Goal: Information Seeking & Learning: Learn about a topic

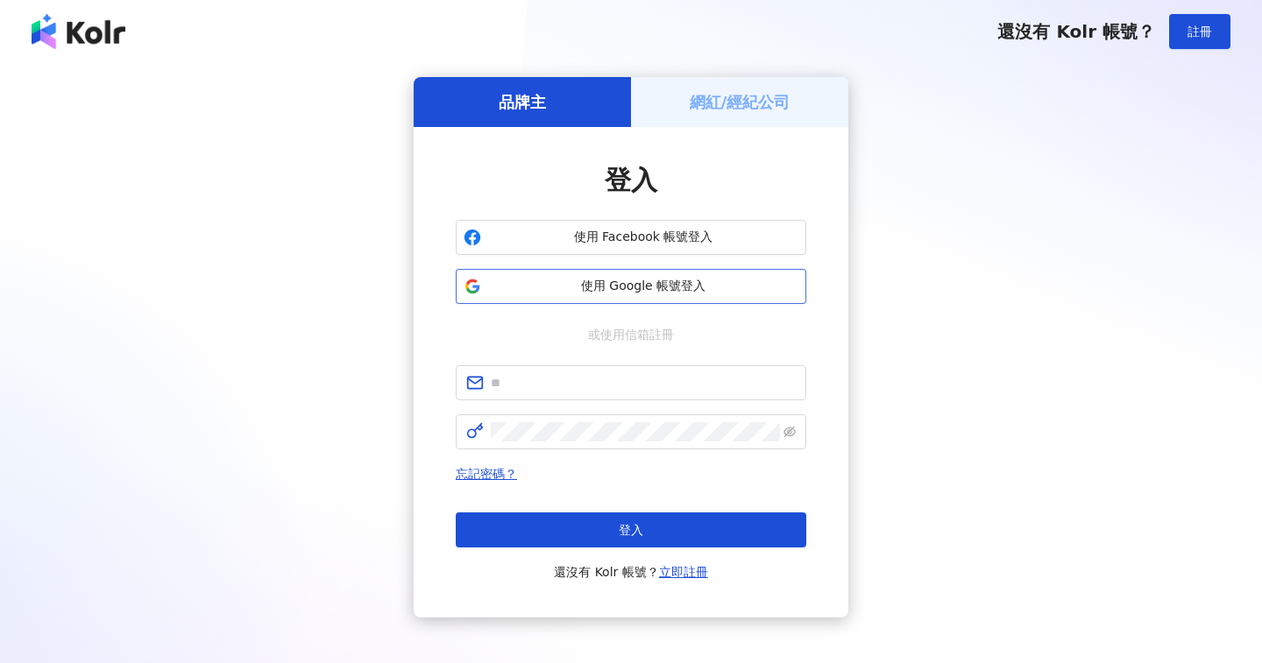
click at [696, 276] on button "使用 Google 帳號登入" at bounding box center [631, 286] width 351 height 35
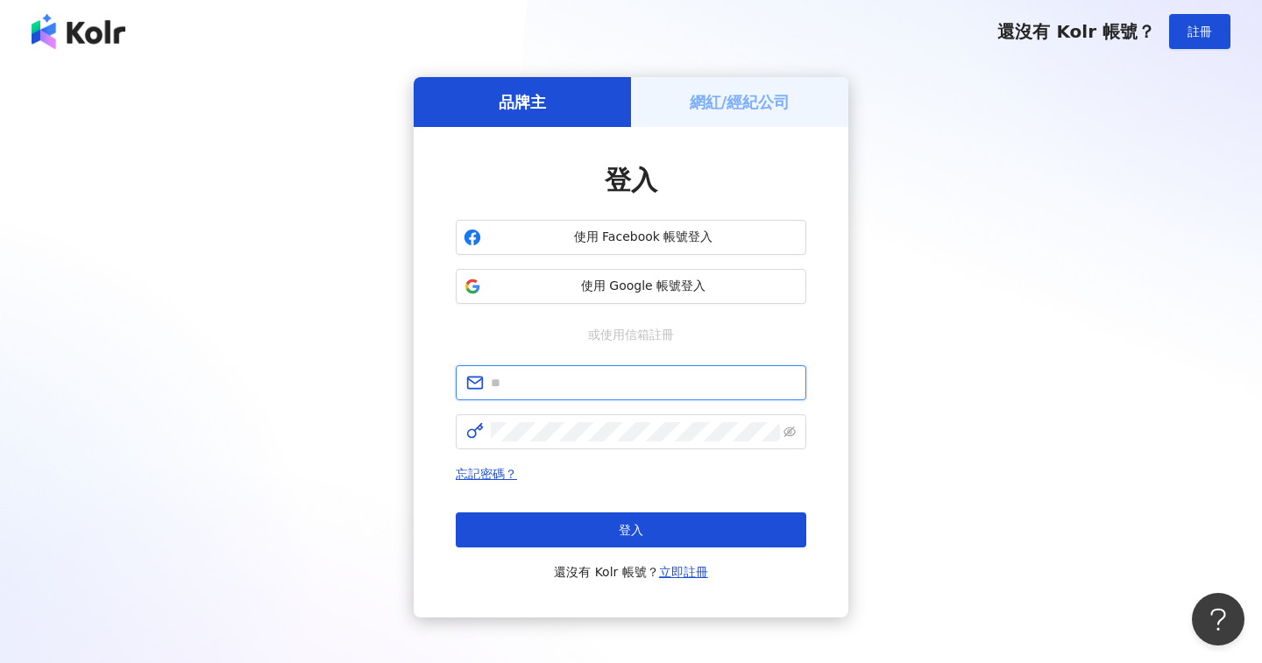
click at [570, 383] on input "text" at bounding box center [643, 382] width 305 height 19
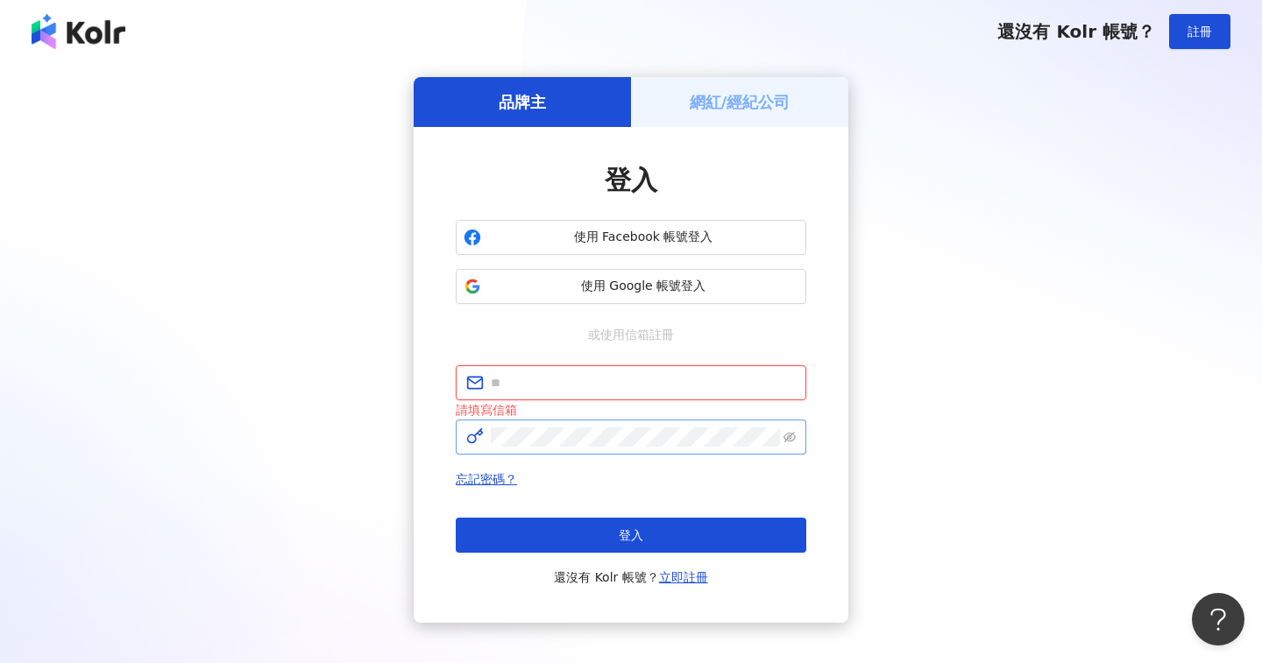
type input "**********"
click at [656, 556] on div "登入 還沒有 Kolr 帳號？ 立即註冊" at bounding box center [631, 553] width 351 height 70
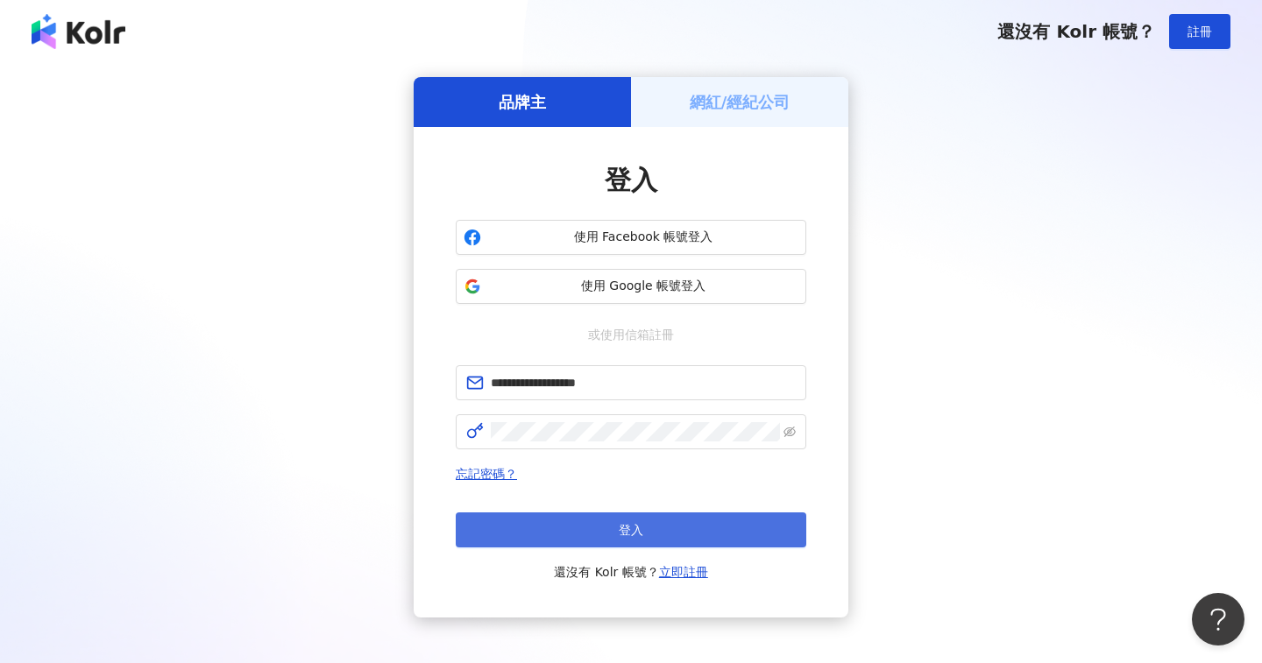
click at [680, 545] on button "登入" at bounding box center [631, 530] width 351 height 35
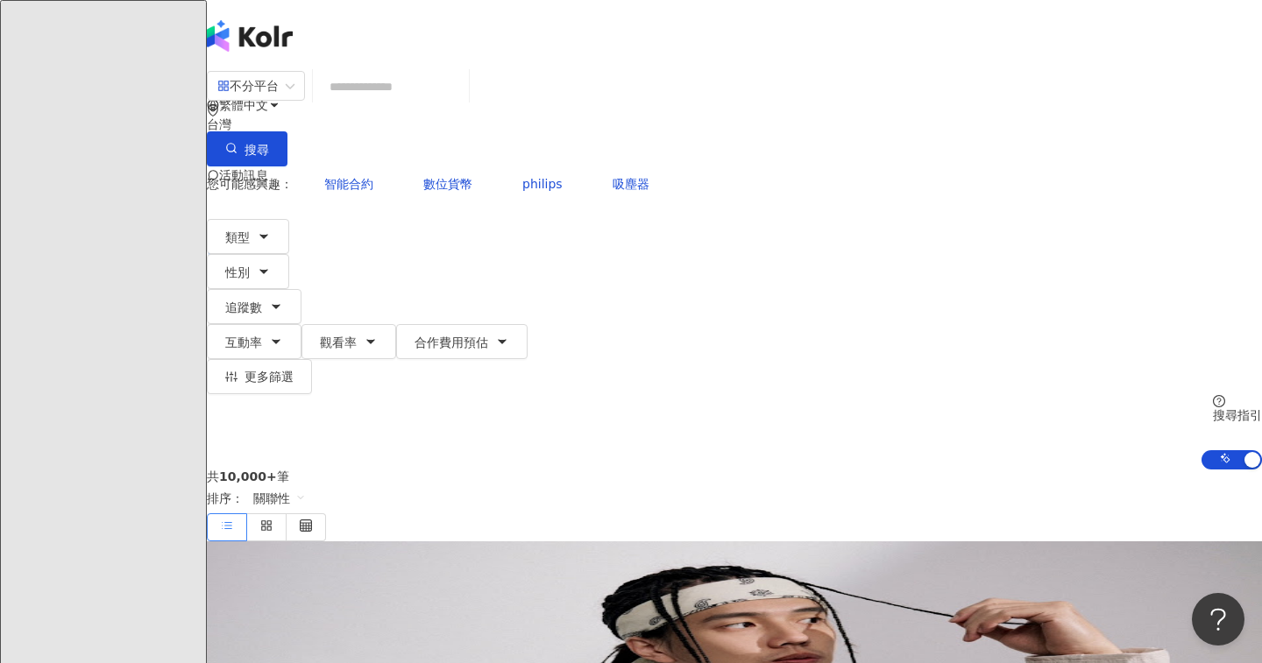
paste input "**********"
type input "**********"
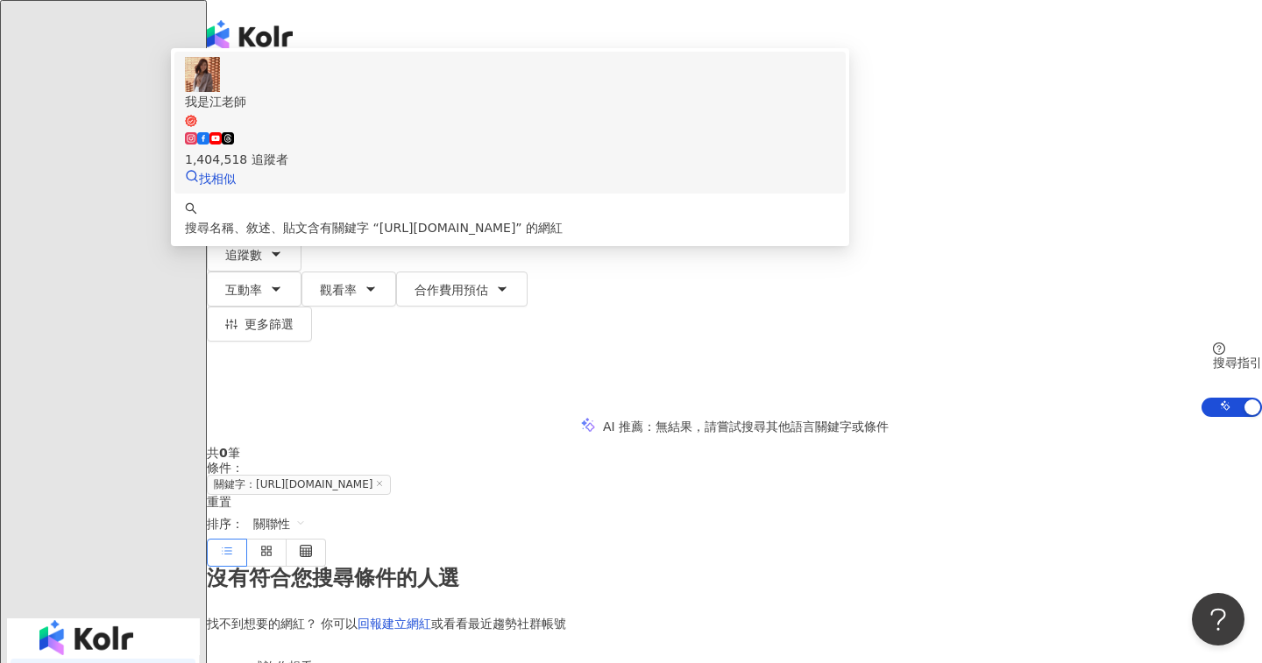
click at [606, 169] on div "1,404,518 追蹤者" at bounding box center [510, 150] width 650 height 39
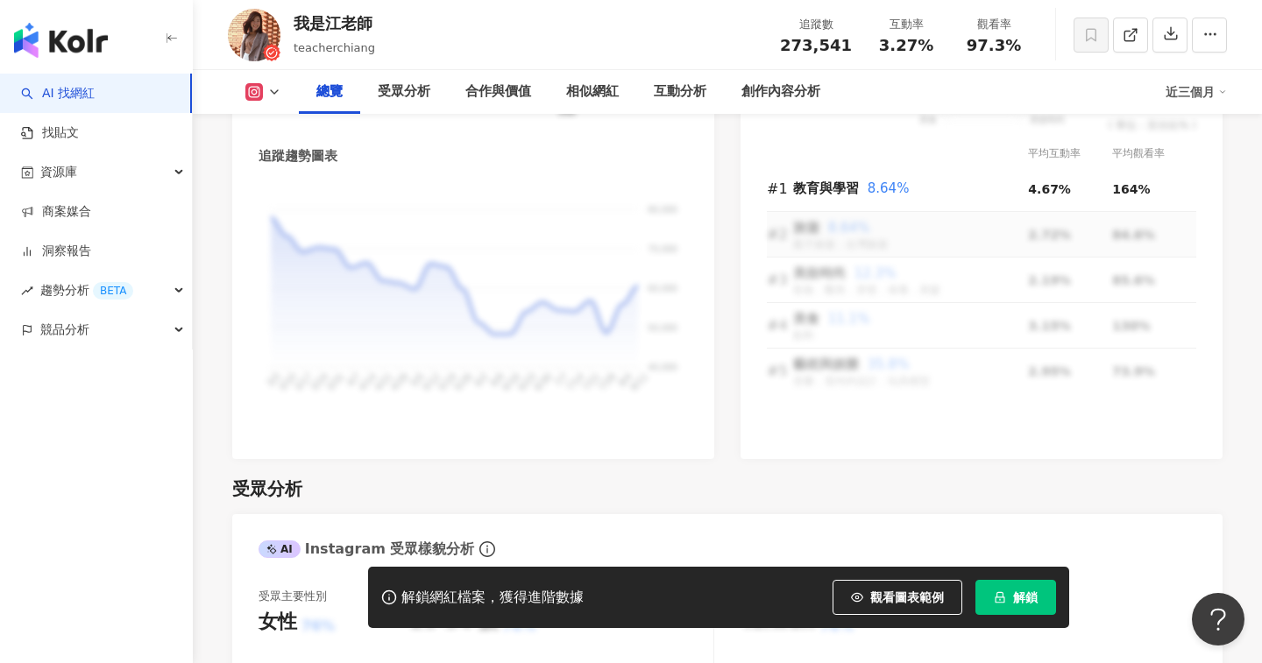
scroll to position [1178, 0]
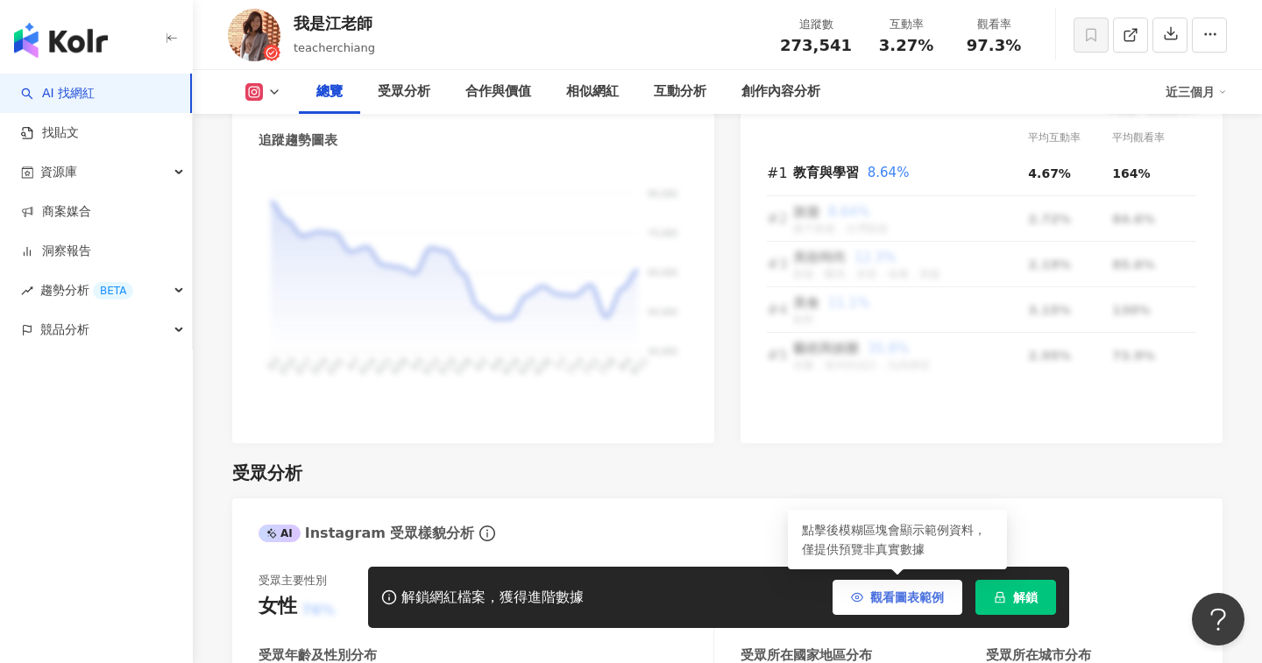
click at [874, 604] on span "觀看圖表範例" at bounding box center [907, 598] width 74 height 14
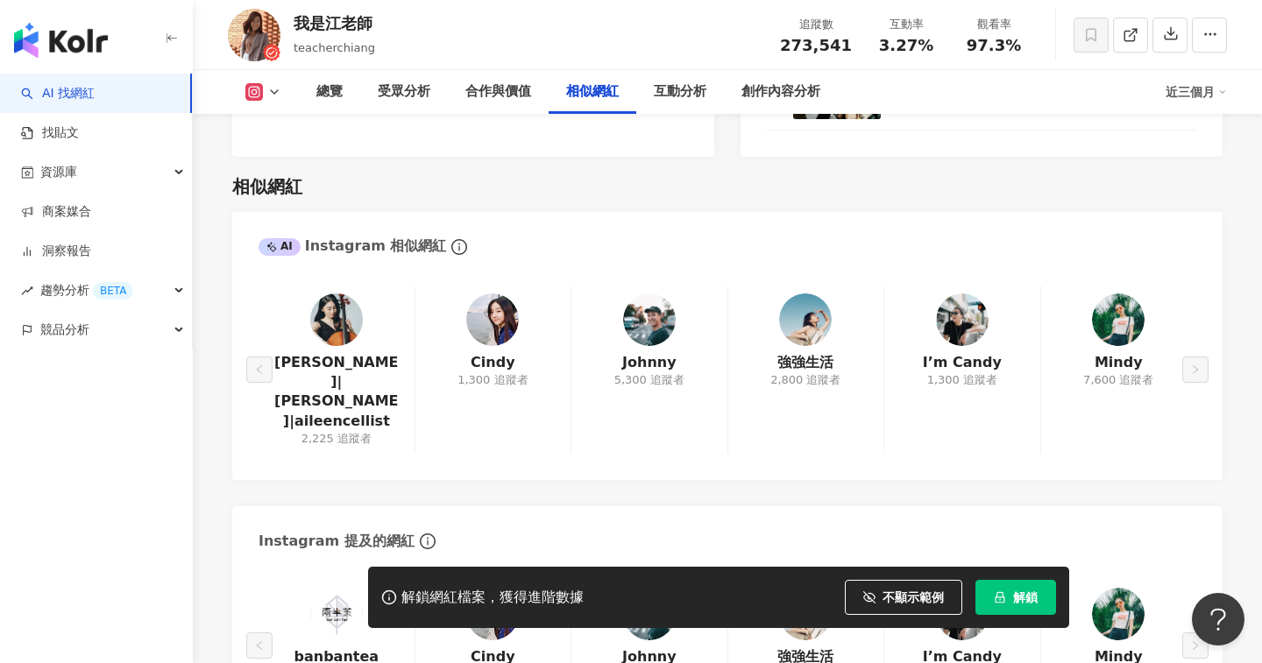
scroll to position [2849, 0]
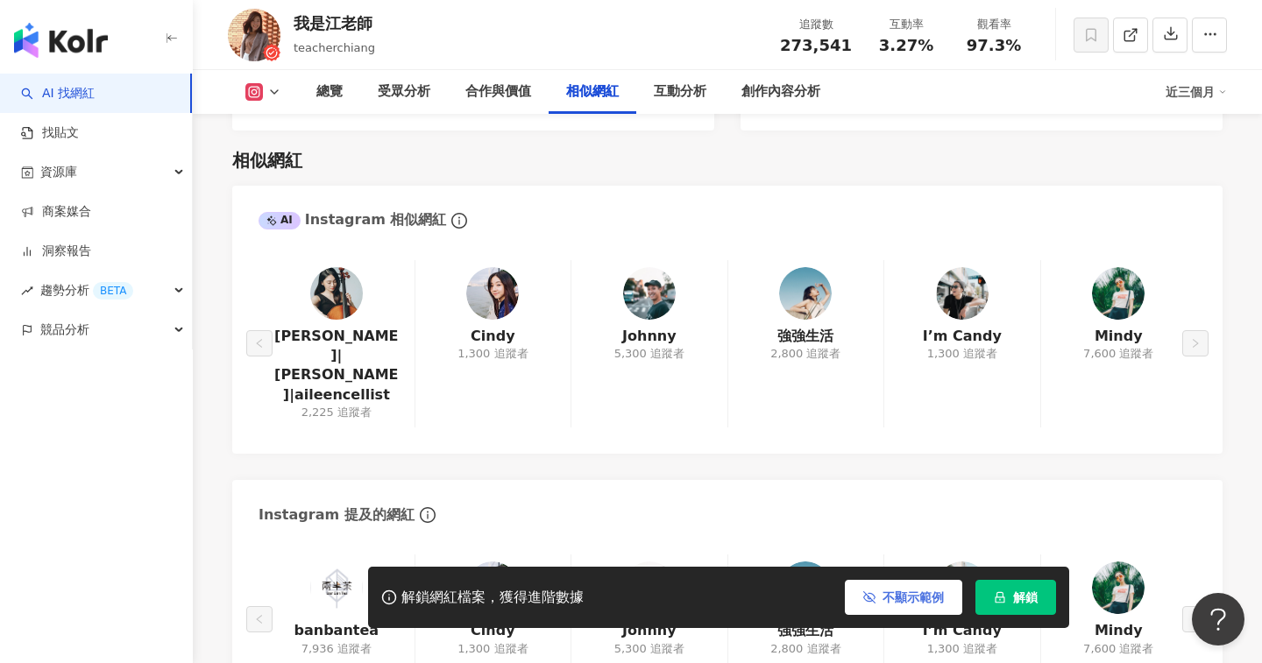
click at [875, 602] on icon "button" at bounding box center [869, 598] width 12 height 12
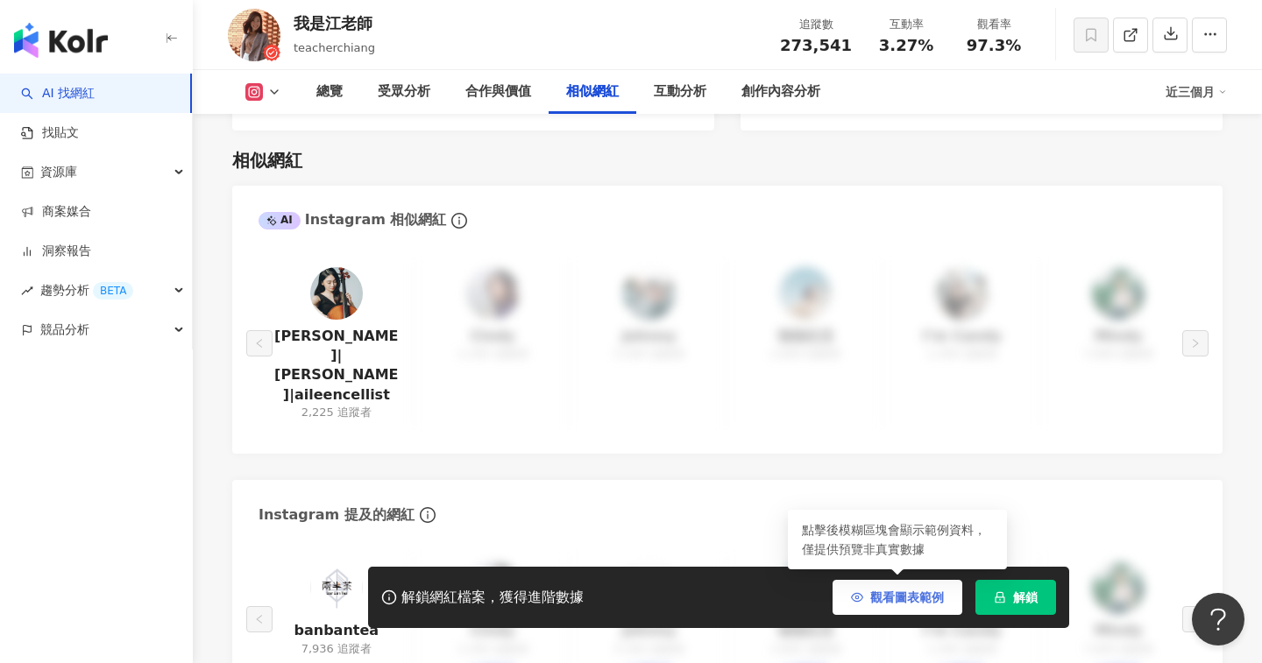
click at [877, 598] on span "觀看圖表範例" at bounding box center [907, 598] width 74 height 14
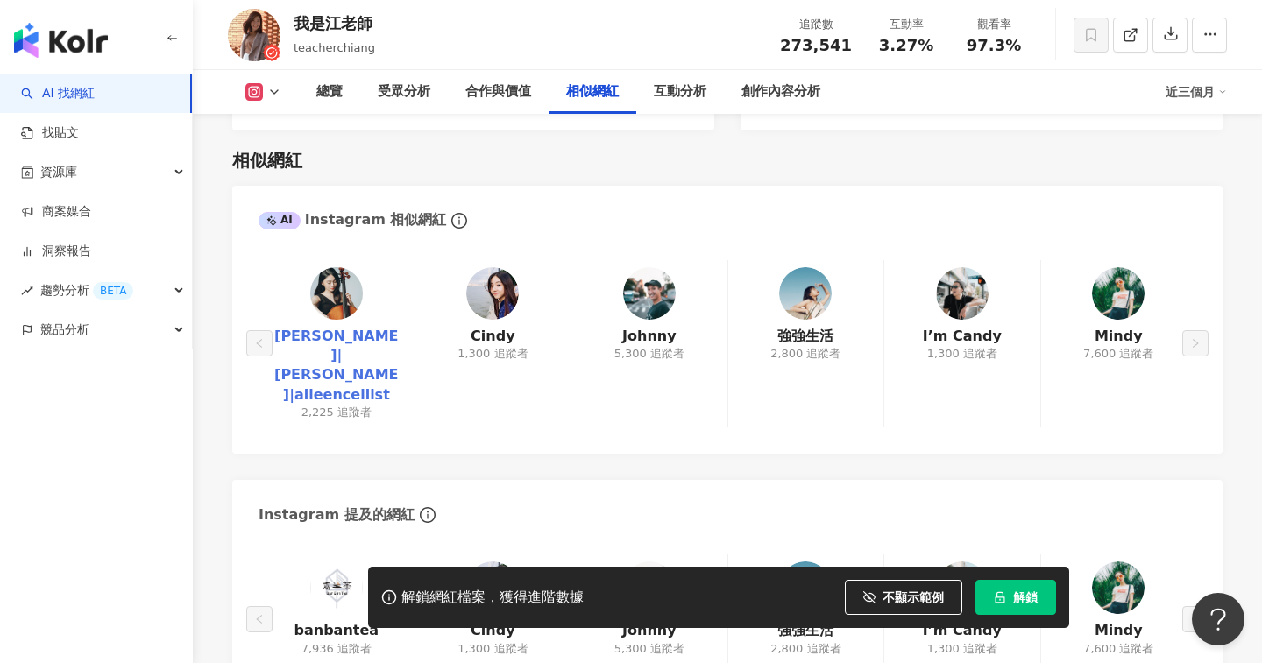
click at [351, 327] on link "陳靚嘉|Aileen Cellist|aileencellist" at bounding box center [337, 366] width 128 height 79
click at [499, 266] on div "陳靚嘉|Aileen Cellist|aileencellist 2,225 追蹤者 Cindy 1,300 追蹤者 Johnny 5,300 追蹤者 強強生…" at bounding box center [728, 344] width 938 height 168
click at [494, 295] on div "陳靚嘉|Aileen Cellist|aileencellist 2,225 追蹤者 Cindy 1,300 追蹤者 Johnny 5,300 追蹤者 強強生…" at bounding box center [728, 344] width 938 height 168
click at [485, 310] on div "陳靚嘉|Aileen Cellist|aileencellist 2,225 追蹤者 Cindy 1,300 追蹤者 Johnny 5,300 追蹤者 強強生…" at bounding box center [728, 344] width 938 height 168
click at [505, 284] on div "陳靚嘉|Aileen Cellist|aileencellist 2,225 追蹤者 Cindy 1,300 追蹤者 Johnny 5,300 追蹤者 強強生…" at bounding box center [728, 344] width 938 height 168
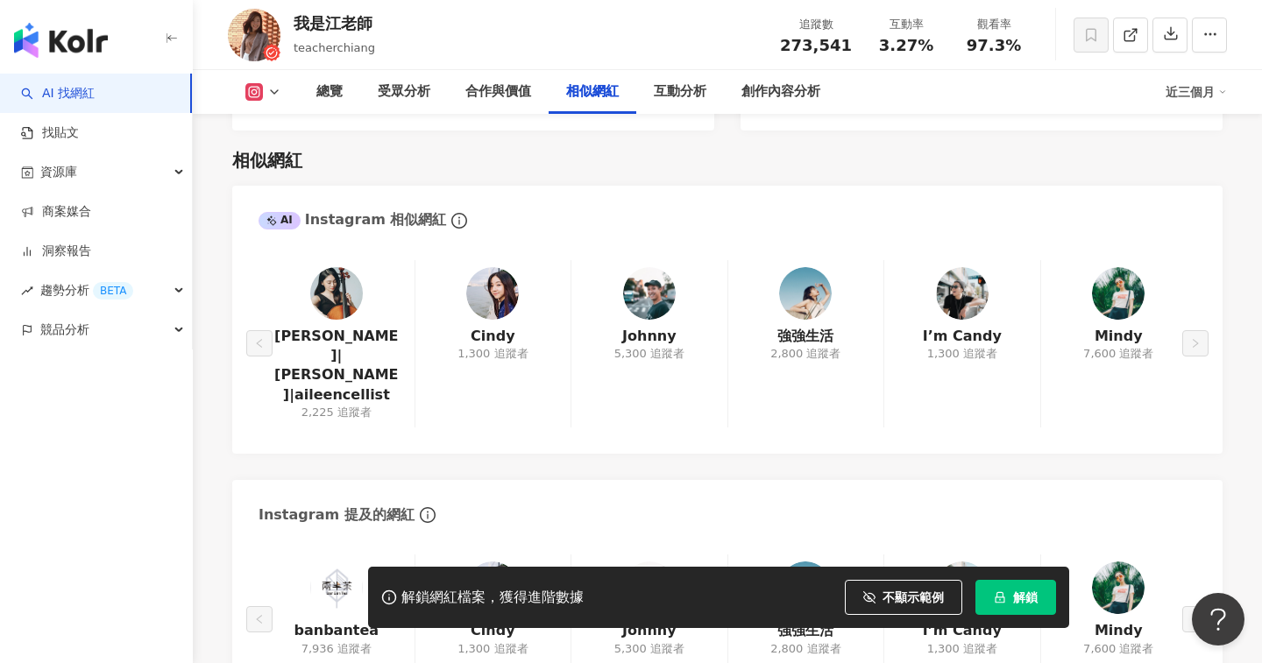
click at [630, 288] on div "陳靚嘉|Aileen Cellist|aileencellist 2,225 追蹤者 Cindy 1,300 追蹤者 Johnny 5,300 追蹤者 強強生…" at bounding box center [728, 344] width 938 height 168
click at [648, 260] on div "陳靚嘉|Aileen Cellist|aileencellist 2,225 追蹤者 Cindy 1,300 追蹤者 Johnny 5,300 追蹤者 強強生…" at bounding box center [728, 344] width 938 height 168
click at [833, 268] on div "陳靚嘉|Aileen Cellist|aileencellist 2,225 追蹤者 Cindy 1,300 追蹤者 Johnny 5,300 追蹤者 強強生…" at bounding box center [728, 344] width 938 height 168
click at [1094, 260] on div "陳靚嘉|Aileen Cellist|aileencellist 2,225 追蹤者 Cindy 1,300 追蹤者 Johnny 5,300 追蹤者 強強生…" at bounding box center [728, 344] width 938 height 168
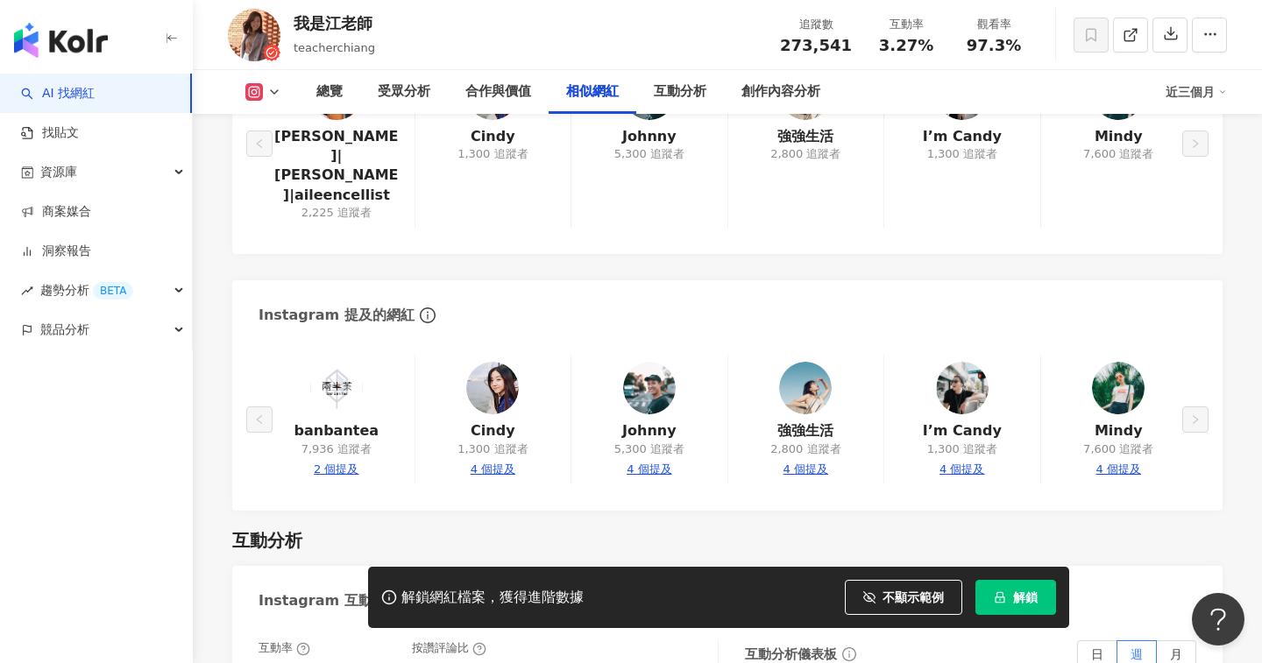
click at [796, 355] on div "banbantea 7,936 追蹤者 2 個提及 Cindy 1,300 追蹤者 4 個提及 Johnny 5,300 追蹤者 4 個提及 強強生活 2,8…" at bounding box center [728, 420] width 938 height 130
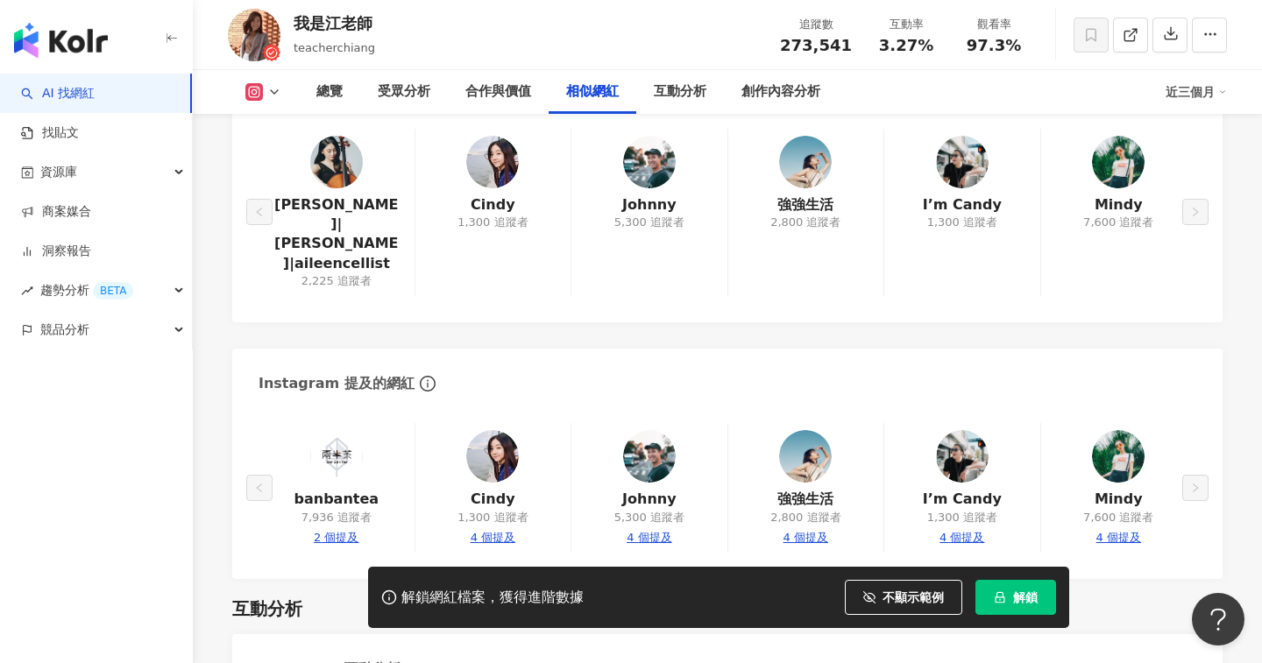
scroll to position [3004, 0]
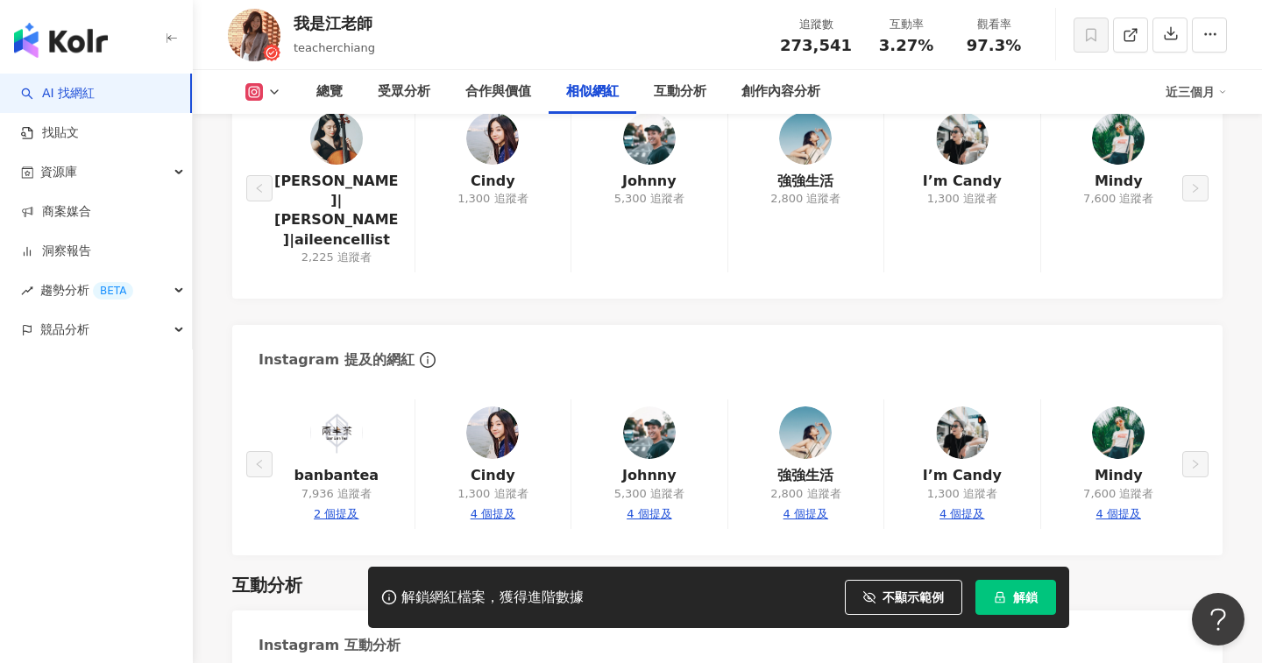
click at [813, 436] on div "banbantea 7,936 追蹤者 2 個提及 Cindy 1,300 追蹤者 4 個提及 Johnny 5,300 追蹤者 4 個提及 強強生活 2,8…" at bounding box center [728, 465] width 938 height 130
click at [808, 436] on div "banbantea 7,936 追蹤者 2 個提及 Cindy 1,300 追蹤者 4 個提及 Johnny 5,300 追蹤者 4 個提及 強強生活 2,8…" at bounding box center [728, 465] width 938 height 130
click at [811, 400] on div "banbantea 7,936 追蹤者 2 個提及 Cindy 1,300 追蹤者 4 個提及 Johnny 5,300 追蹤者 4 個提及 強強生活 2,8…" at bounding box center [728, 465] width 938 height 130
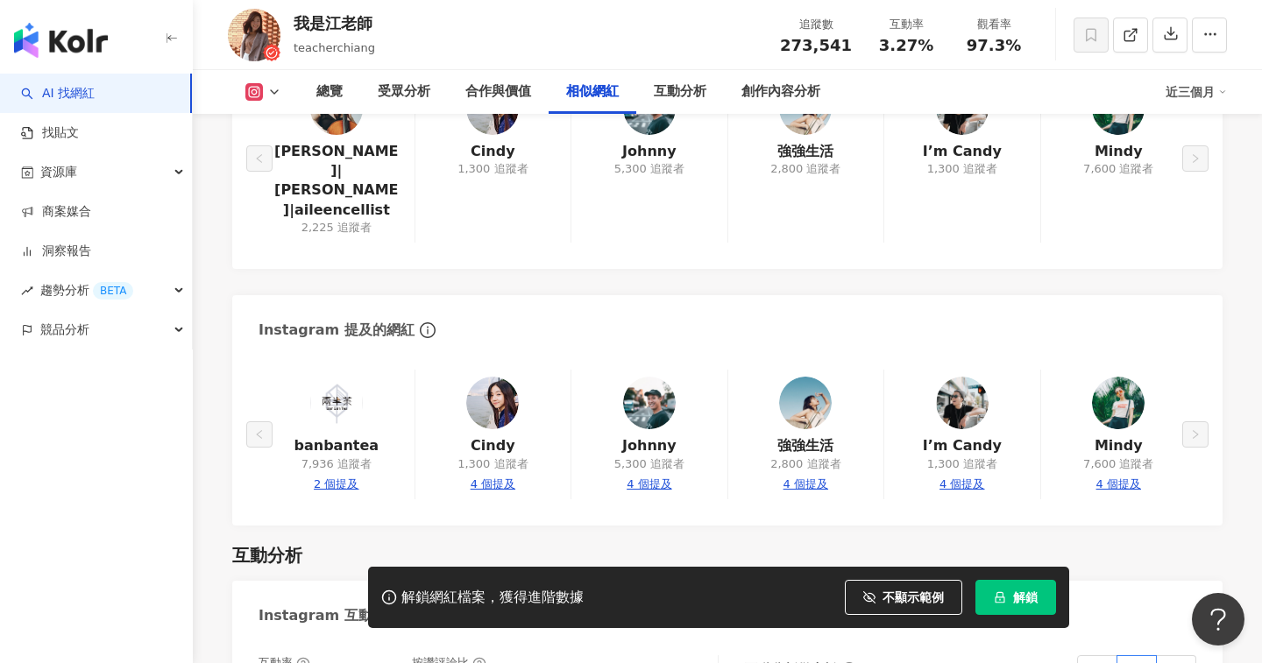
scroll to position [3060, 0]
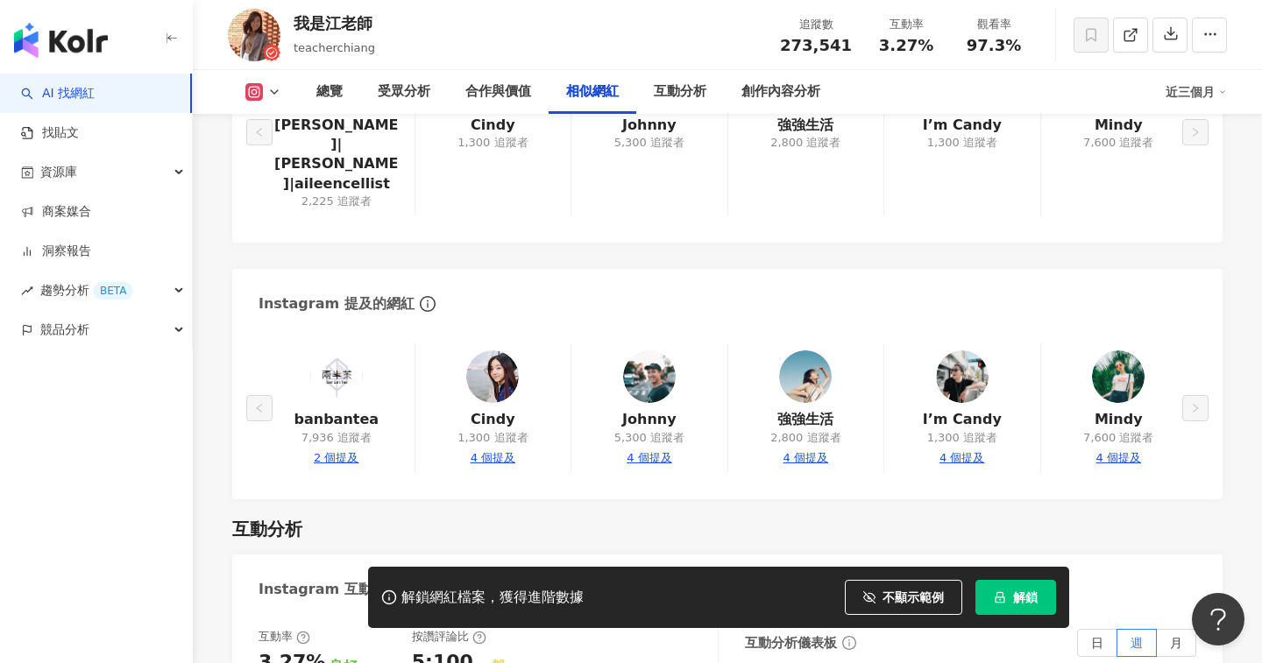
drag, startPoint x: 832, startPoint y: 348, endPoint x: 767, endPoint y: 342, distance: 65.1
click at [767, 344] on div "banbantea 7,936 追蹤者 2 個提及 Cindy 1,300 追蹤者 4 個提及 Johnny 5,300 追蹤者 4 個提及 強強生活 2,8…" at bounding box center [728, 409] width 938 height 130
drag, startPoint x: 767, startPoint y: 342, endPoint x: 807, endPoint y: 342, distance: 40.3
click at [806, 344] on div "banbantea 7,936 追蹤者 2 個提及 Cindy 1,300 追蹤者 4 個提及 Johnny 5,300 追蹤者 4 個提及 強強生活 2,8…" at bounding box center [728, 409] width 938 height 130
click at [833, 344] on div "banbantea 7,936 追蹤者 2 個提及 Cindy 1,300 追蹤者 4 個提及 Johnny 5,300 追蹤者 4 個提及 強強生活 2,8…" at bounding box center [728, 409] width 938 height 130
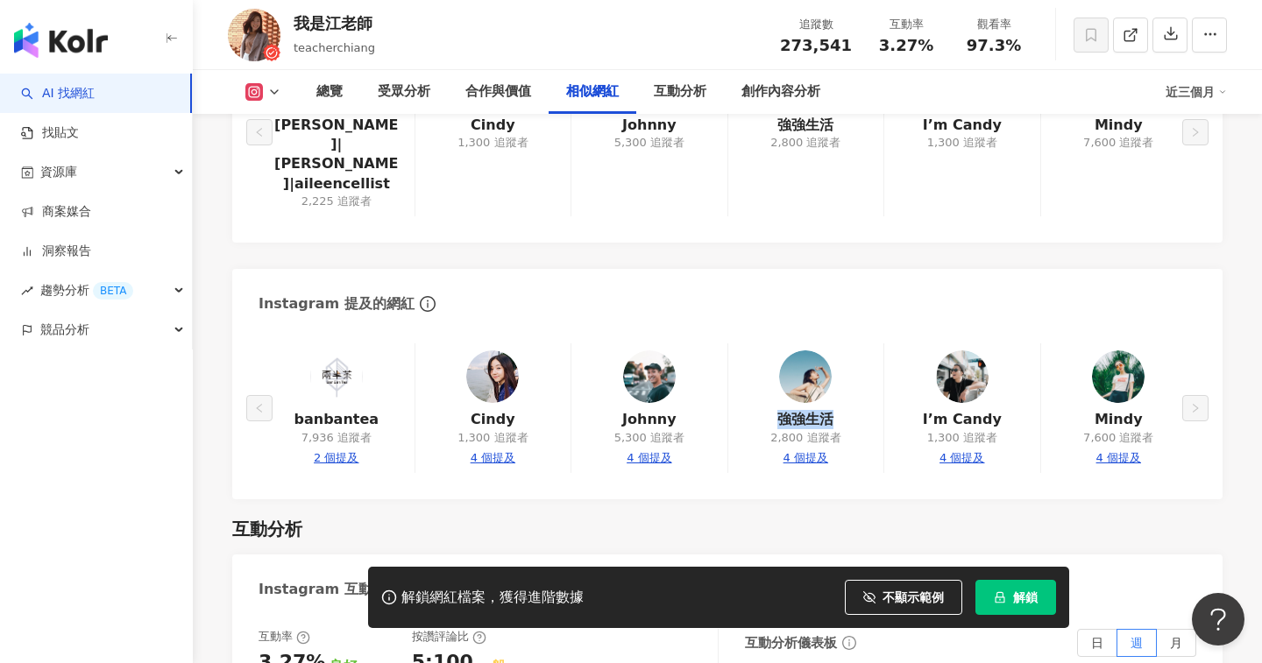
drag, startPoint x: 841, startPoint y: 337, endPoint x: 777, endPoint y: 339, distance: 64.0
click at [777, 344] on div "banbantea 7,936 追蹤者 2 個提及 Cindy 1,300 追蹤者 4 個提及 Johnny 5,300 追蹤者 4 個提及 強強生活 2,8…" at bounding box center [728, 409] width 938 height 130
copy link "強強生活"
click at [960, 344] on div "banbantea 7,936 追蹤者 2 個提及 Cindy 1,300 追蹤者 4 個提及 Johnny 5,300 追蹤者 4 個提及 強強生活 2,8…" at bounding box center [728, 409] width 938 height 130
drag, startPoint x: 999, startPoint y: 341, endPoint x: 930, endPoint y: 342, distance: 69.2
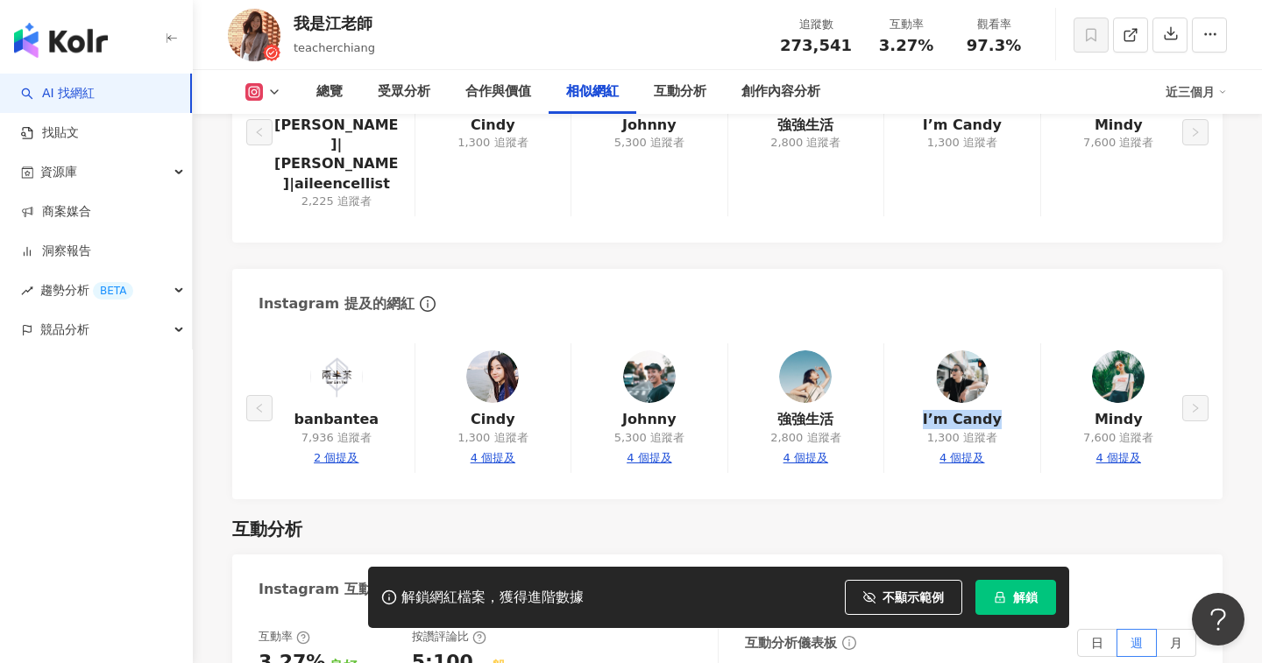
click at [930, 344] on div "banbantea 7,936 追蹤者 2 個提及 Cindy 1,300 追蹤者 4 個提及 Johnny 5,300 追蹤者 4 個提及 強強生活 2,8…" at bounding box center [728, 409] width 938 height 130
copy link "I’m Candy"
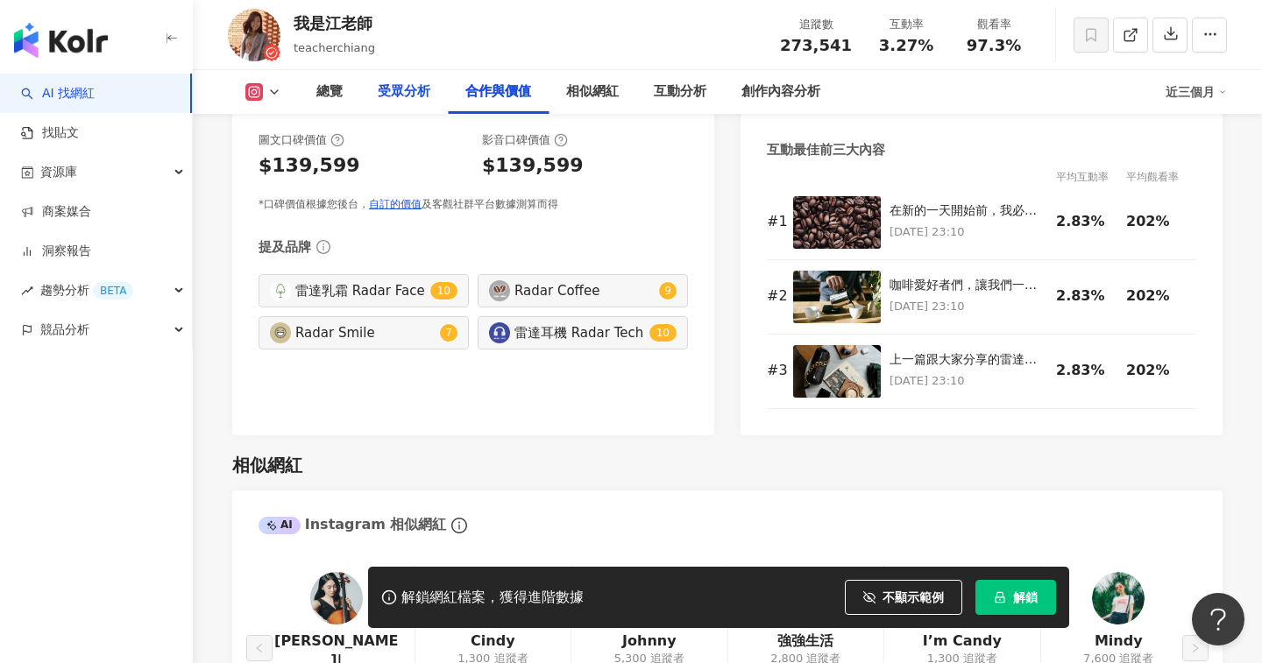
click div "受眾分析"
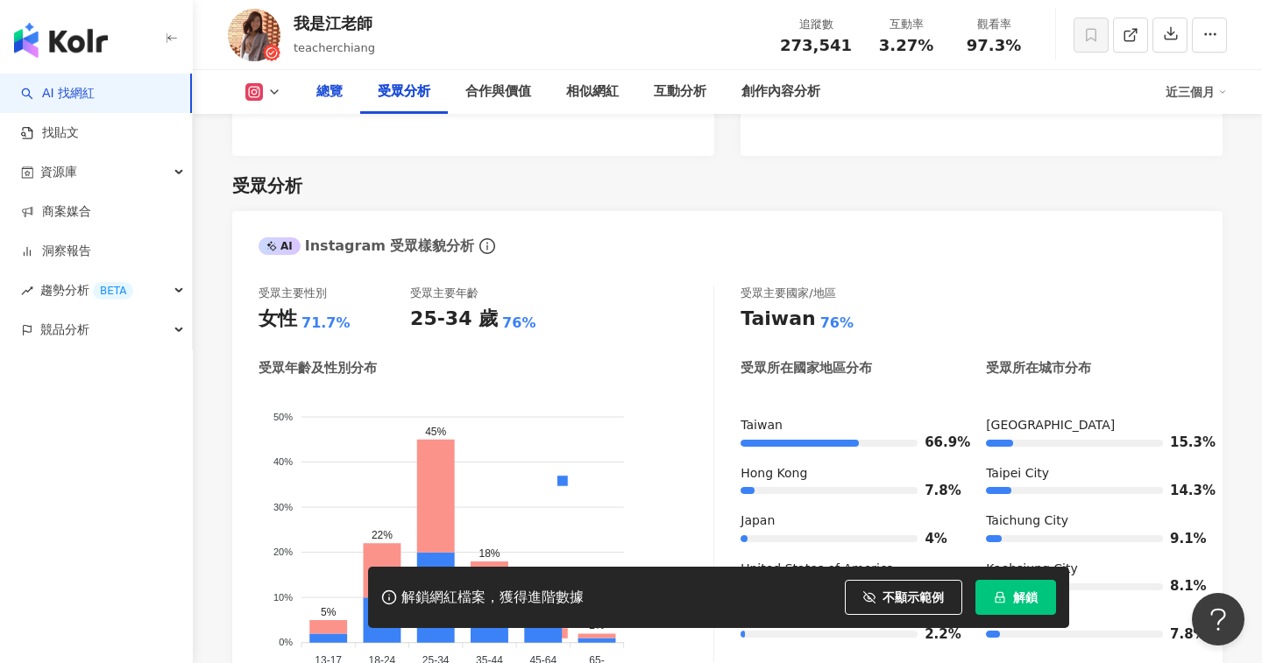
click div "總覽"
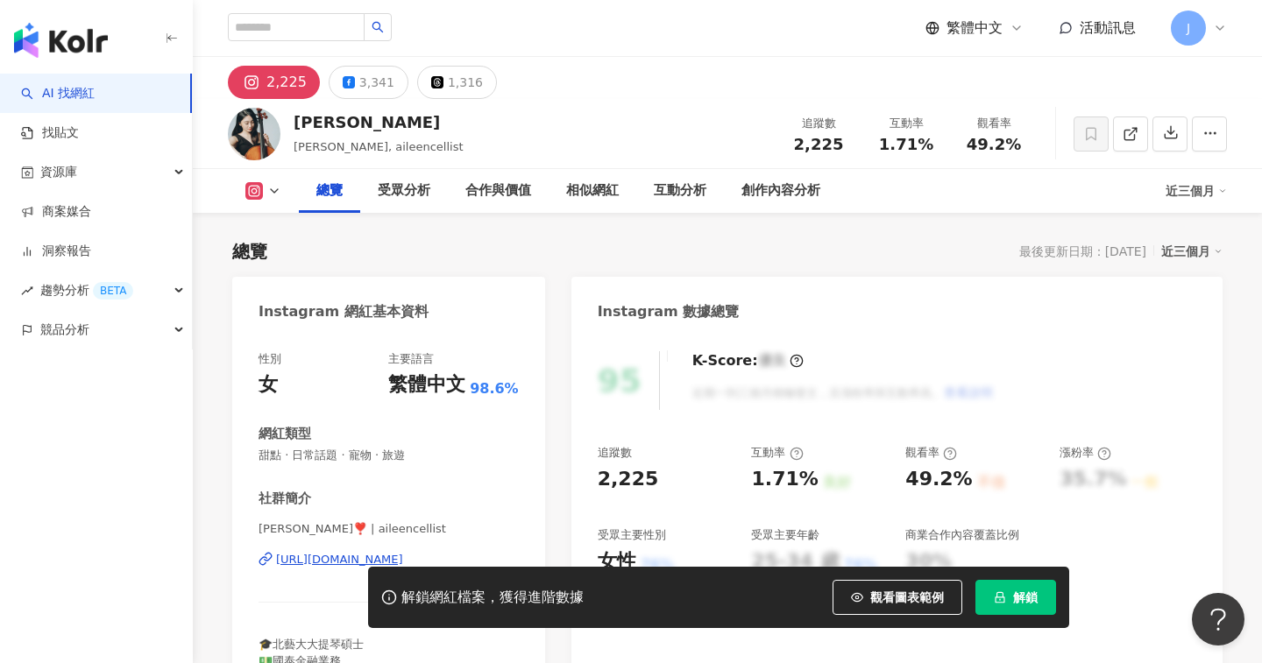
click at [307, 560] on div "https://www.instagram.com/aileencellist/" at bounding box center [339, 560] width 127 height 16
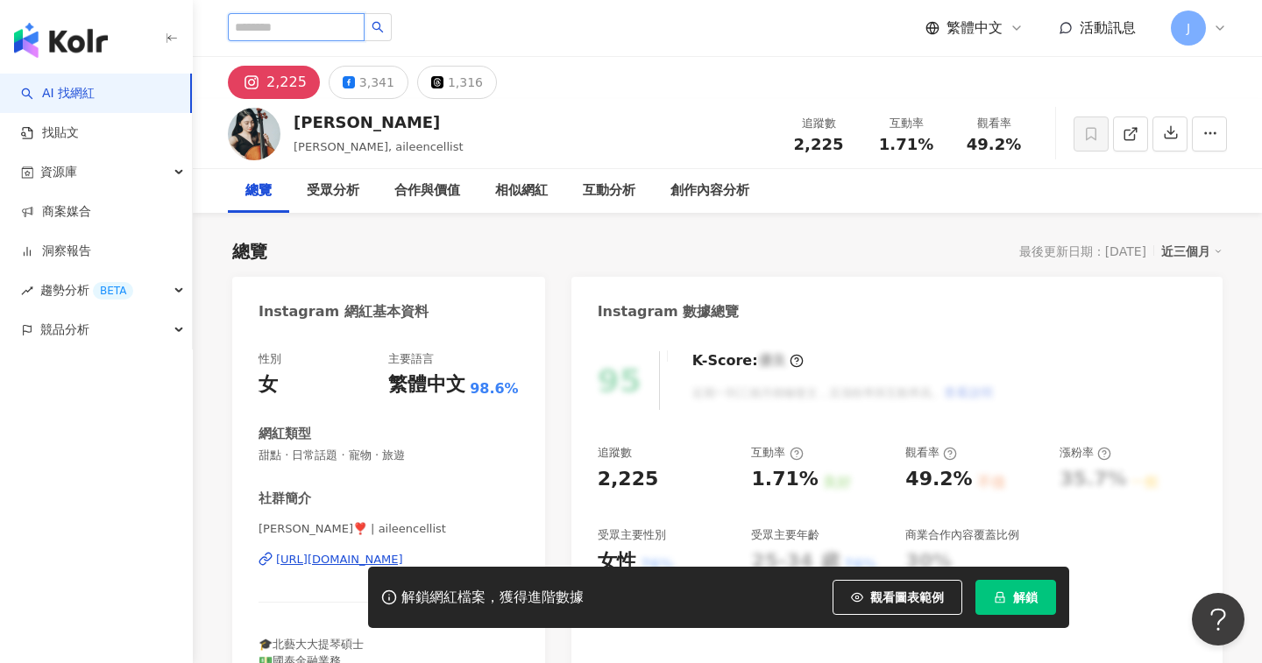
click at [327, 36] on input "search" at bounding box center [296, 27] width 137 height 28
paste input "*********"
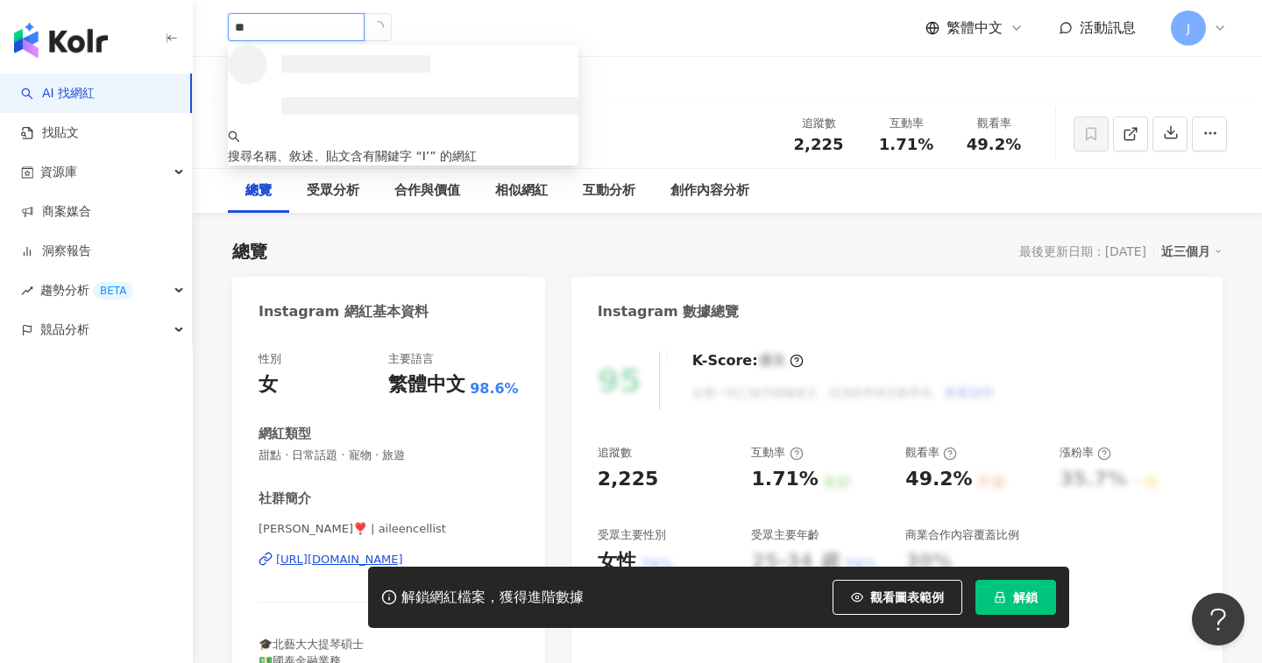
type input "*"
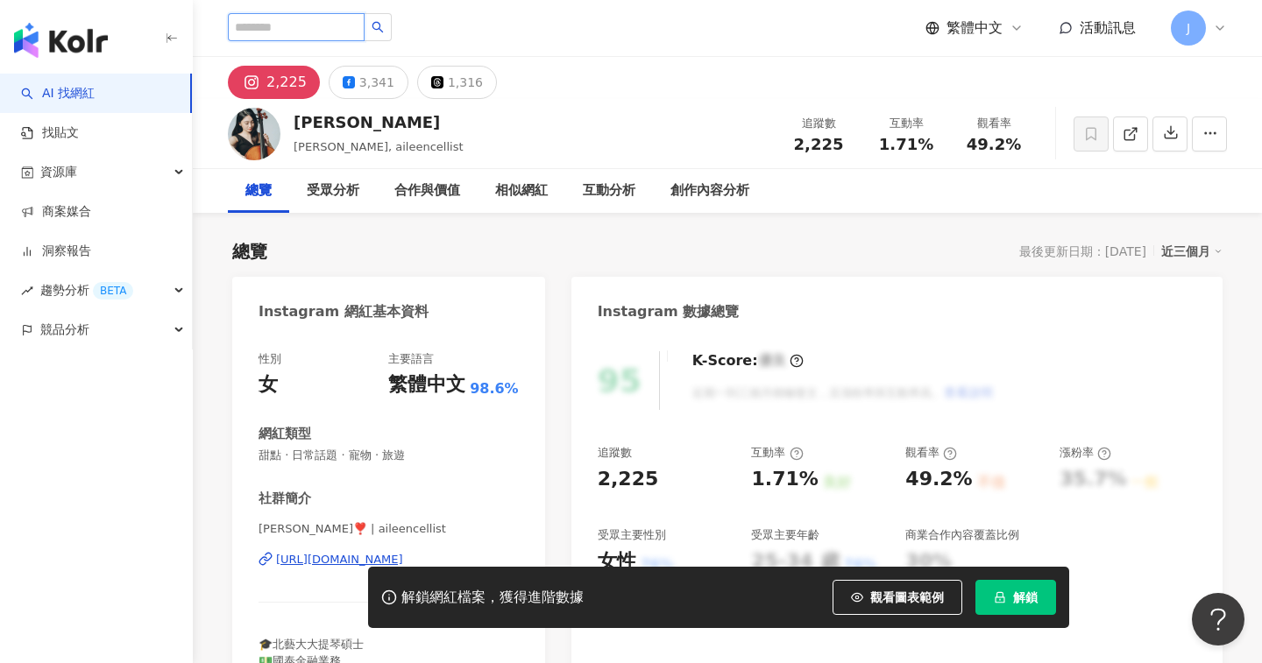
click at [301, 20] on input "search" at bounding box center [296, 27] width 137 height 28
paste input "**********"
type input "**********"
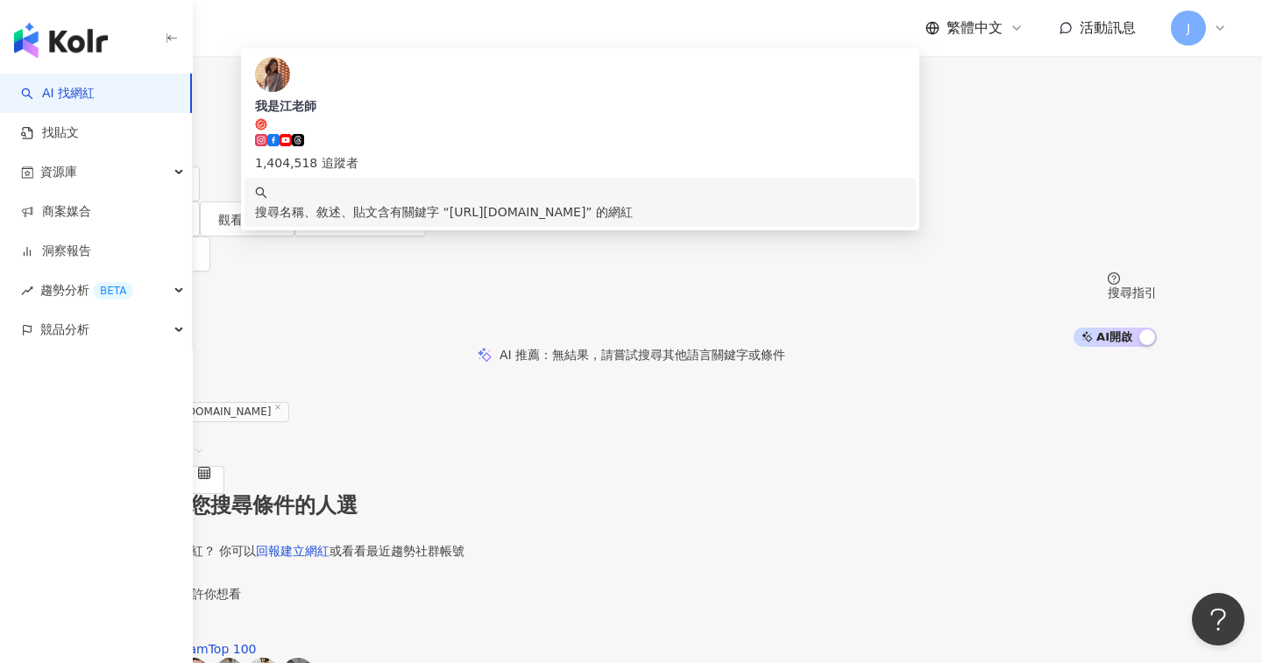
scroll to position [43, 0]
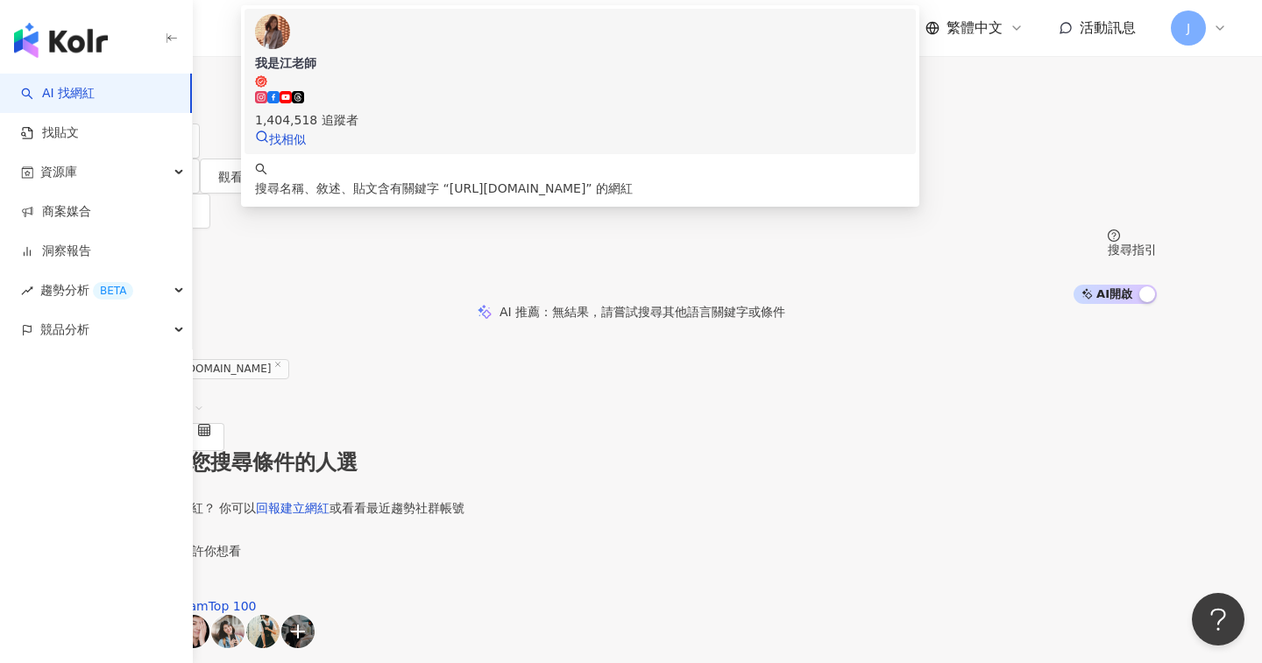
click at [618, 128] on div "1,404,518 追蹤者" at bounding box center [580, 110] width 650 height 39
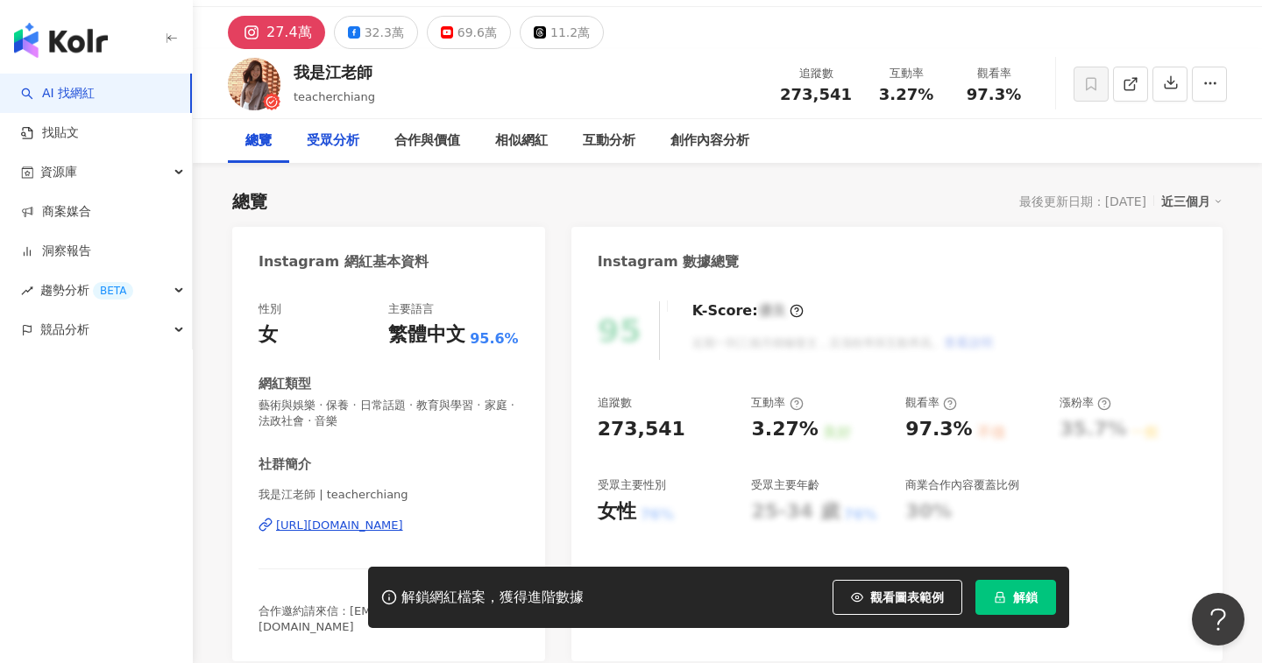
click at [328, 149] on div "受眾分析" at bounding box center [333, 141] width 53 height 21
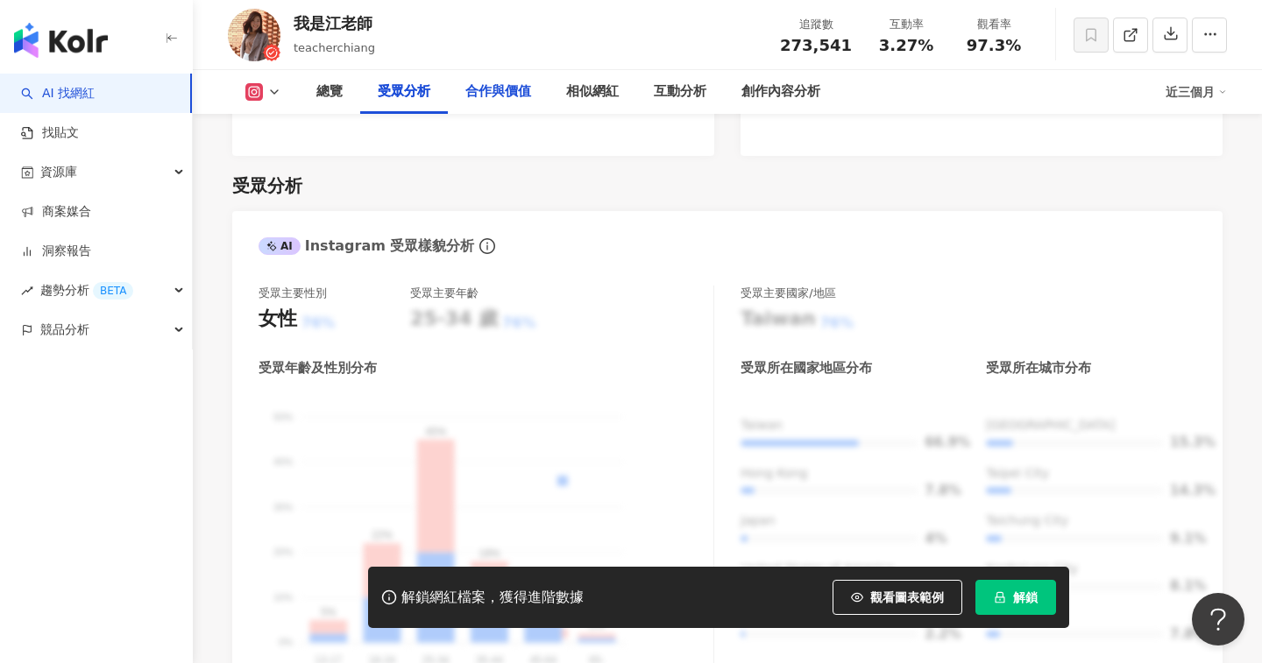
click at [513, 94] on div "合作與價值" at bounding box center [498, 91] width 66 height 21
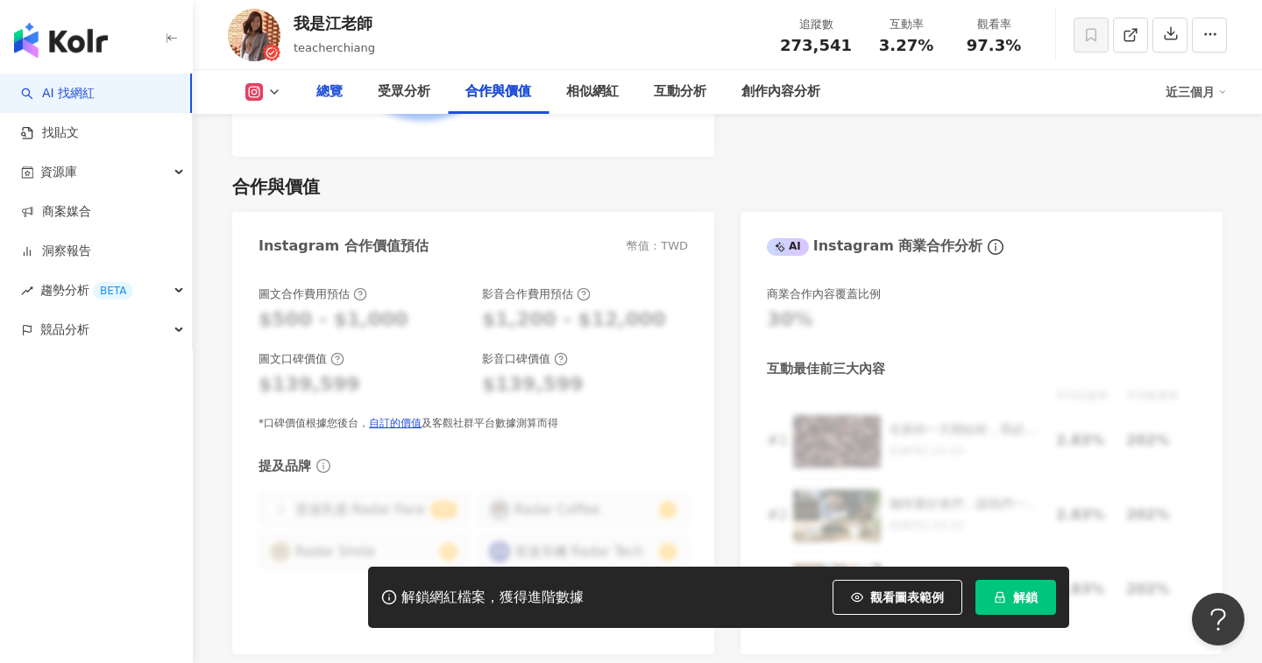
click at [308, 90] on div "總覽" at bounding box center [329, 92] width 61 height 44
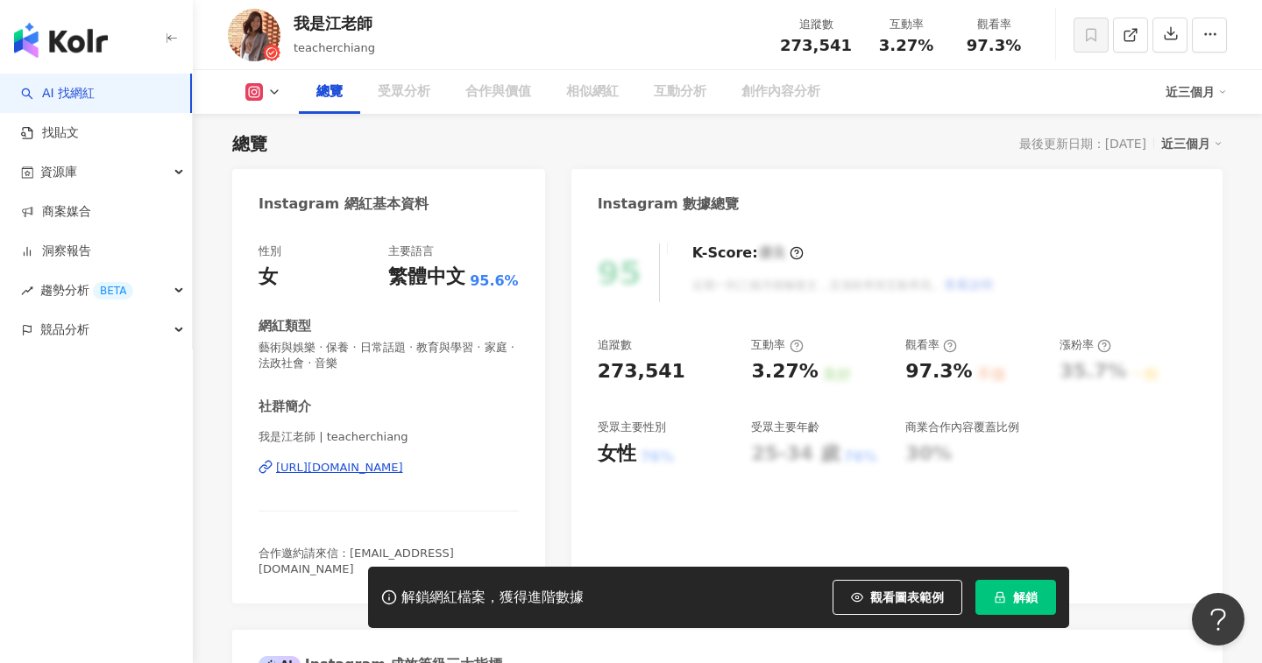
click at [275, 91] on icon at bounding box center [274, 92] width 14 height 14
click at [428, 148] on div "總覽 最後更新日期：2025/8/10 近三個月" at bounding box center [727, 143] width 990 height 25
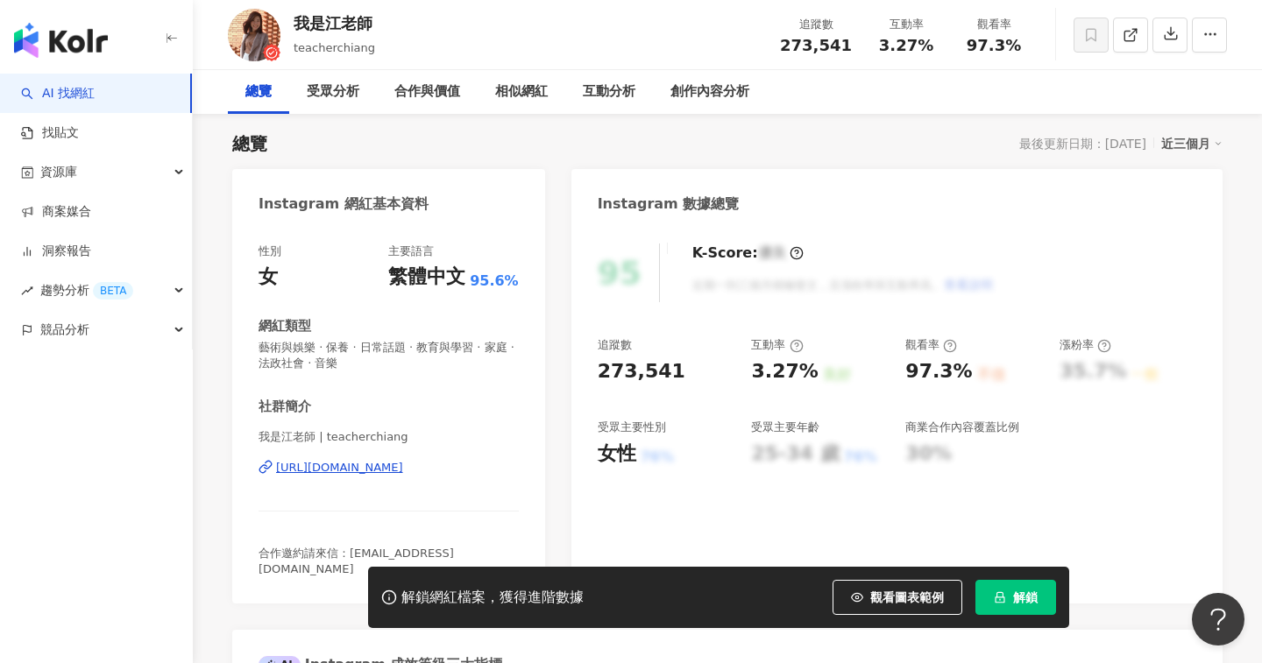
scroll to position [0, 0]
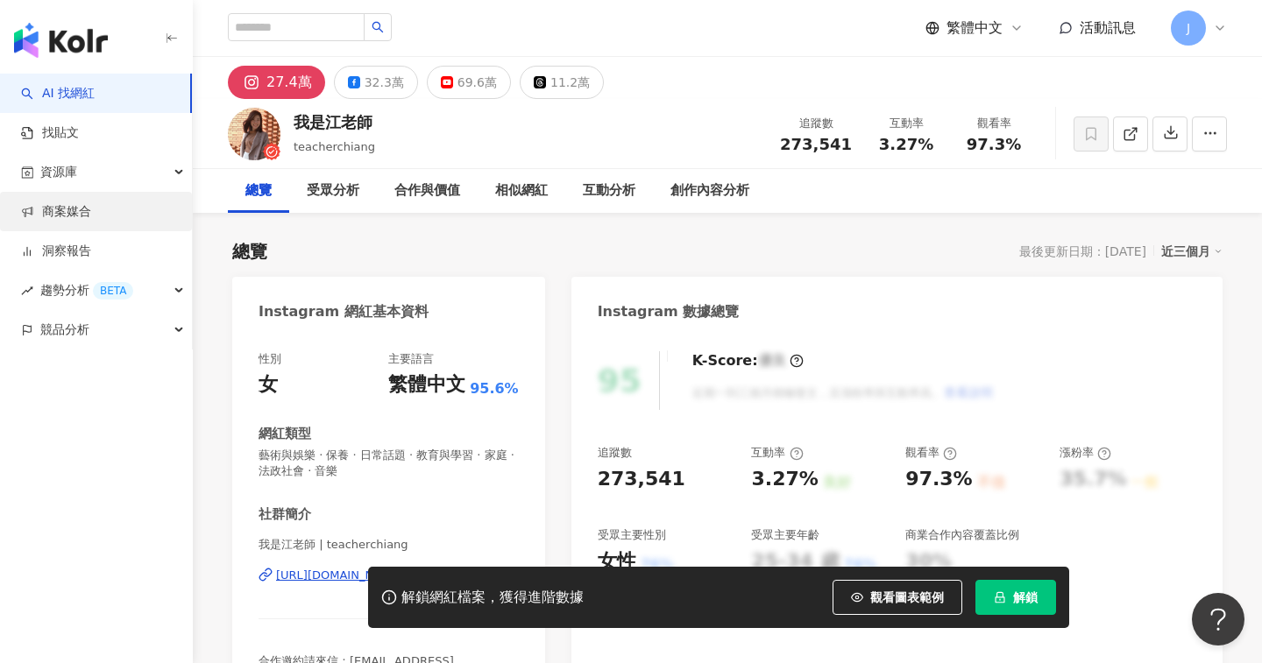
click at [91, 208] on link "商案媒合" at bounding box center [56, 212] width 70 height 18
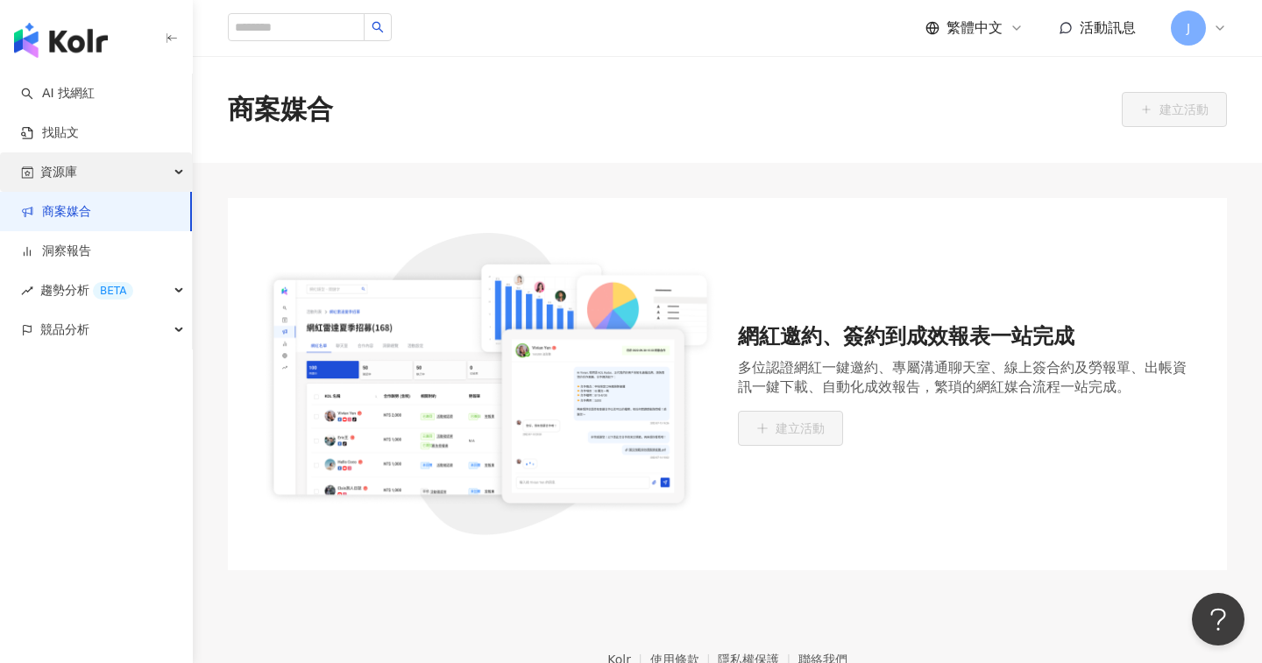
click at [122, 170] on div "資源庫" at bounding box center [96, 171] width 192 height 39
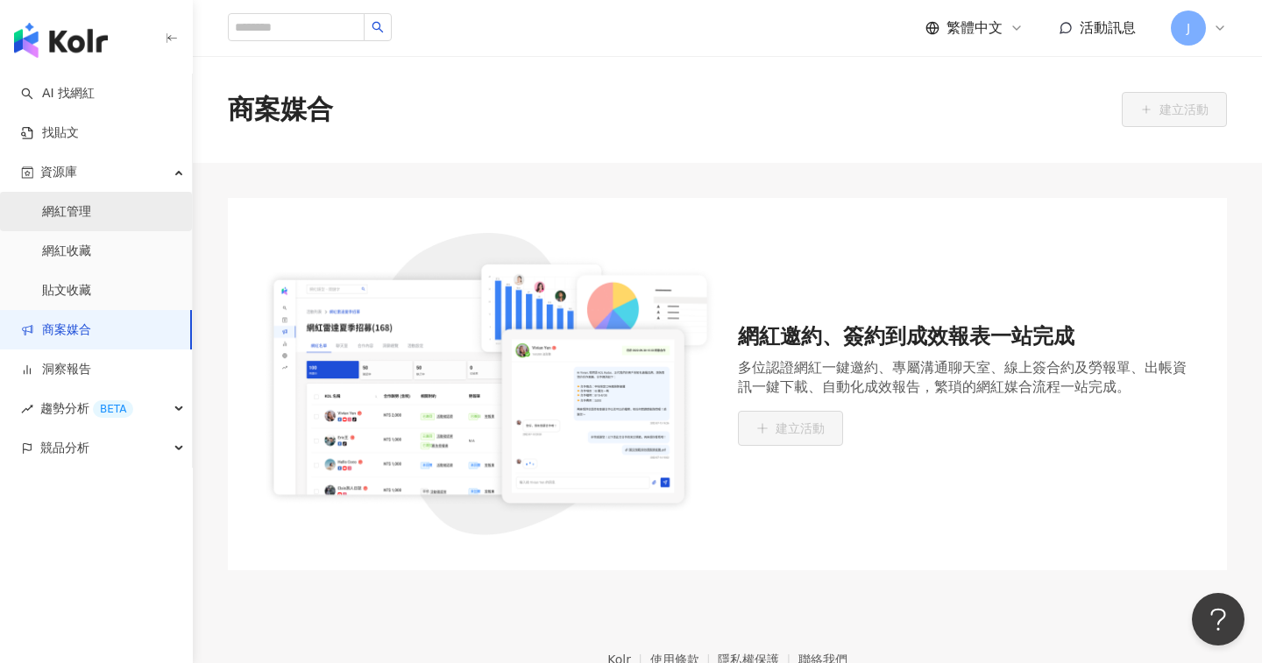
click at [91, 203] on link "網紅管理" at bounding box center [66, 212] width 49 height 18
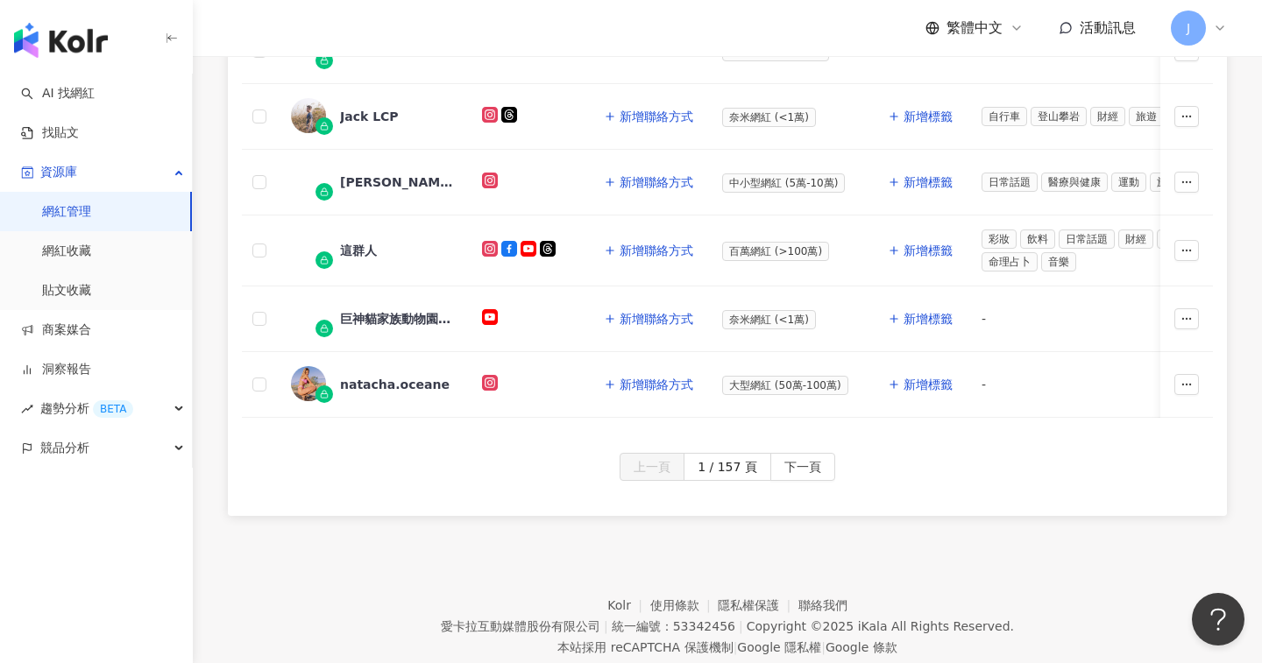
scroll to position [935, 0]
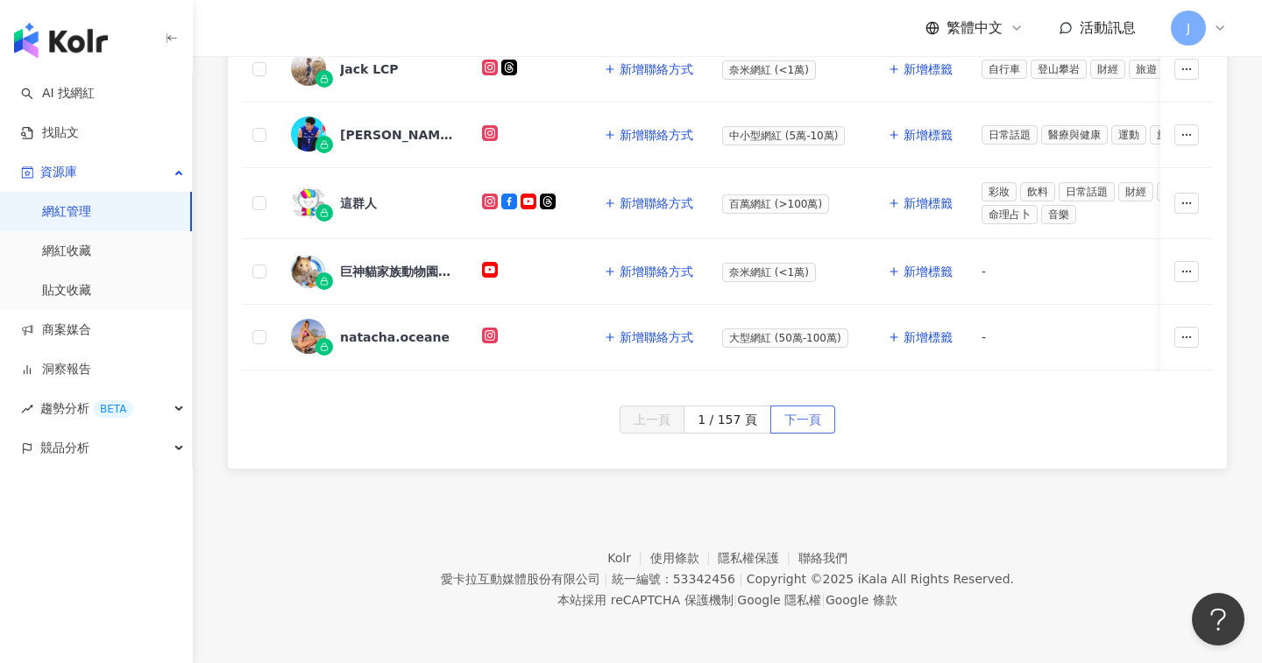
click at [793, 425] on span "下一頁" at bounding box center [802, 421] width 37 height 28
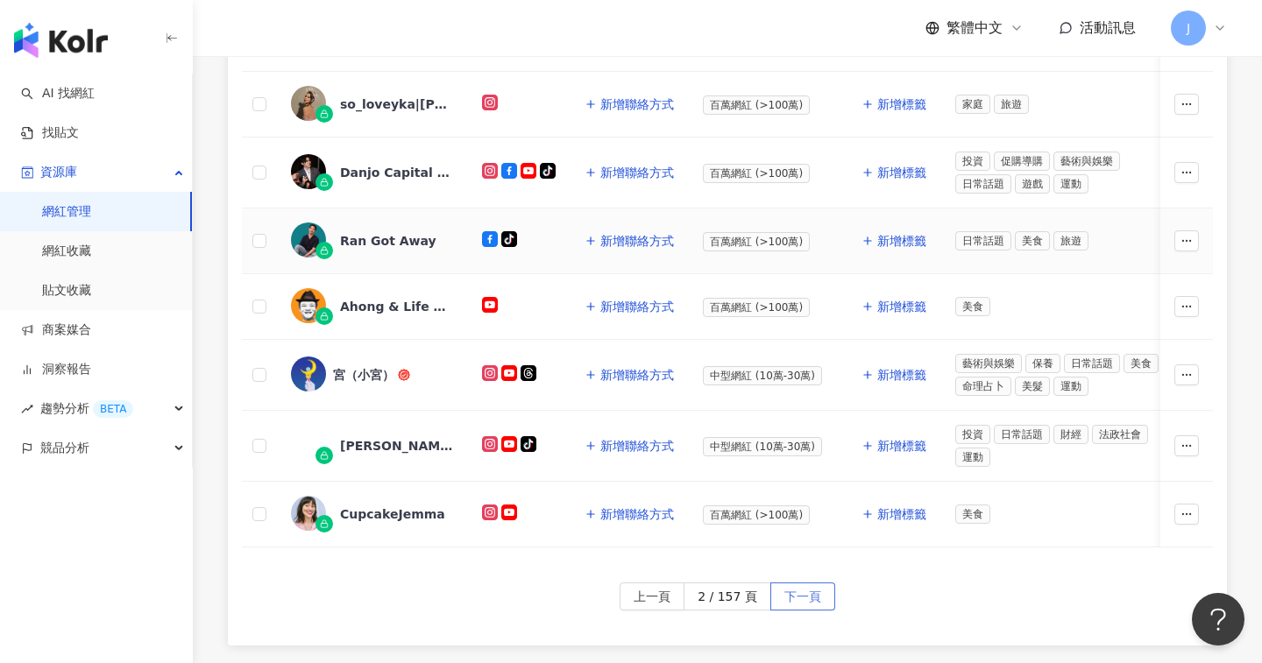
scroll to position [789, 0]
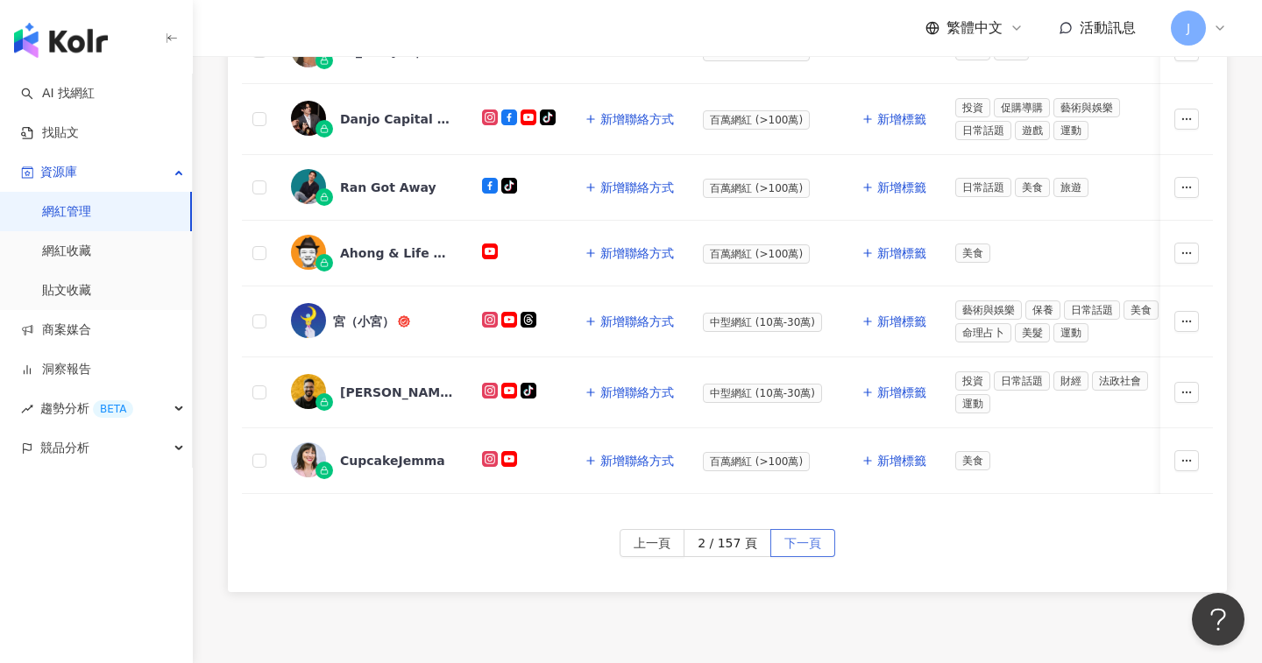
click at [788, 549] on span "下一頁" at bounding box center [802, 544] width 37 height 28
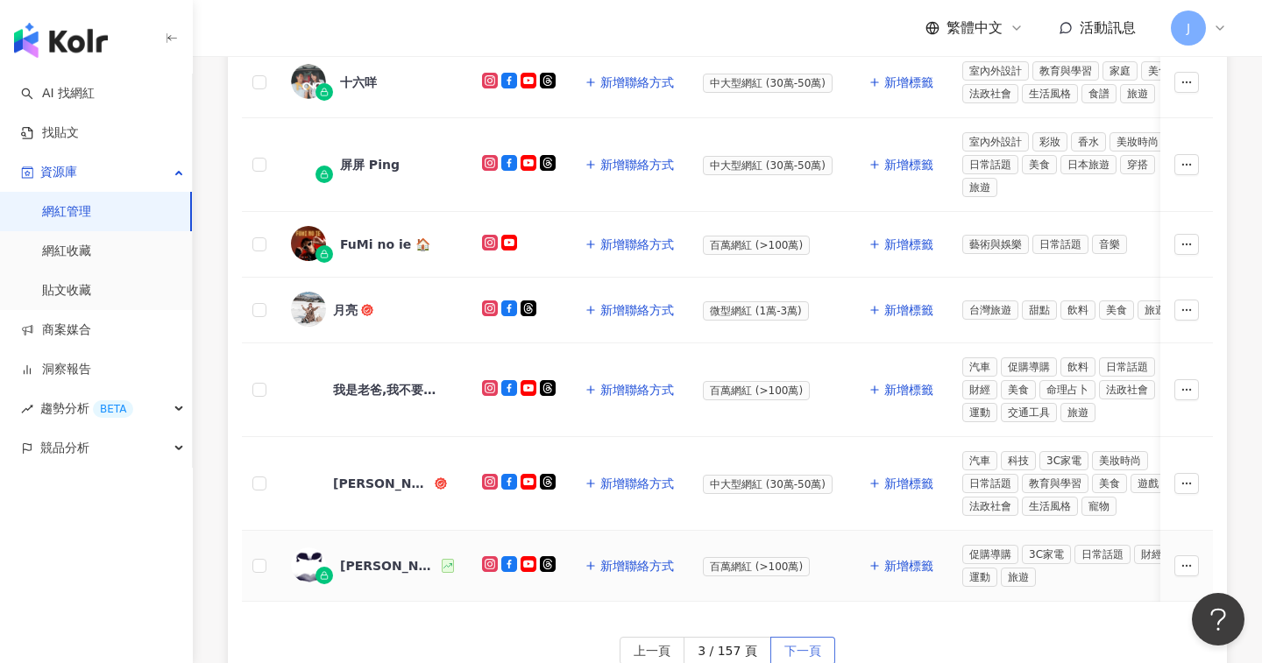
scroll to position [755, 0]
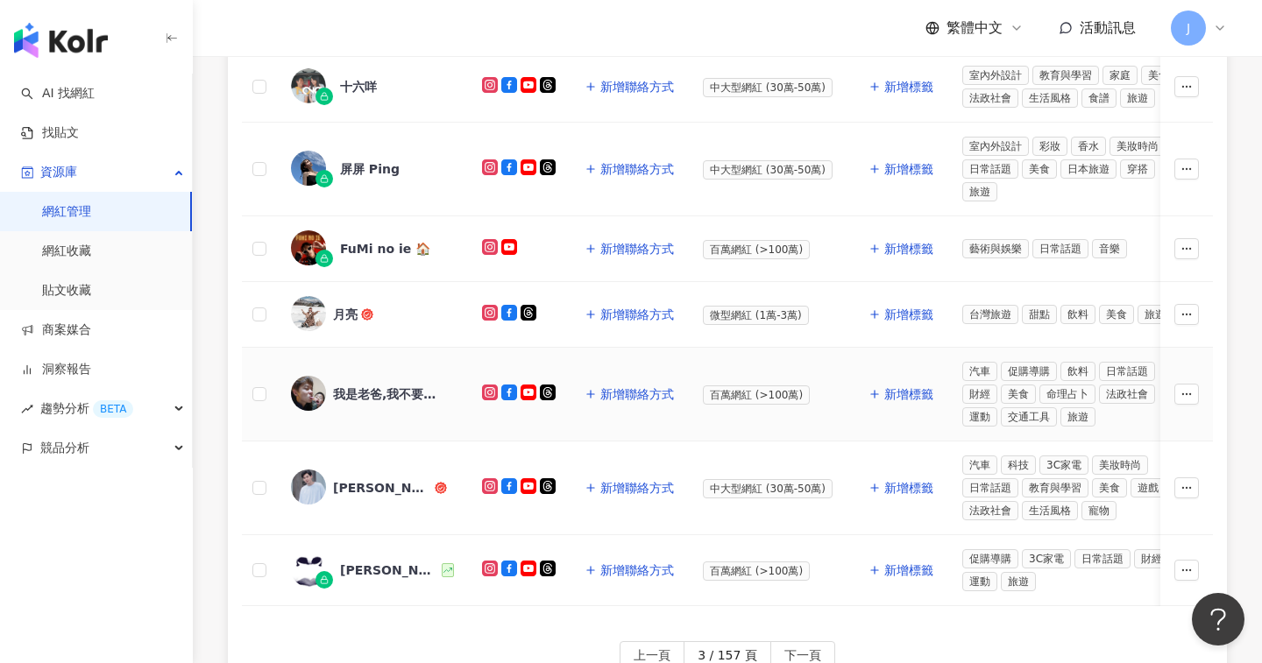
click at [421, 392] on div "我是老爸,我不要當爸!" at bounding box center [390, 395] width 114 height 18
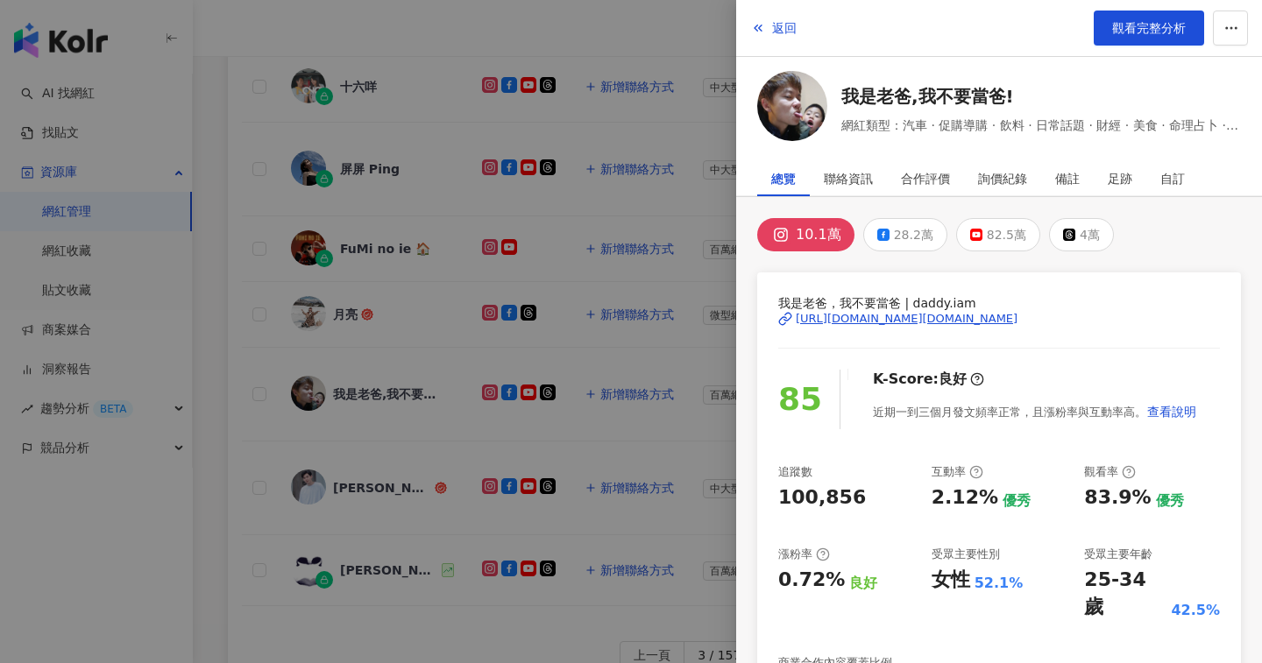
click at [817, 230] on div "10.1萬" at bounding box center [819, 235] width 46 height 25
click at [846, 320] on div "https://www.instagram.com/daddy.iam/" at bounding box center [907, 319] width 222 height 16
click at [671, 449] on div at bounding box center [631, 331] width 1262 height 663
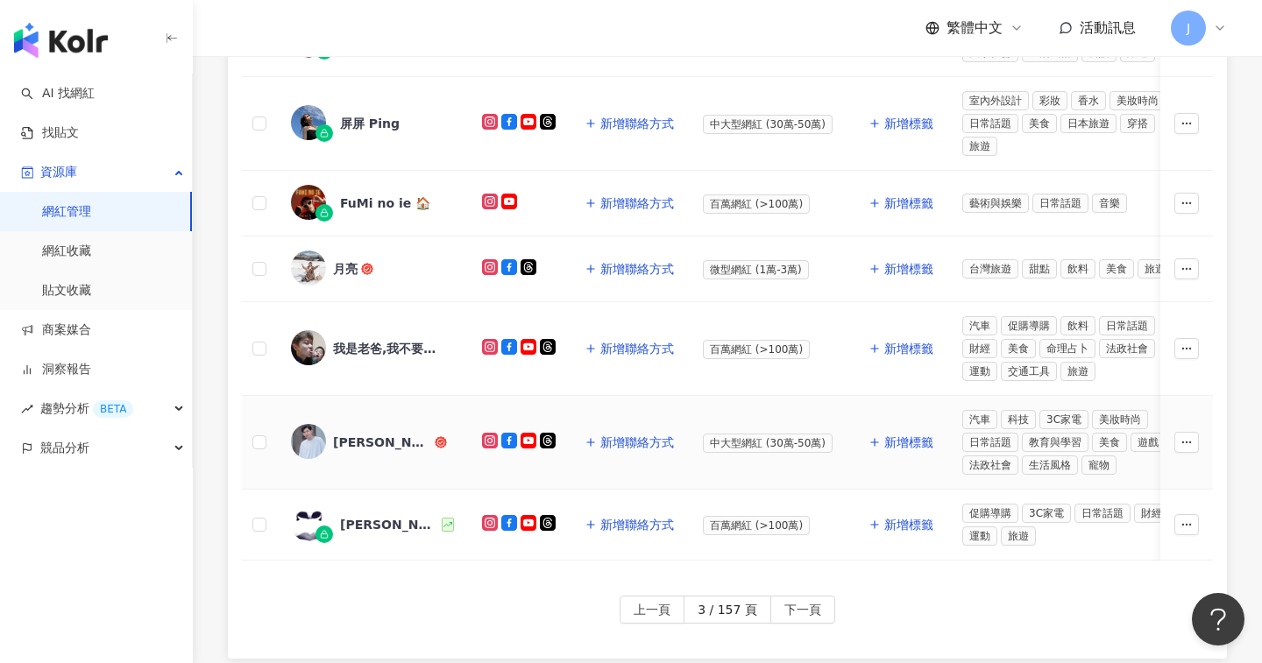
scroll to position [819, 0]
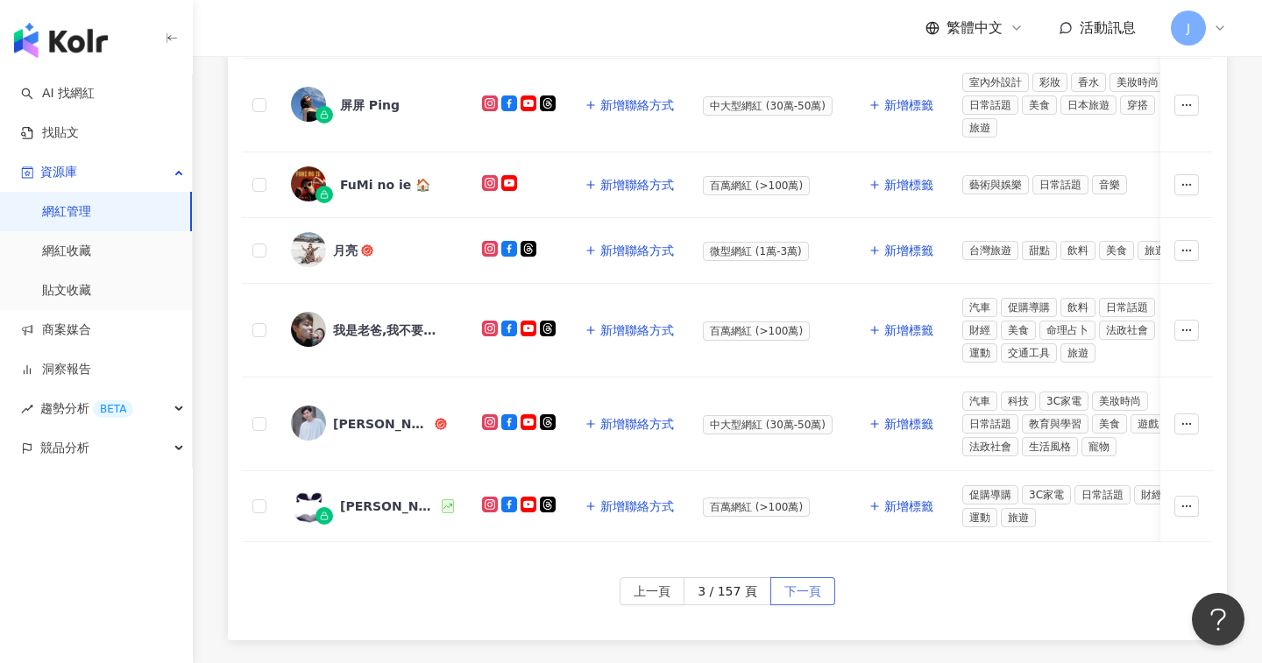
click at [816, 600] on span "下一頁" at bounding box center [802, 592] width 37 height 28
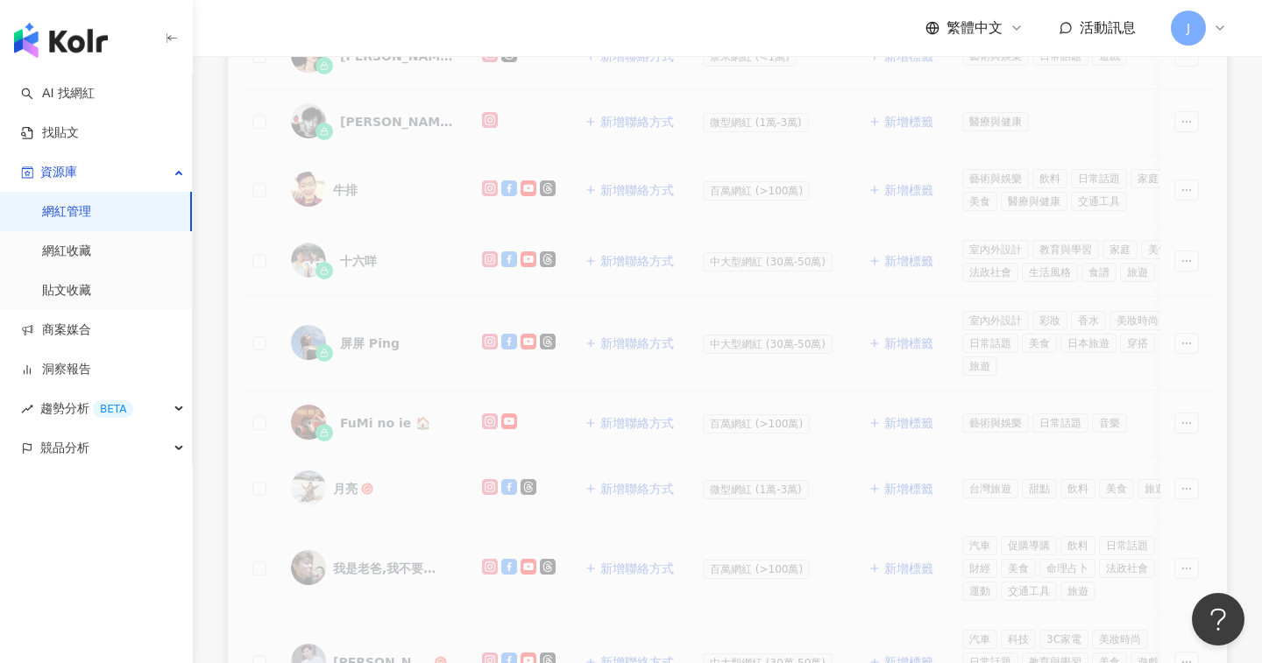
scroll to position [364, 0]
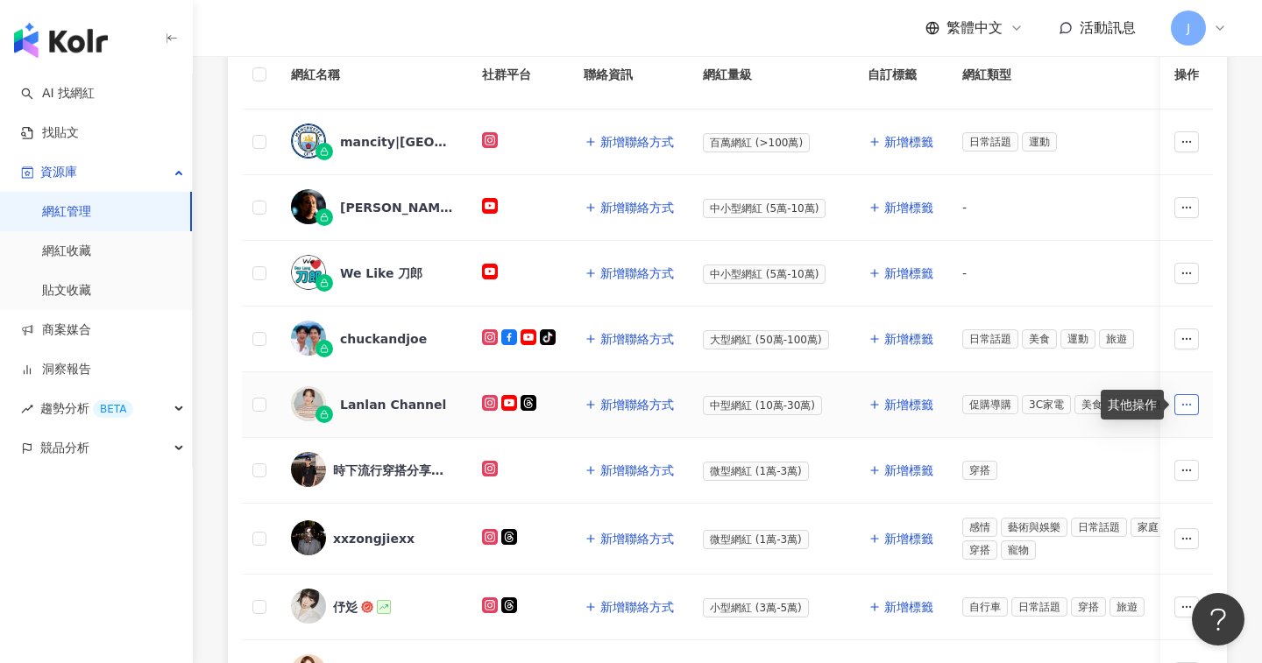
click at [1187, 400] on icon "button" at bounding box center [1186, 405] width 12 height 12
click at [492, 422] on td at bounding box center [519, 405] width 102 height 66
click at [433, 413] on span "Lanlan Channel" at bounding box center [397, 405] width 114 height 18
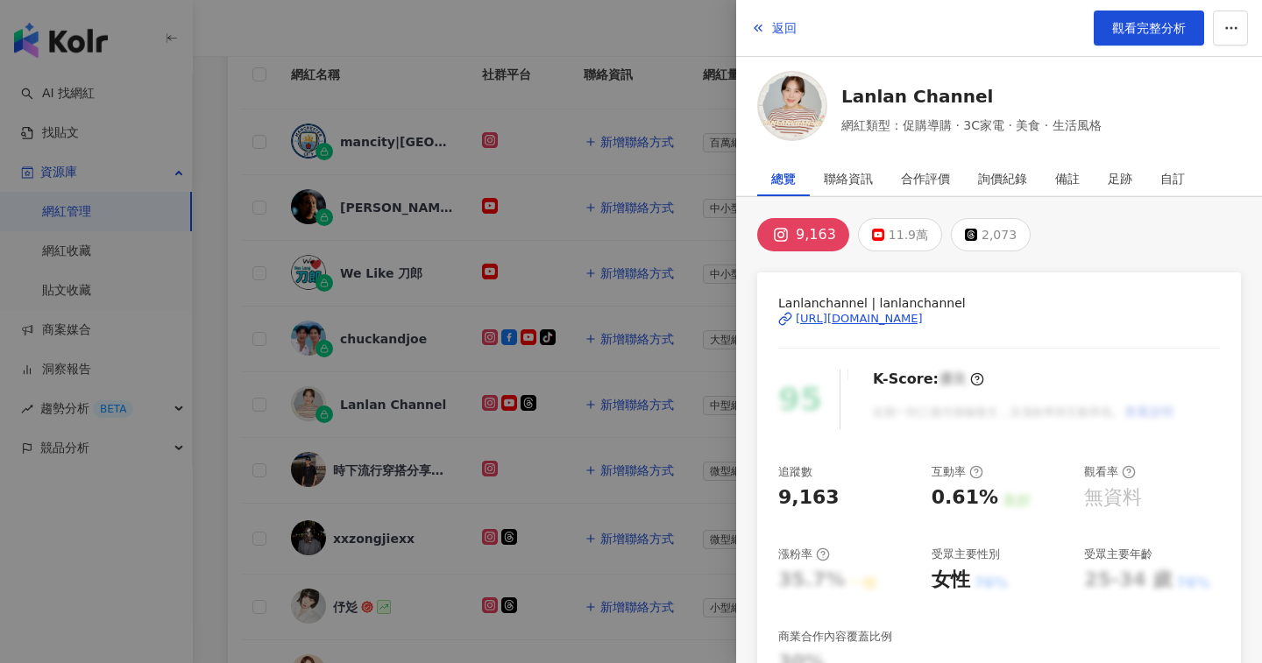
click at [818, 218] on button "9,163" at bounding box center [803, 234] width 92 height 33
click at [818, 233] on div "9,163" at bounding box center [816, 235] width 40 height 25
click at [897, 319] on div "https://www.instagram.com/lanlanchannel/" at bounding box center [859, 319] width 127 height 16
click at [668, 395] on div at bounding box center [631, 331] width 1262 height 663
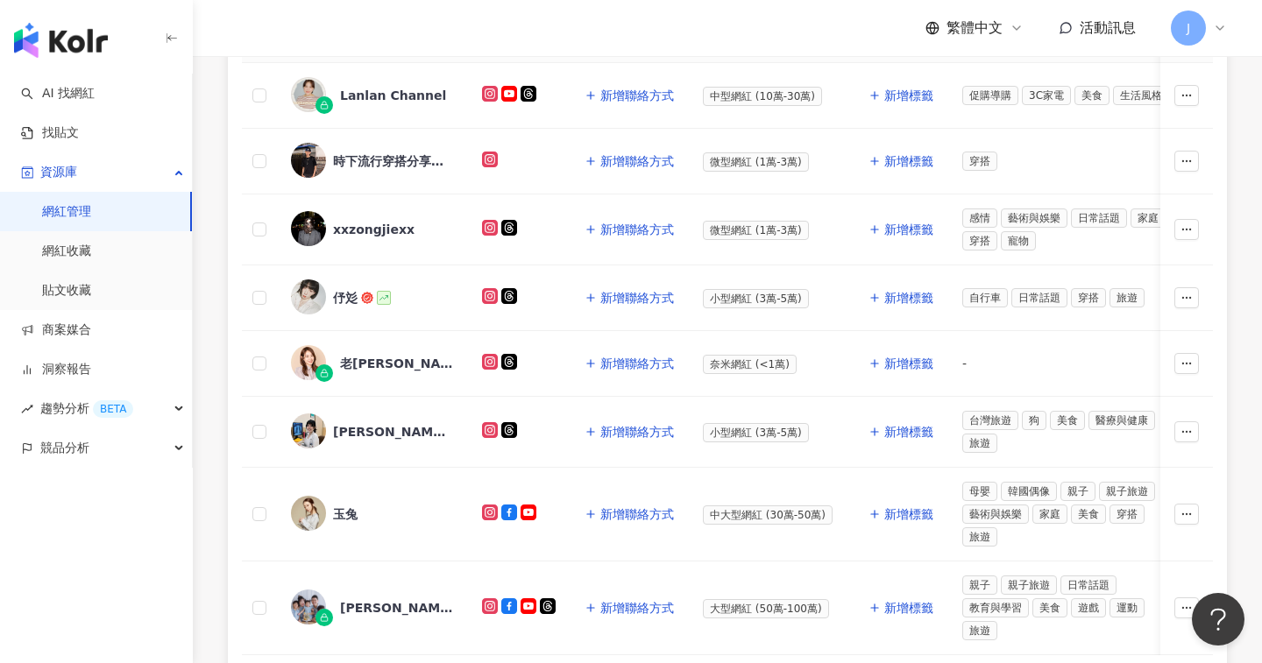
scroll to position [958, 0]
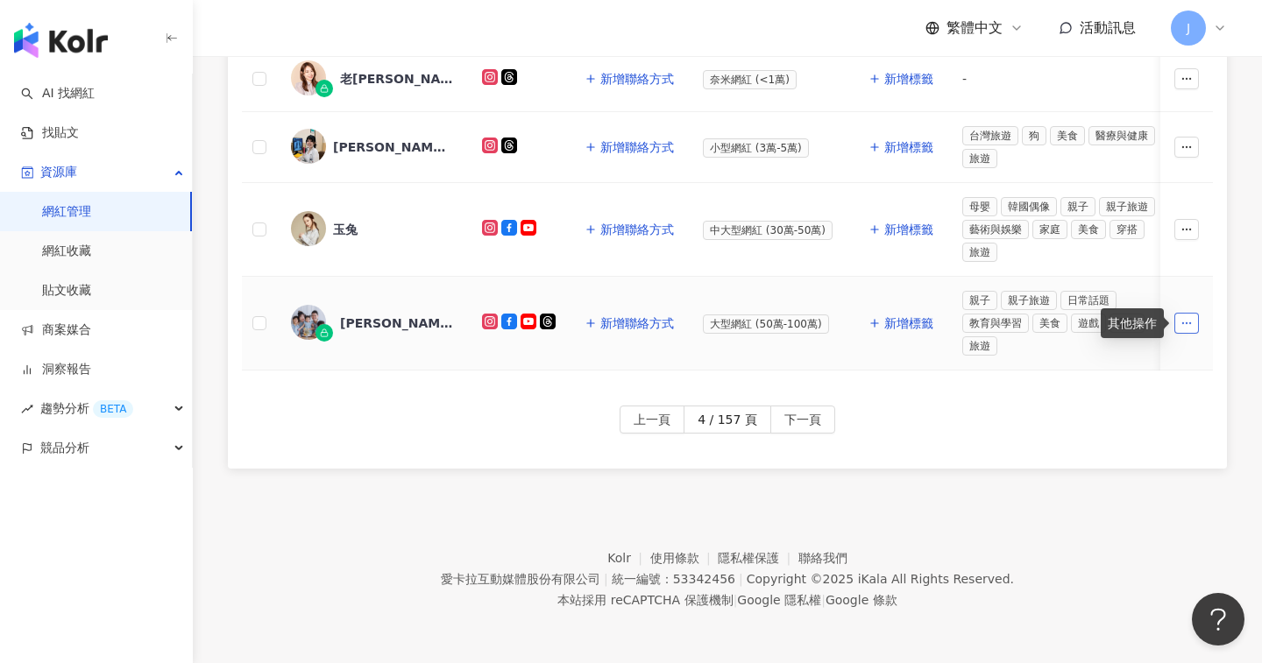
click at [1187, 324] on icon "button" at bounding box center [1186, 323] width 12 height 12
click at [431, 327] on span "彼得爸與蘇珊媽" at bounding box center [397, 324] width 114 height 18
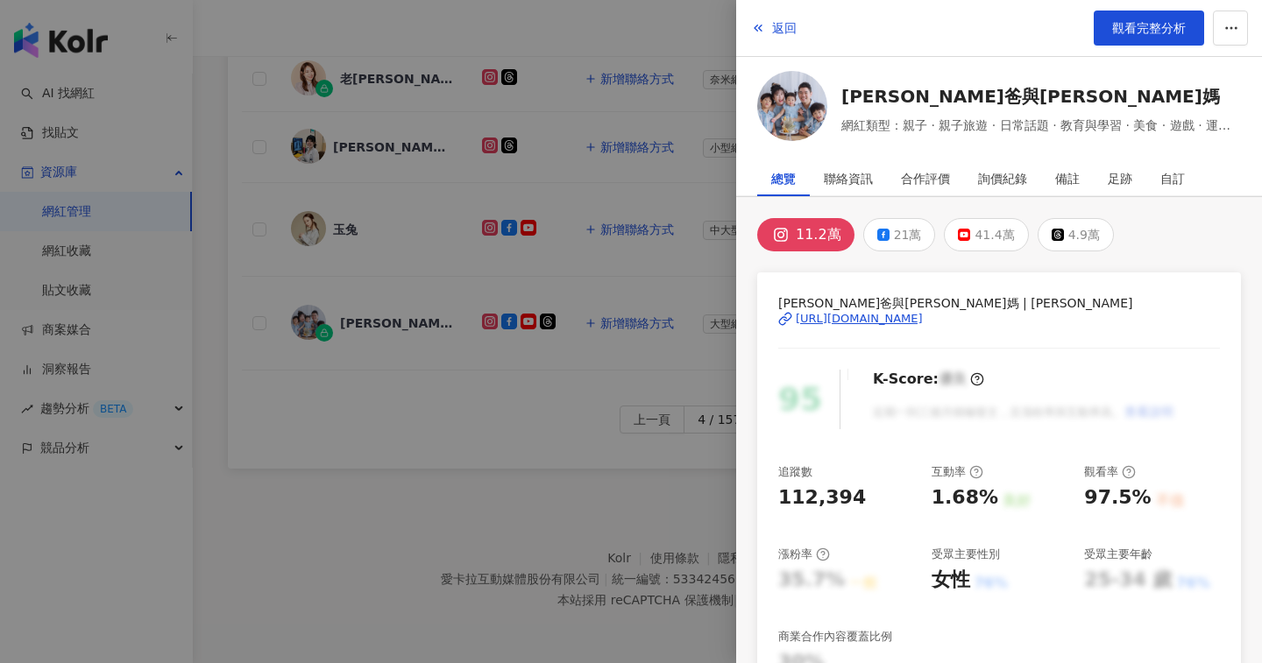
click at [817, 323] on div "https://www.instagram.com/peter_and_susan/" at bounding box center [859, 319] width 127 height 16
click at [386, 366] on div at bounding box center [631, 331] width 1262 height 663
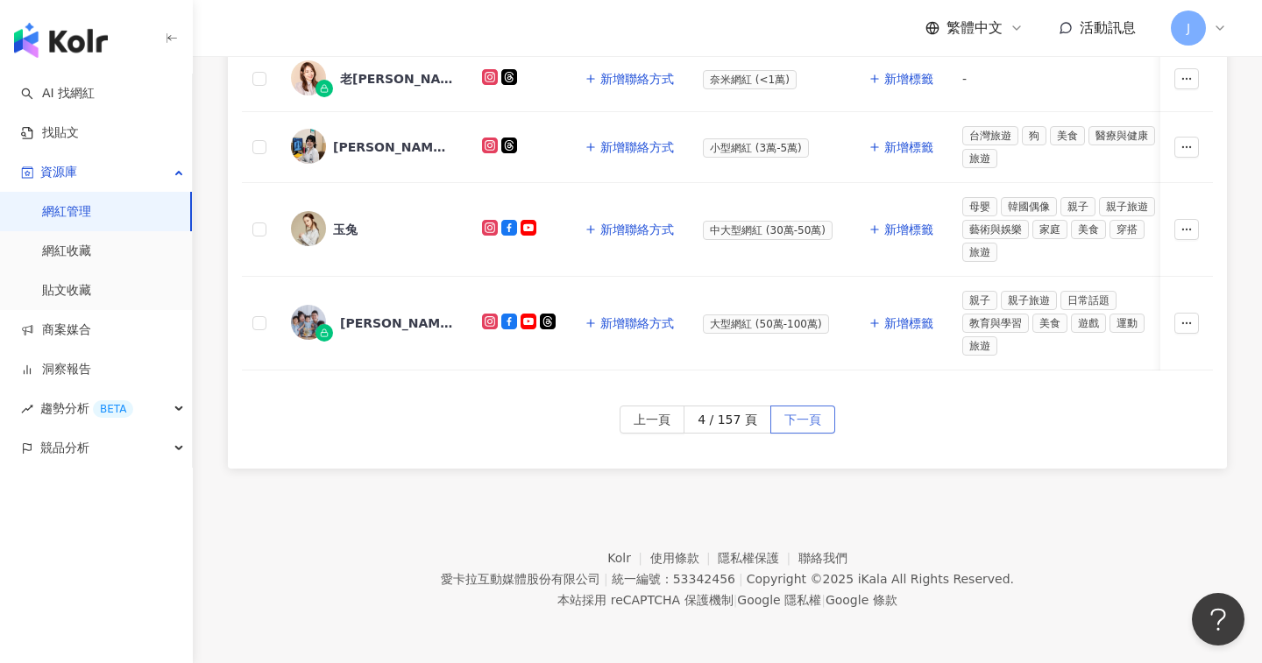
click at [795, 421] on span "下一頁" at bounding box center [802, 421] width 37 height 28
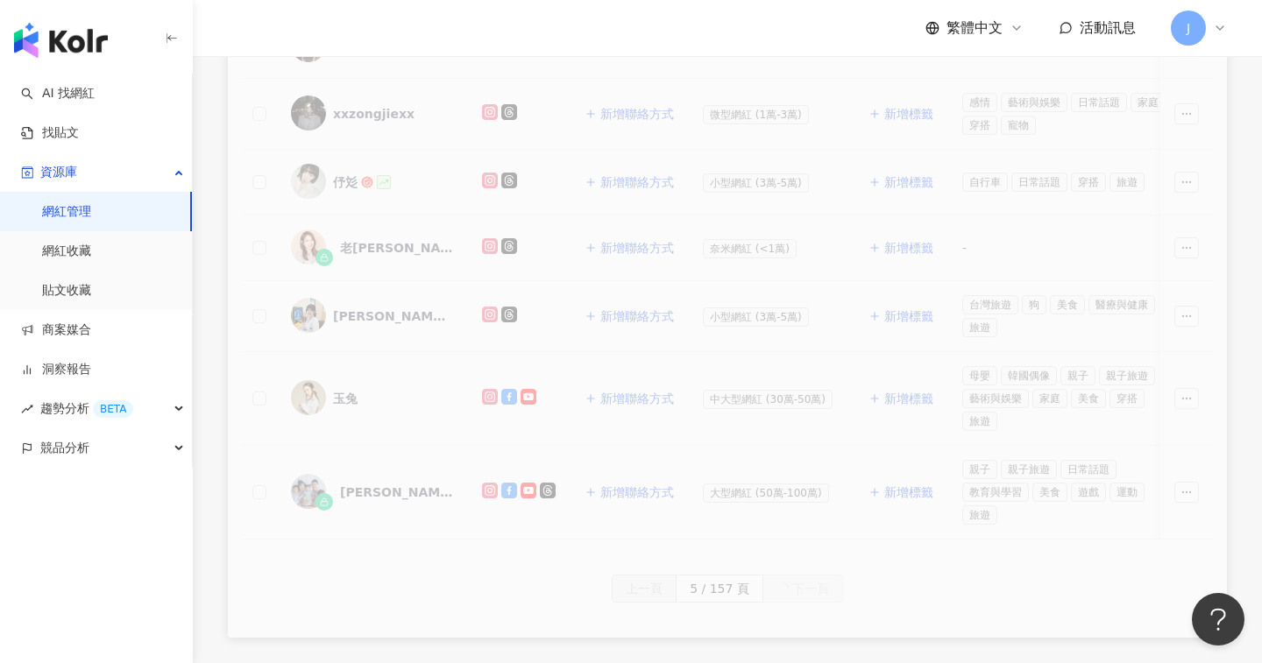
scroll to position [620, 0]
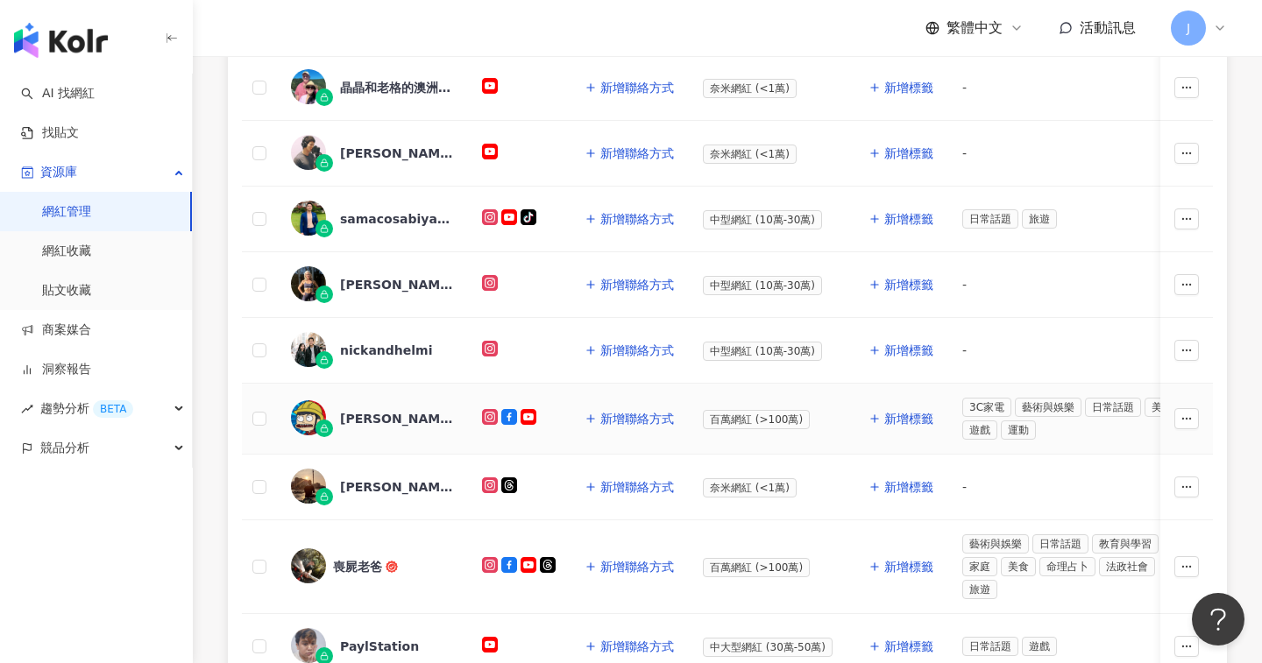
click at [442, 434] on div "King FB" at bounding box center [372, 418] width 163 height 37
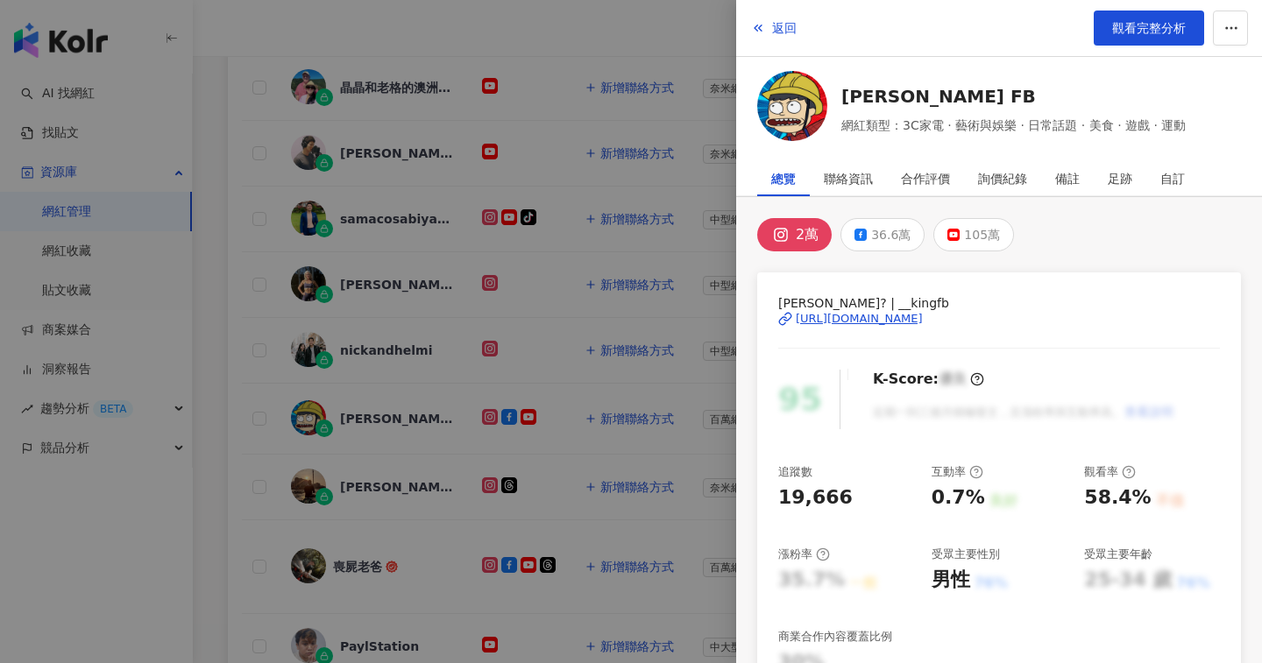
click at [857, 322] on div "https://www.instagram.com/__kingfb/" at bounding box center [859, 319] width 127 height 16
click at [579, 276] on div at bounding box center [631, 331] width 1262 height 663
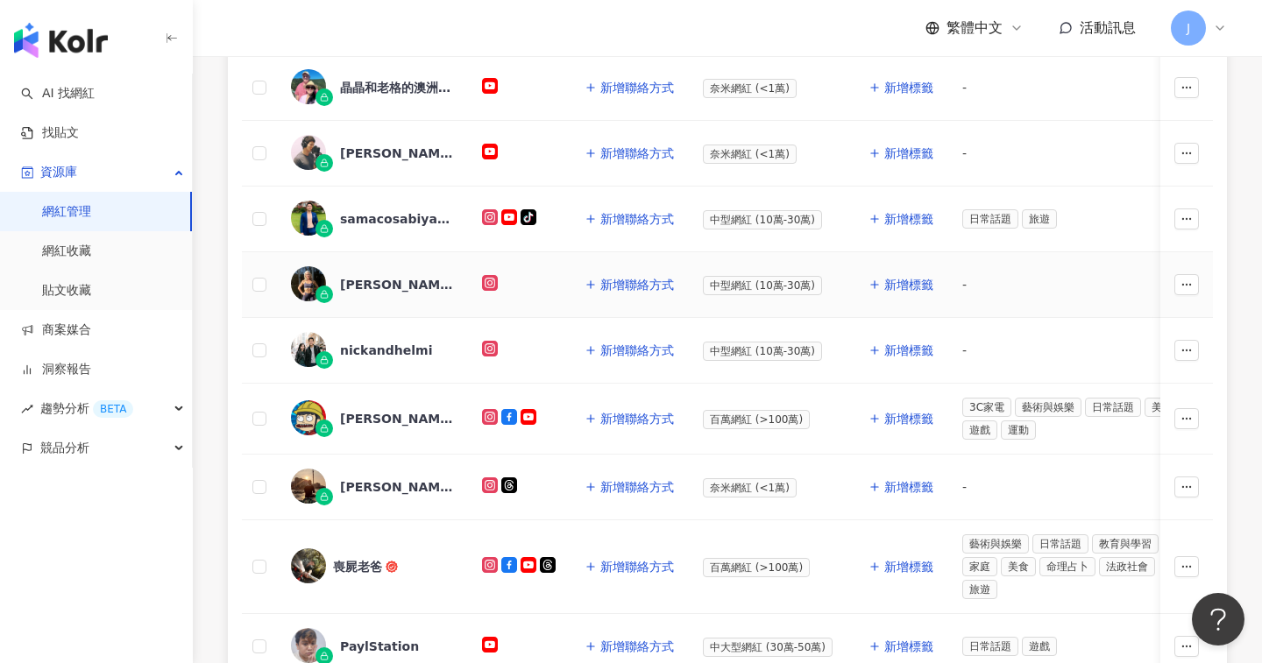
scroll to position [930, 0]
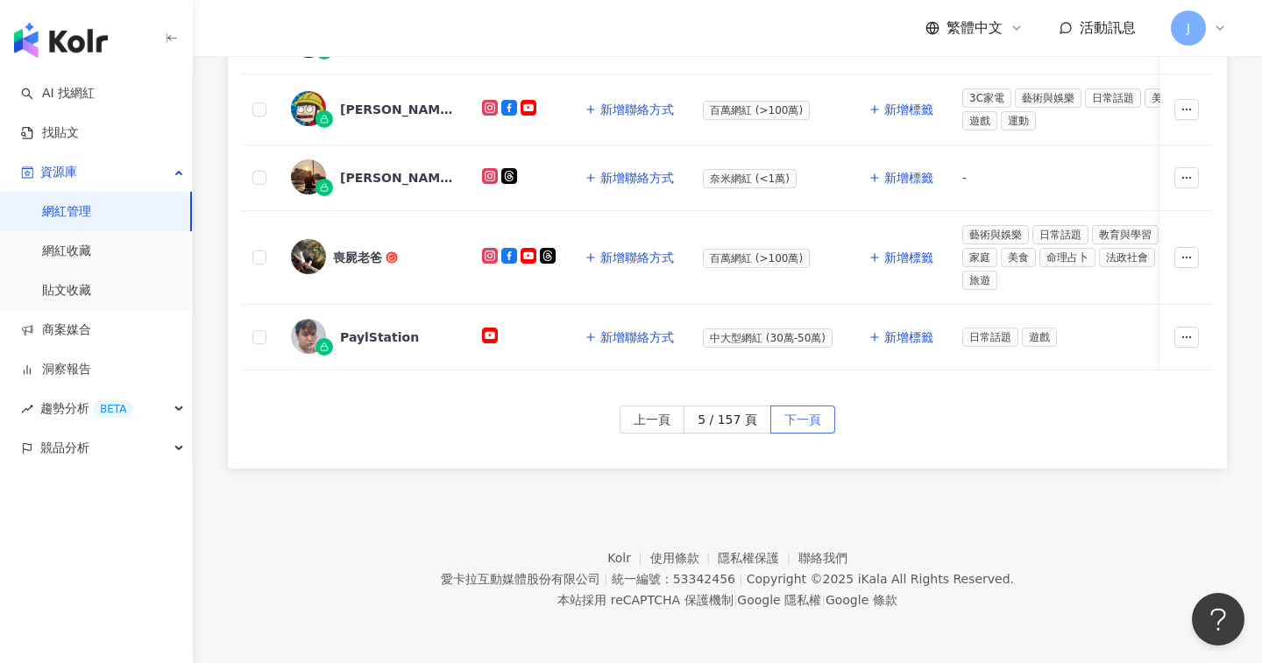
click at [822, 422] on button "下一頁" at bounding box center [802, 420] width 65 height 28
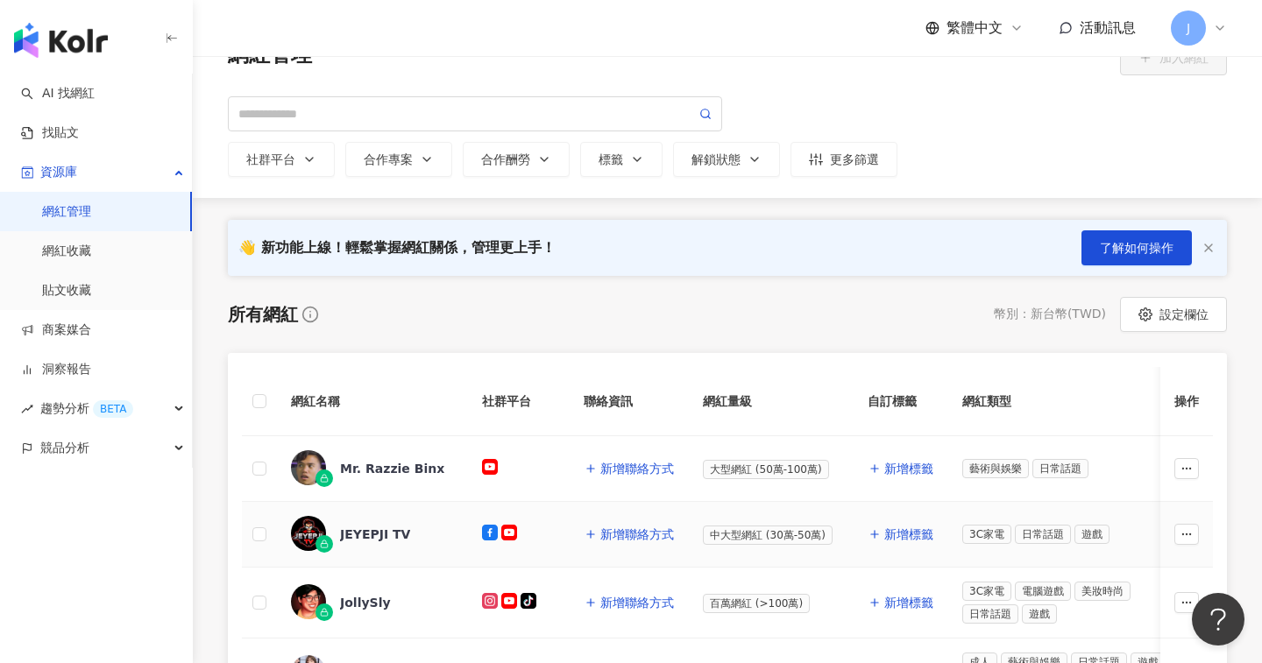
scroll to position [0, 0]
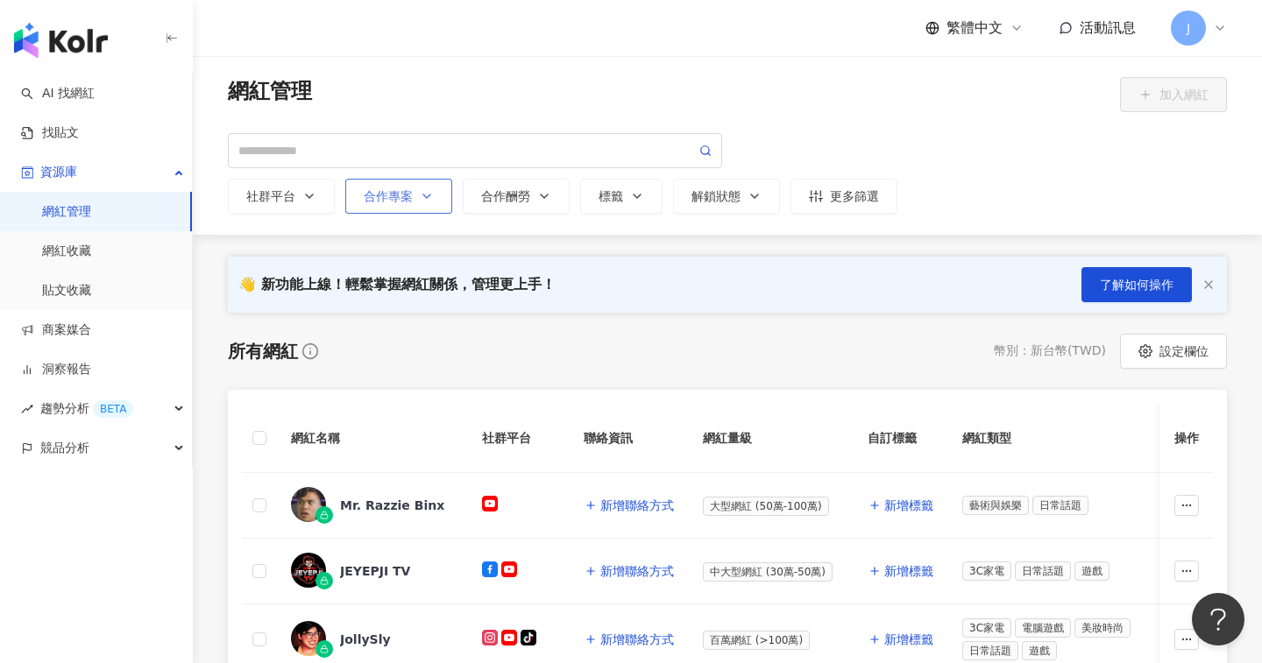
click at [426, 197] on polyline "button" at bounding box center [426, 197] width 7 height 4
click at [306, 195] on polyline "button" at bounding box center [309, 197] width 7 height 4
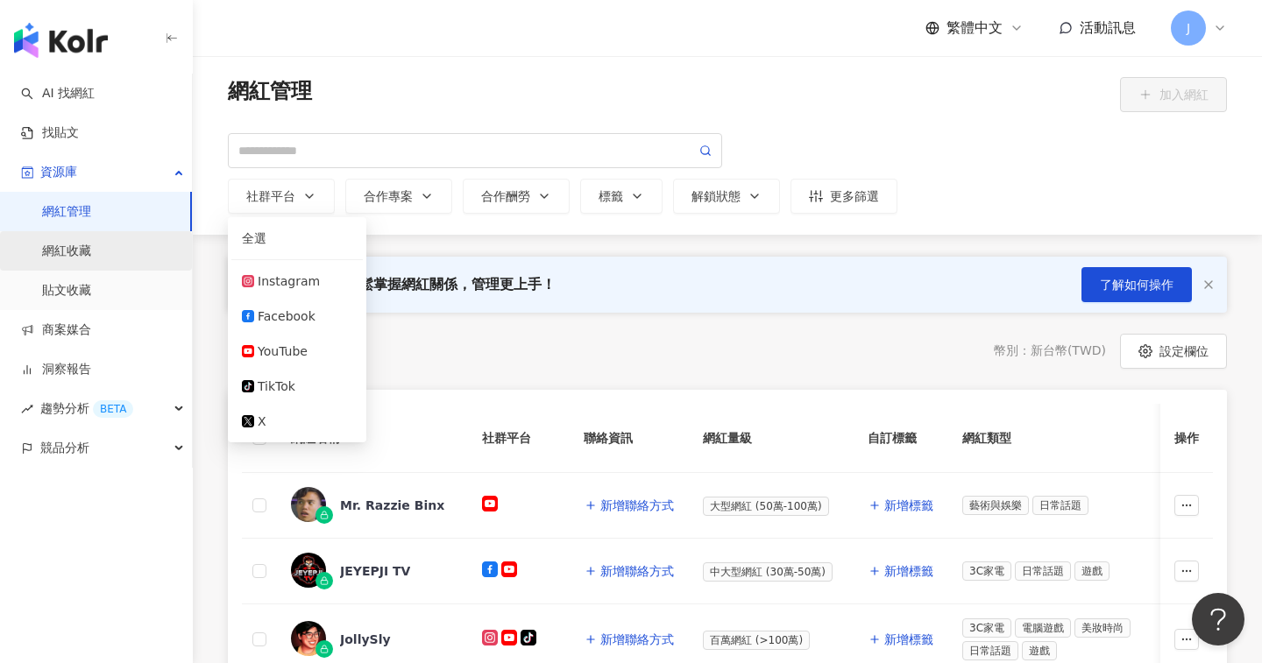
click at [76, 258] on link "網紅收藏" at bounding box center [66, 252] width 49 height 18
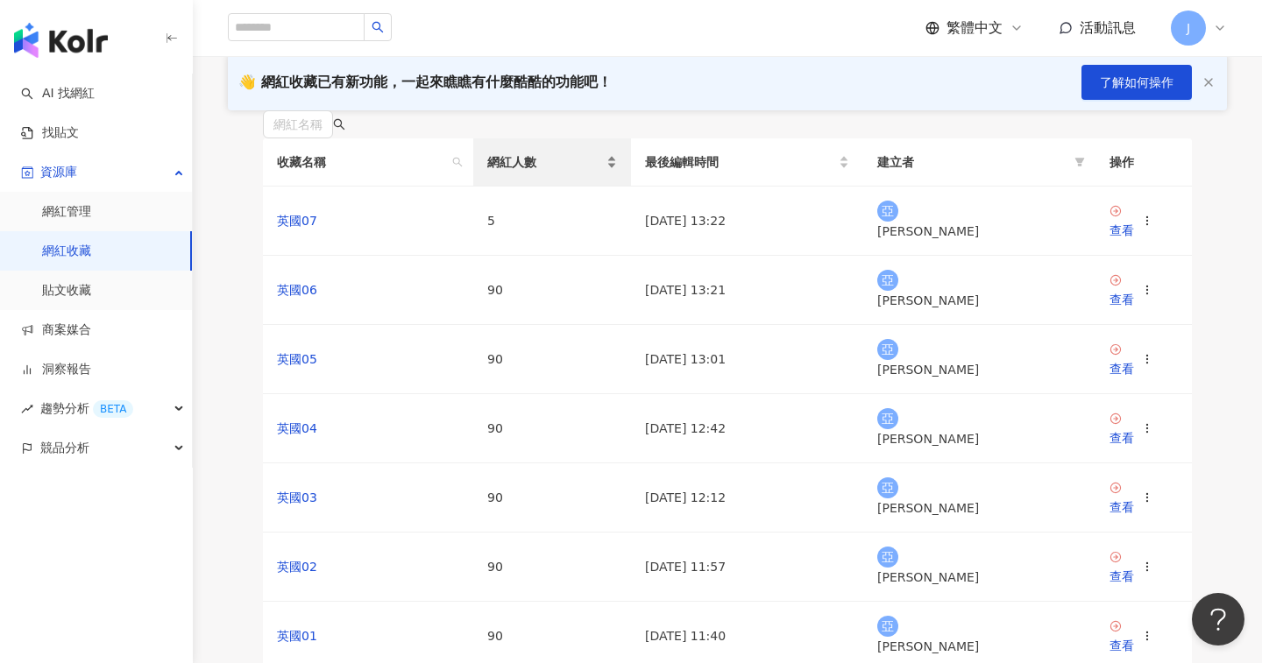
scroll to position [130, 0]
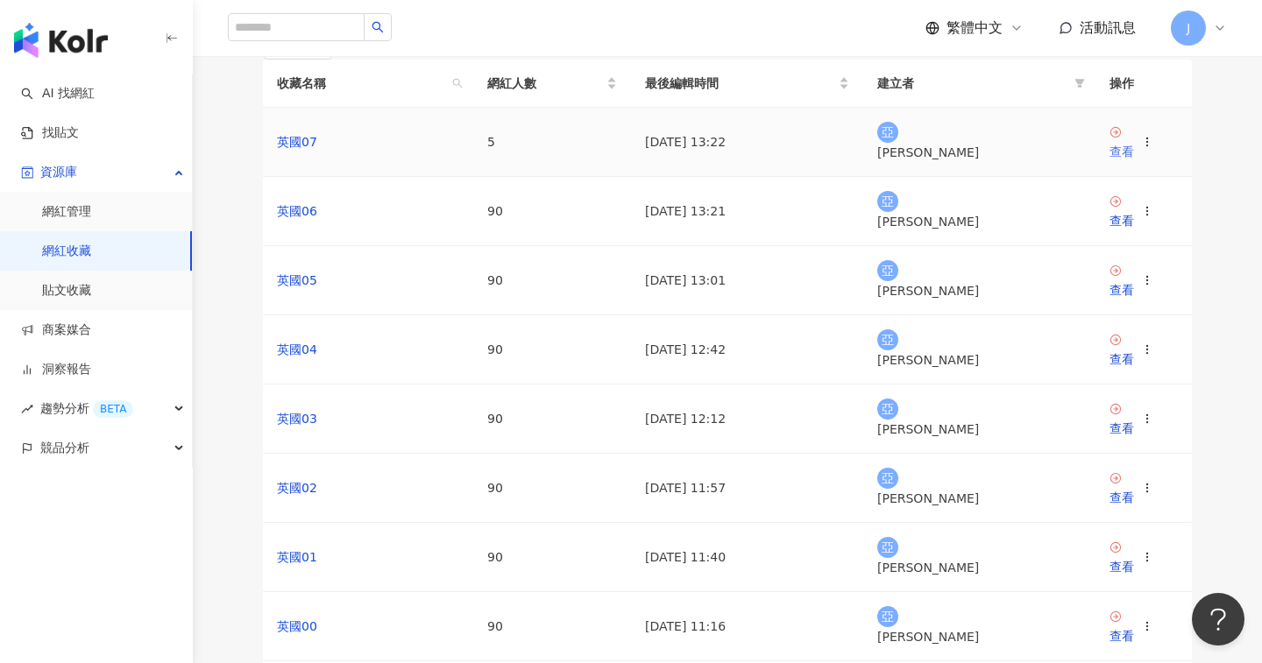
click at [1127, 161] on div "查看" at bounding box center [1121, 151] width 25 height 19
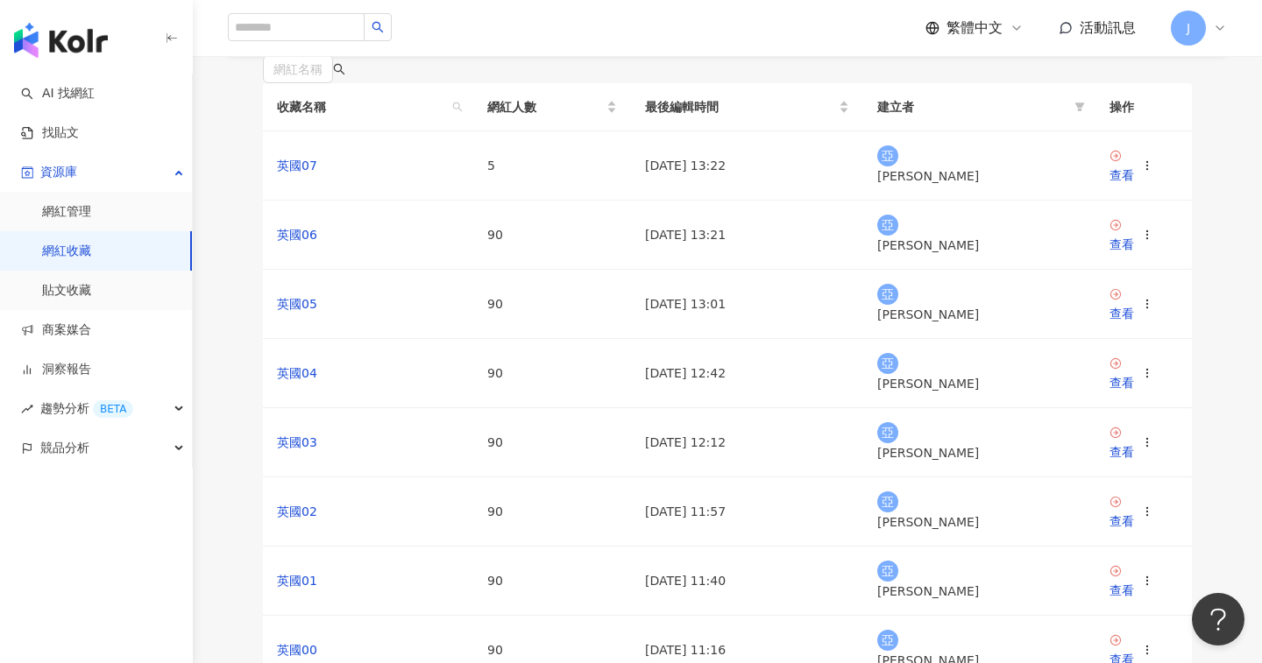
scroll to position [300, 0]
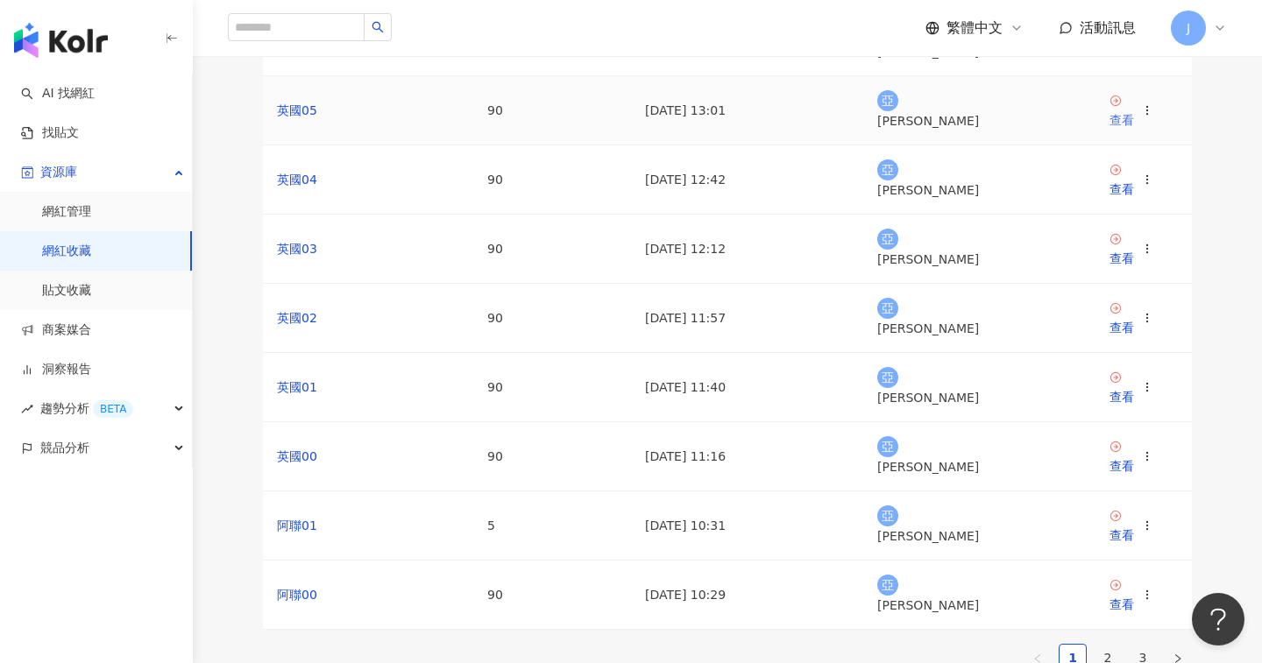
click at [1134, 130] on div "查看" at bounding box center [1121, 119] width 25 height 19
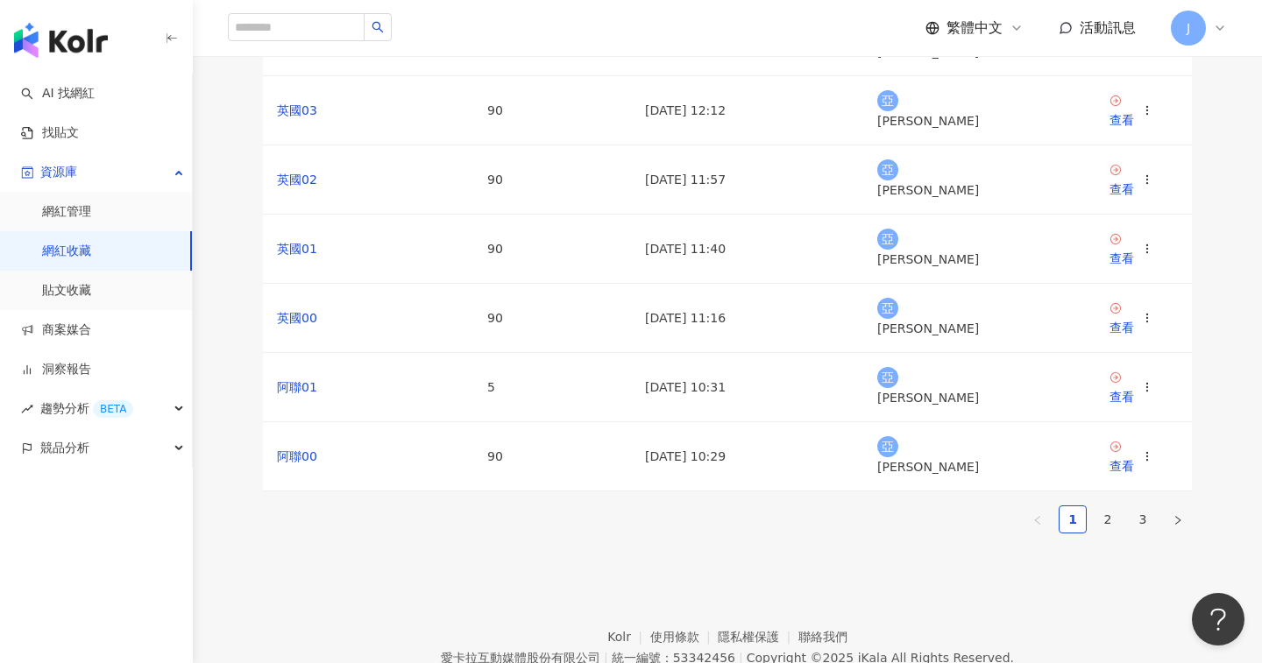
scroll to position [568, 0]
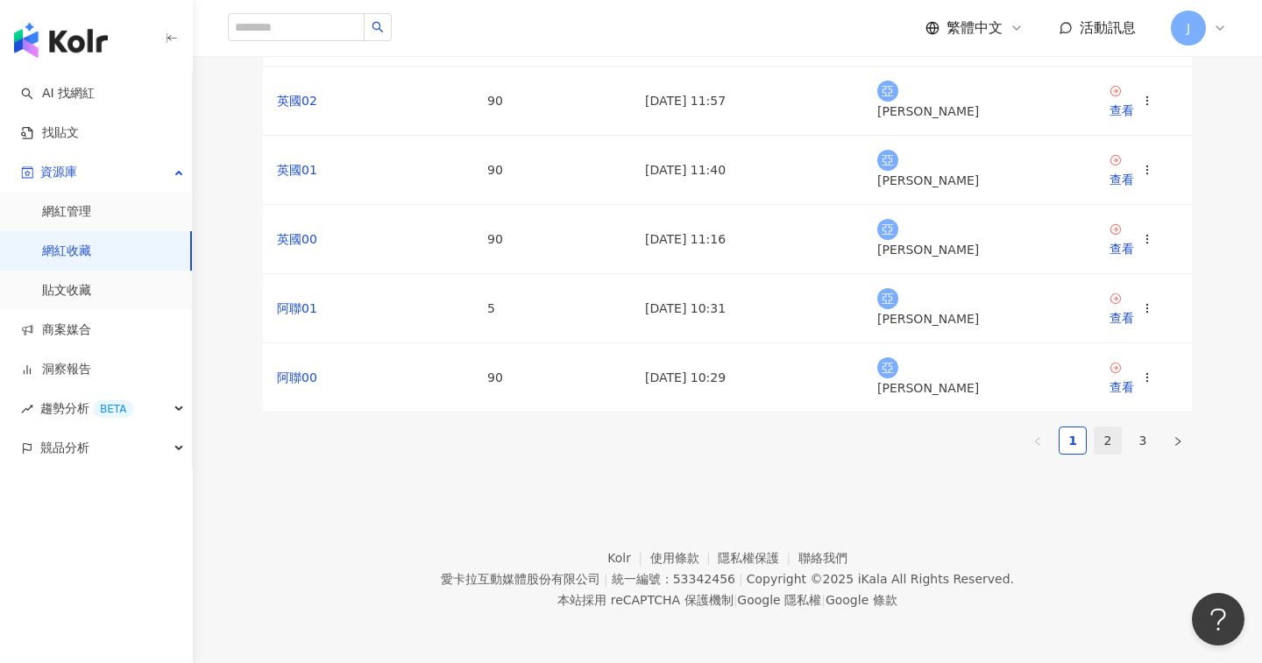
click at [1116, 428] on link "2" at bounding box center [1108, 441] width 26 height 26
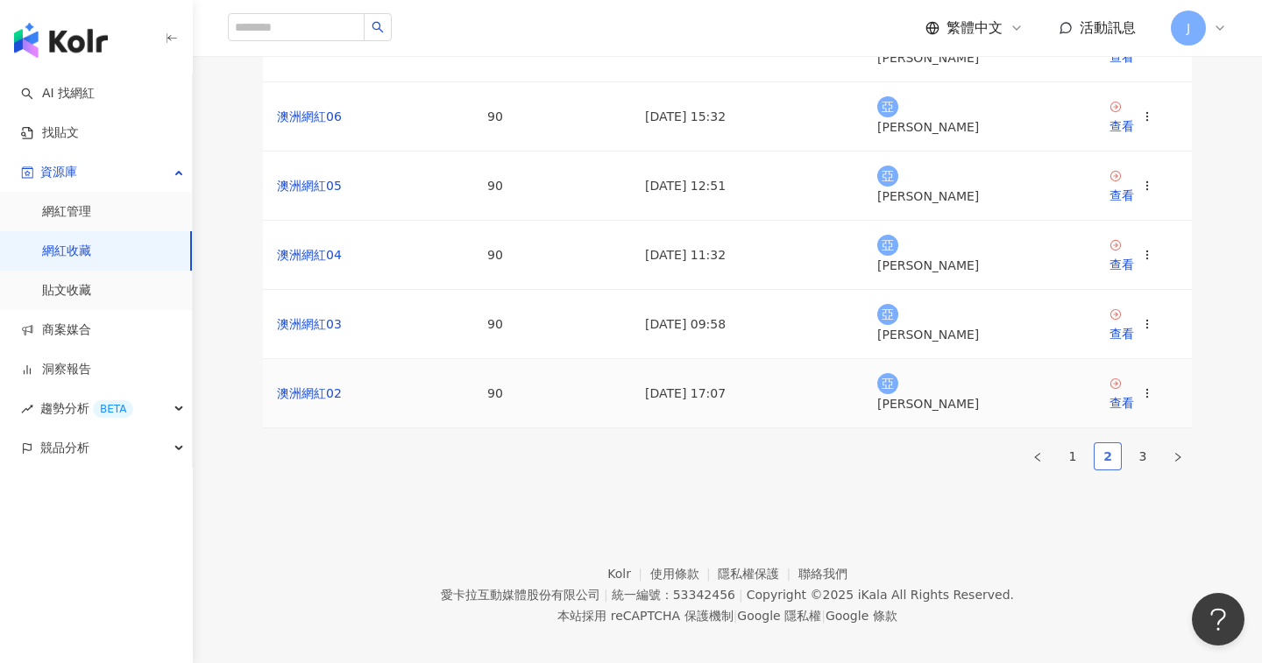
scroll to position [515, 0]
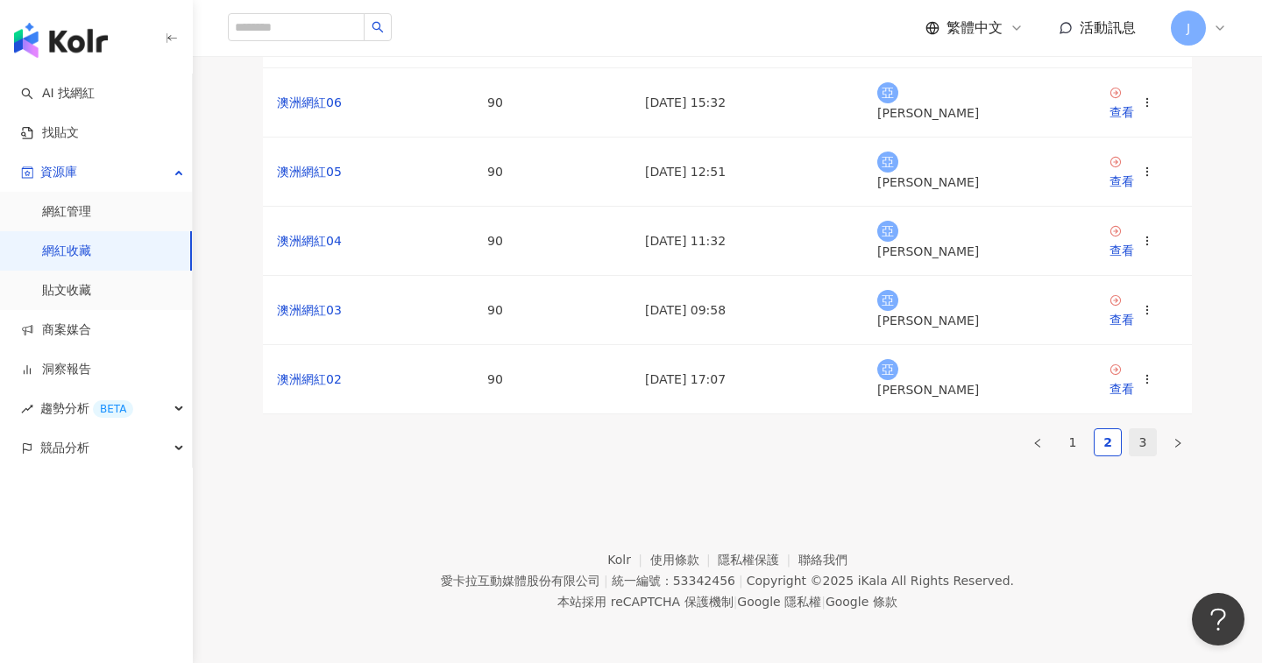
click at [1147, 456] on link "3" at bounding box center [1143, 442] width 26 height 26
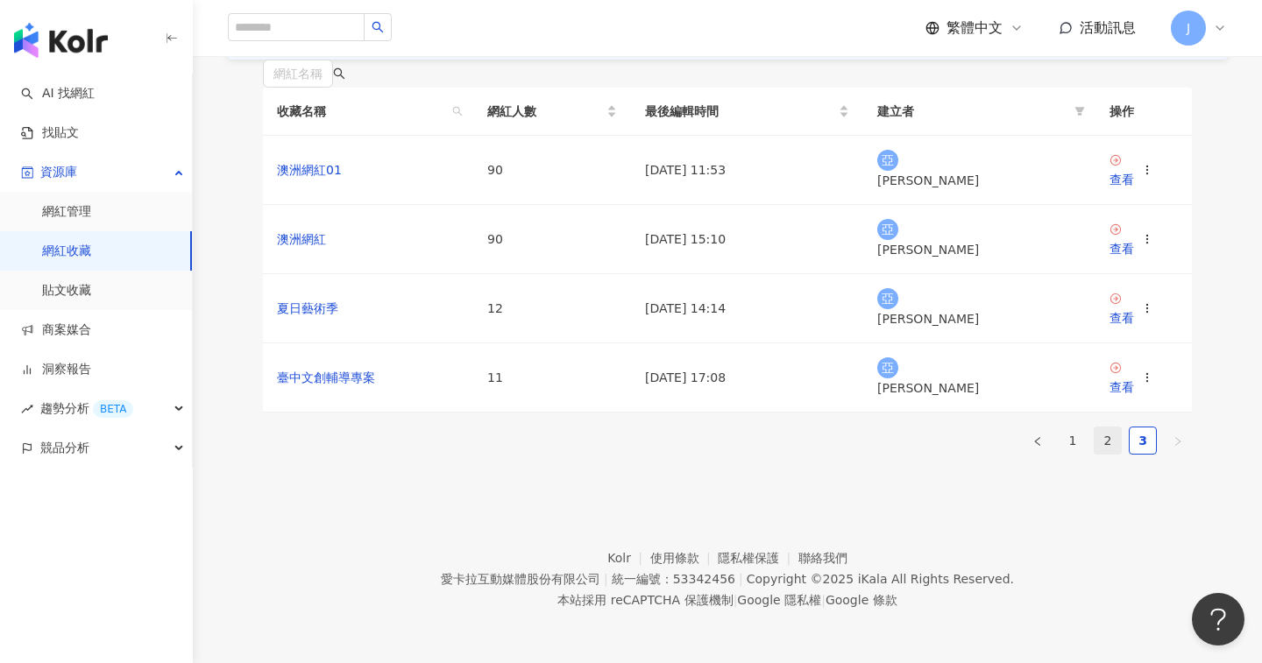
click at [1114, 428] on link "2" at bounding box center [1108, 441] width 26 height 26
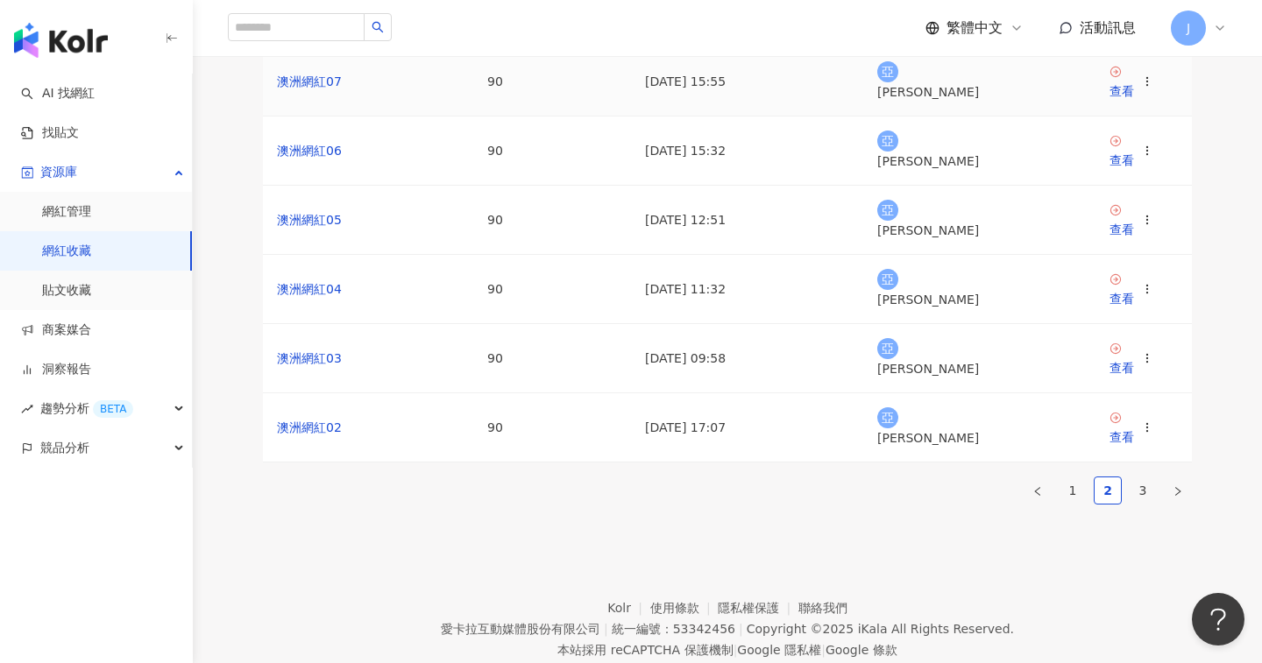
scroll to position [568, 0]
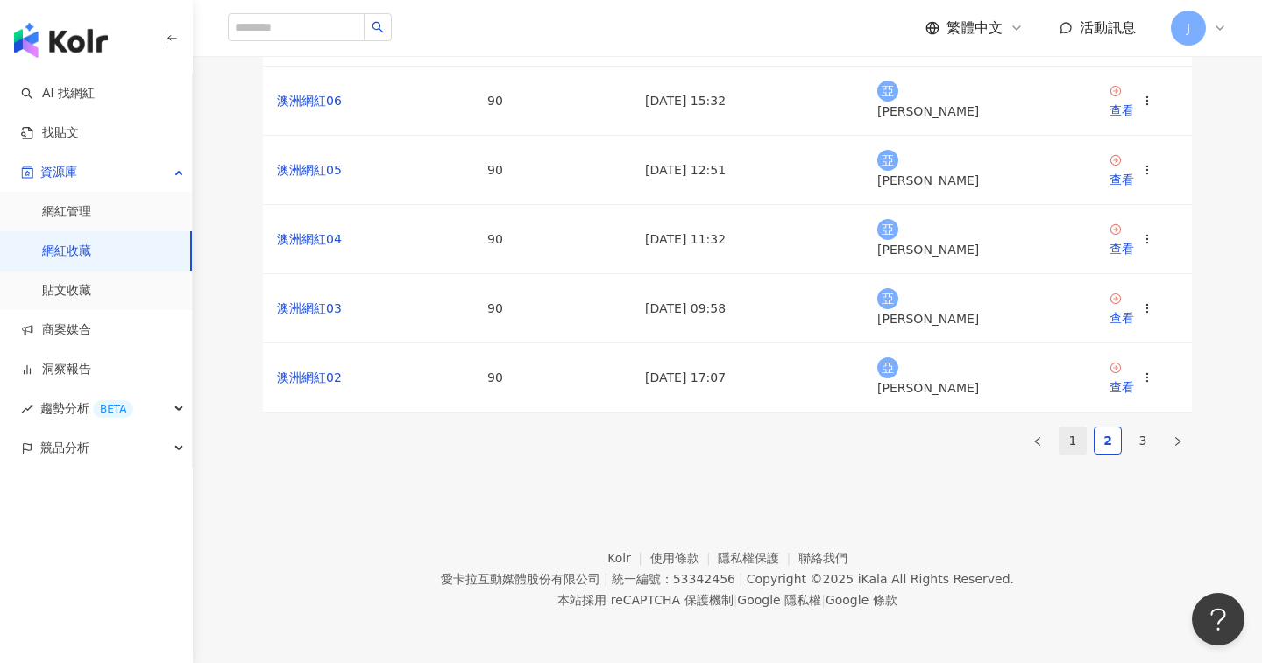
click at [1081, 428] on link "1" at bounding box center [1072, 441] width 26 height 26
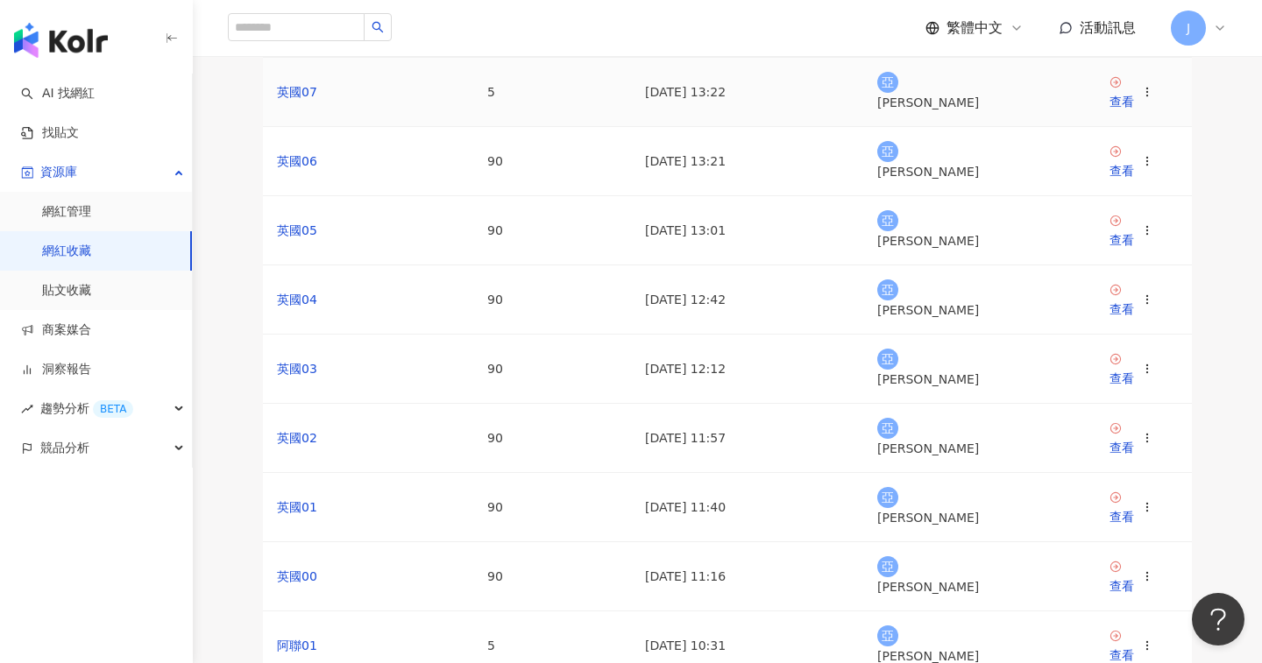
scroll to position [318, 0]
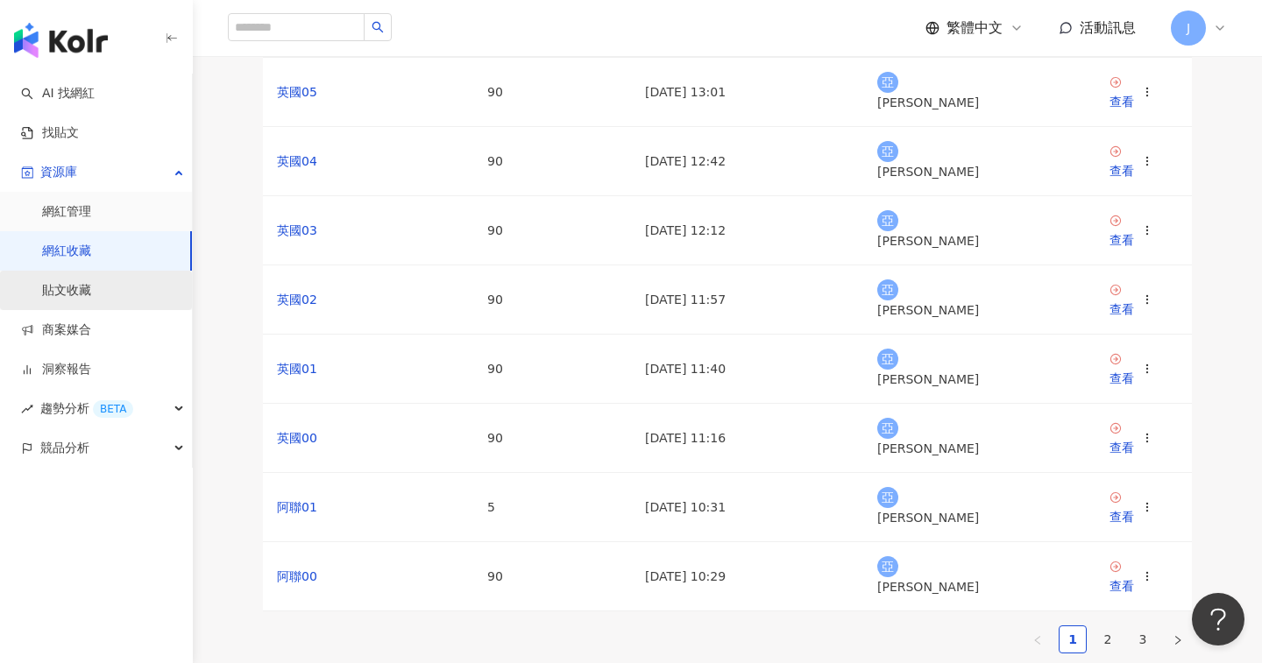
click at [91, 296] on link "貼文收藏" at bounding box center [66, 291] width 49 height 18
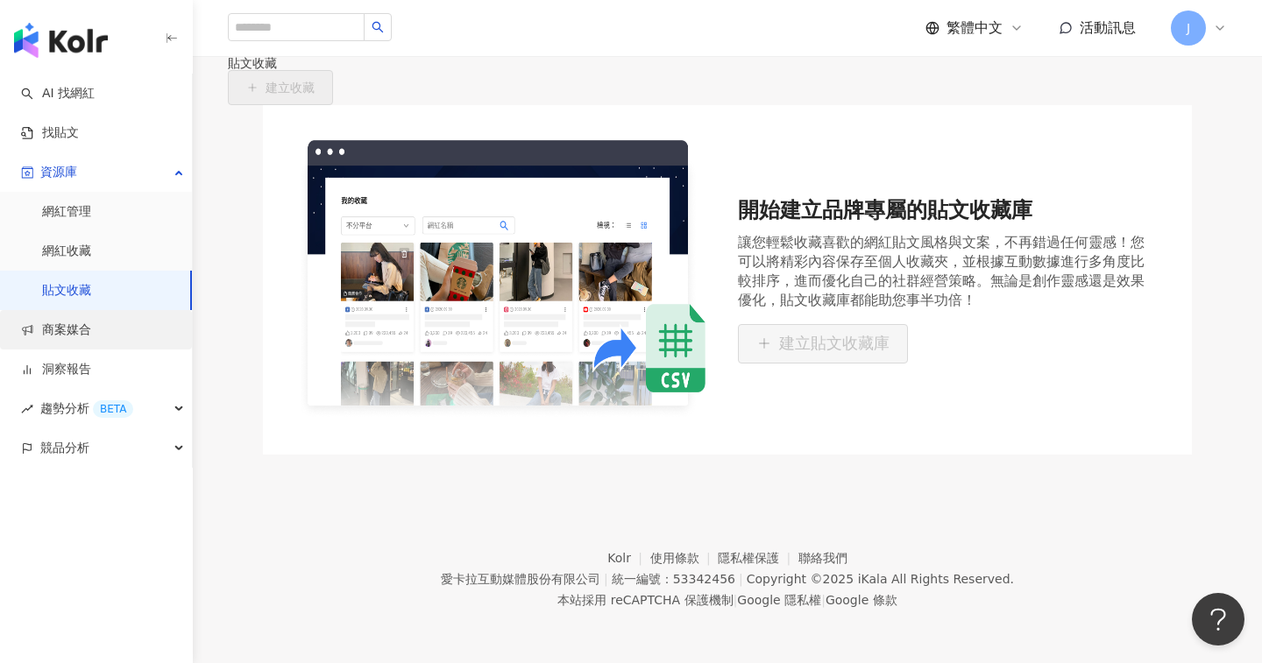
click at [91, 337] on link "商案媒合" at bounding box center [56, 331] width 70 height 18
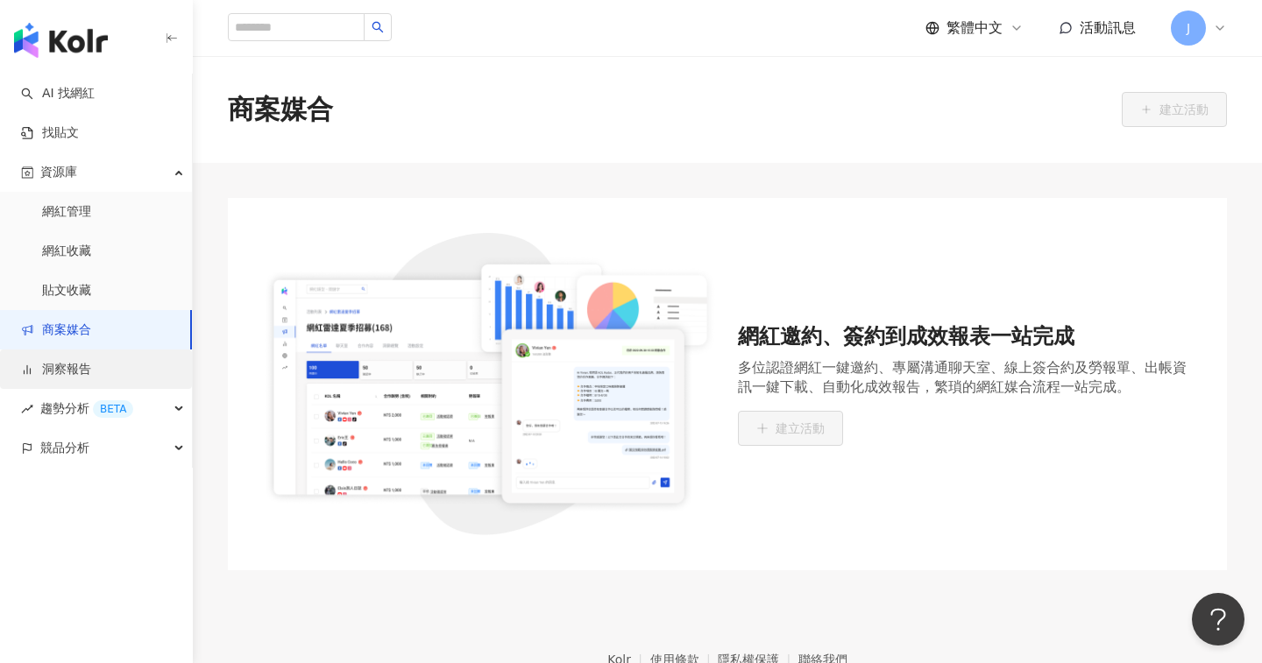
click at [91, 361] on link "洞察報告" at bounding box center [56, 370] width 70 height 18
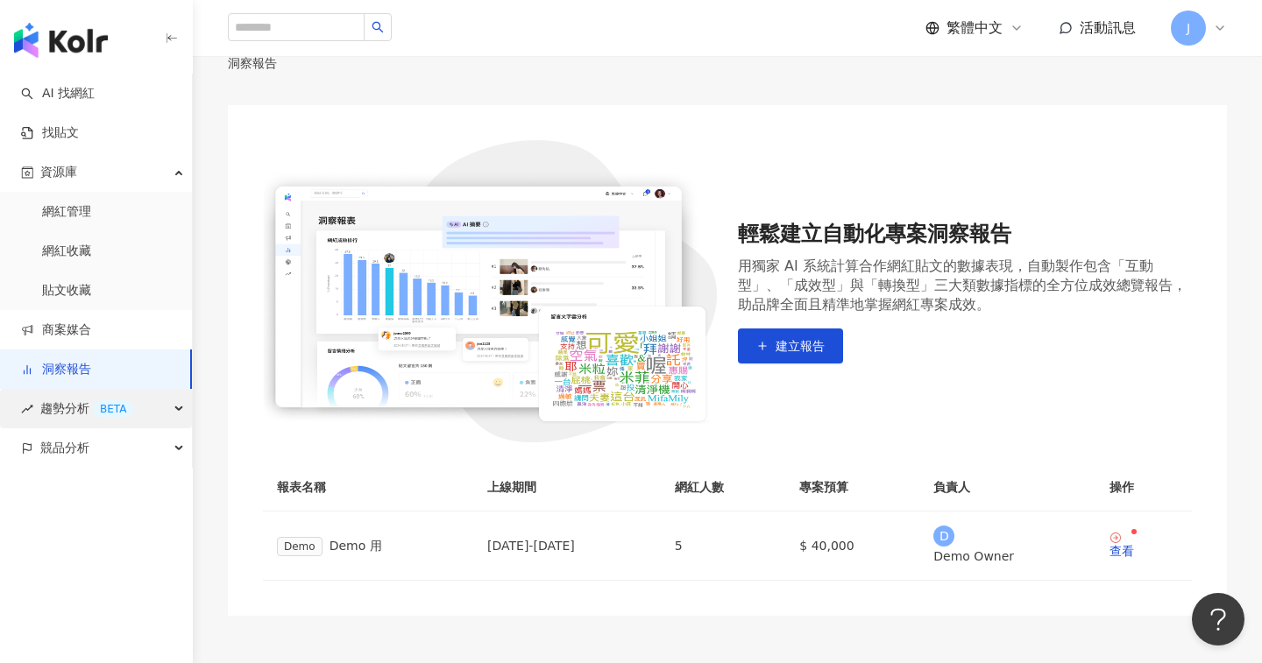
click at [96, 400] on span "趨勢分析 BETA" at bounding box center [86, 408] width 93 height 39
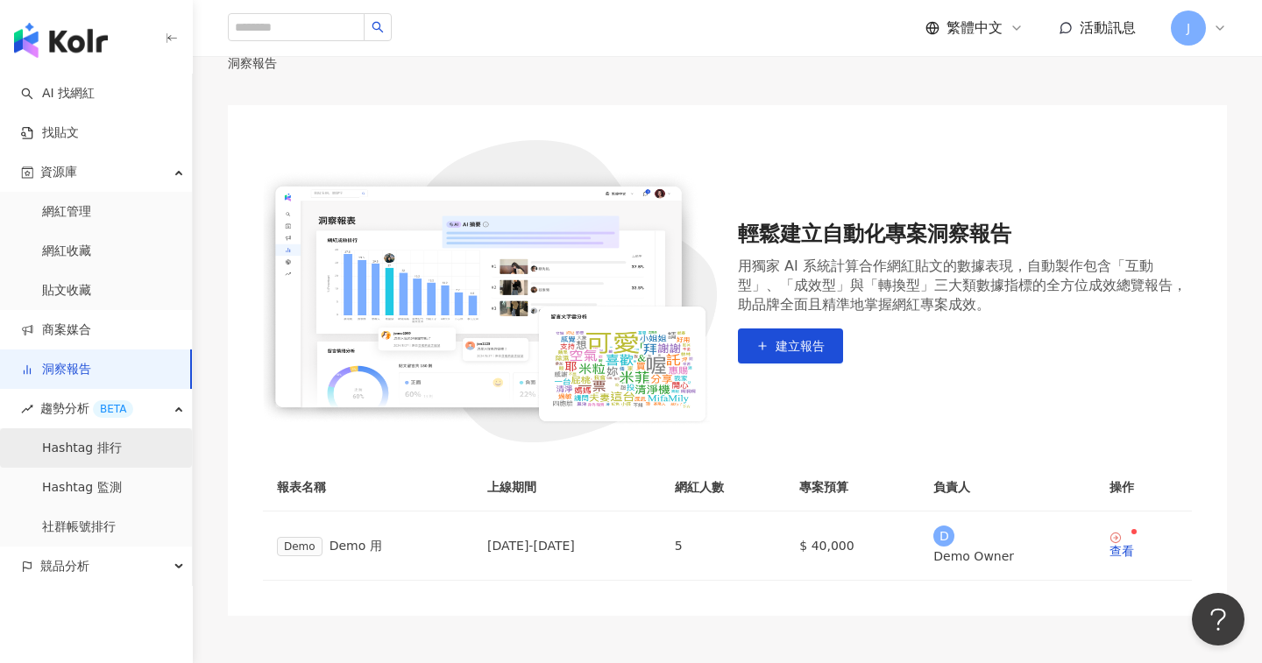
click at [96, 450] on link "Hashtag 排行" at bounding box center [82, 449] width 80 height 18
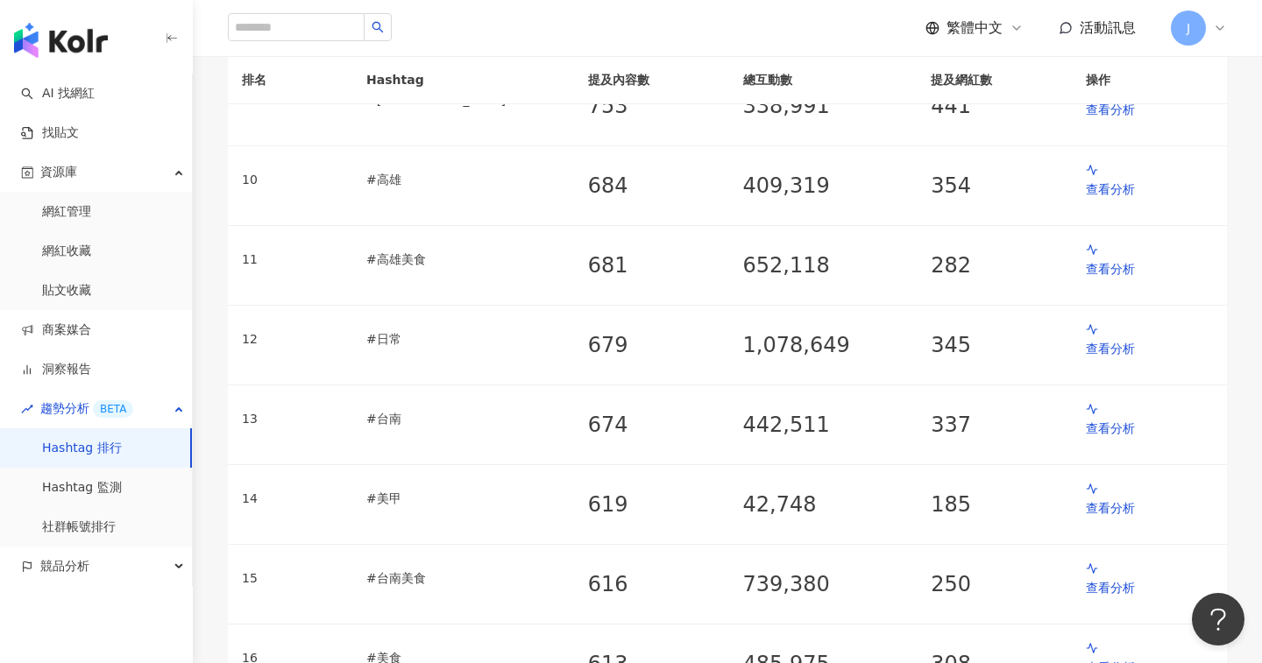
scroll to position [910, 0]
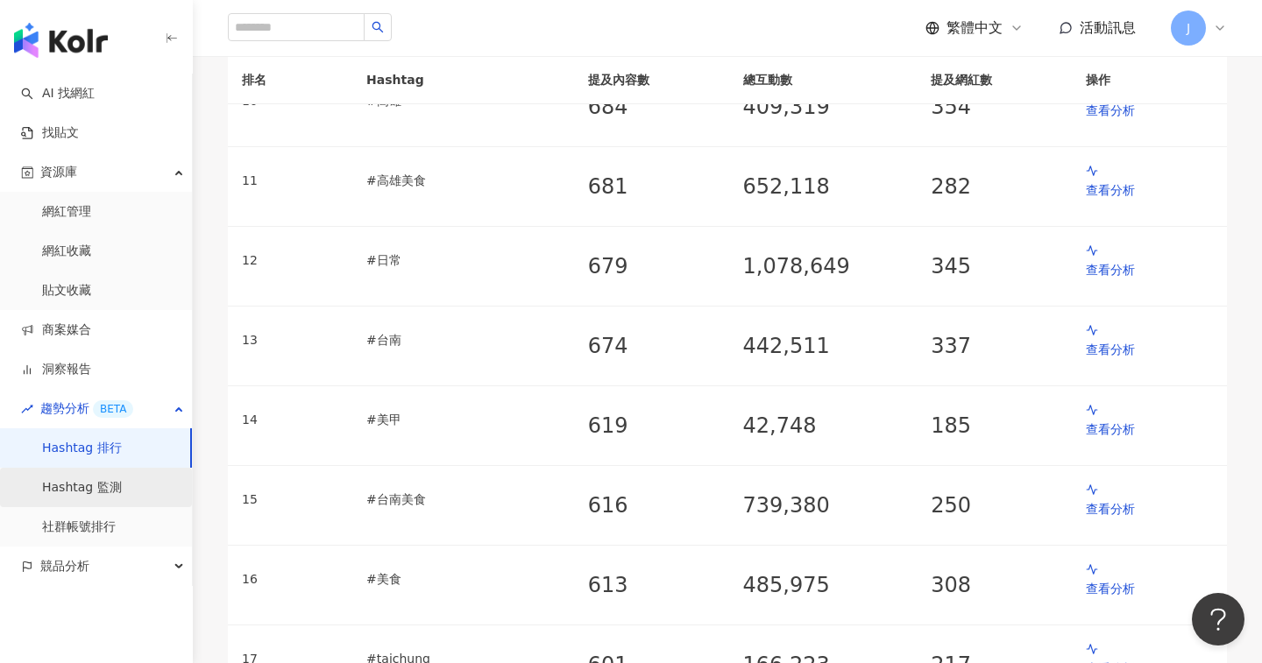
click at [83, 481] on link "Hashtag 監測" at bounding box center [82, 488] width 80 height 18
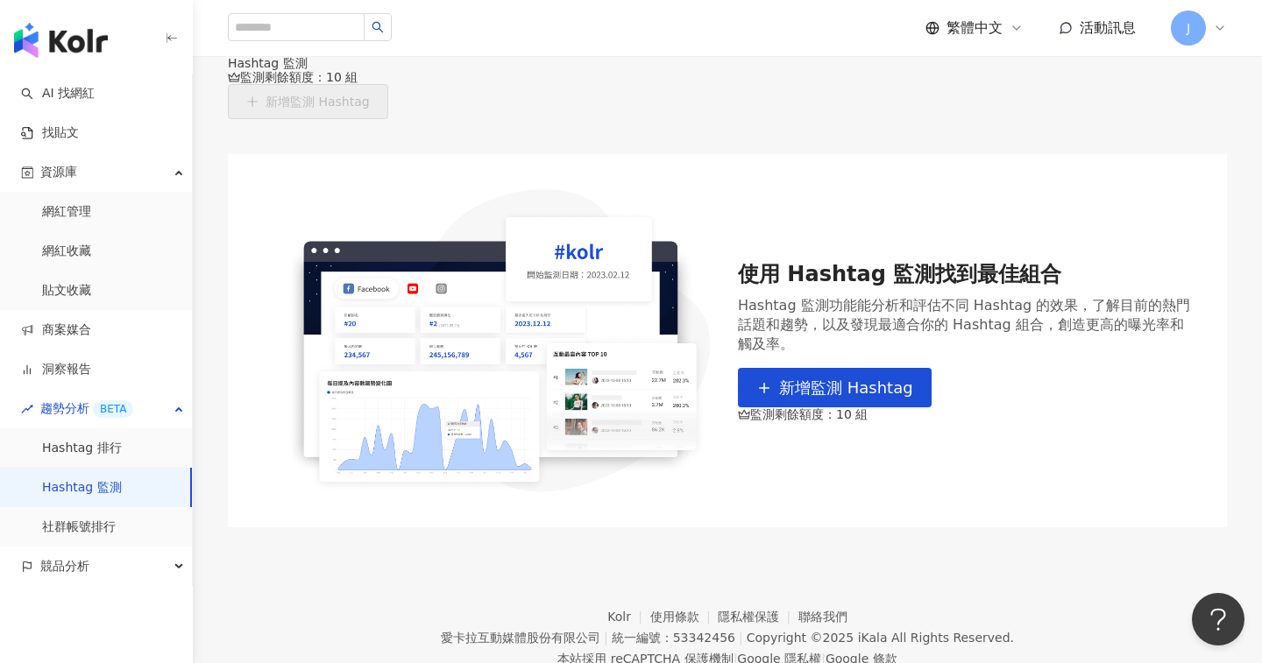
scroll to position [102, 0]
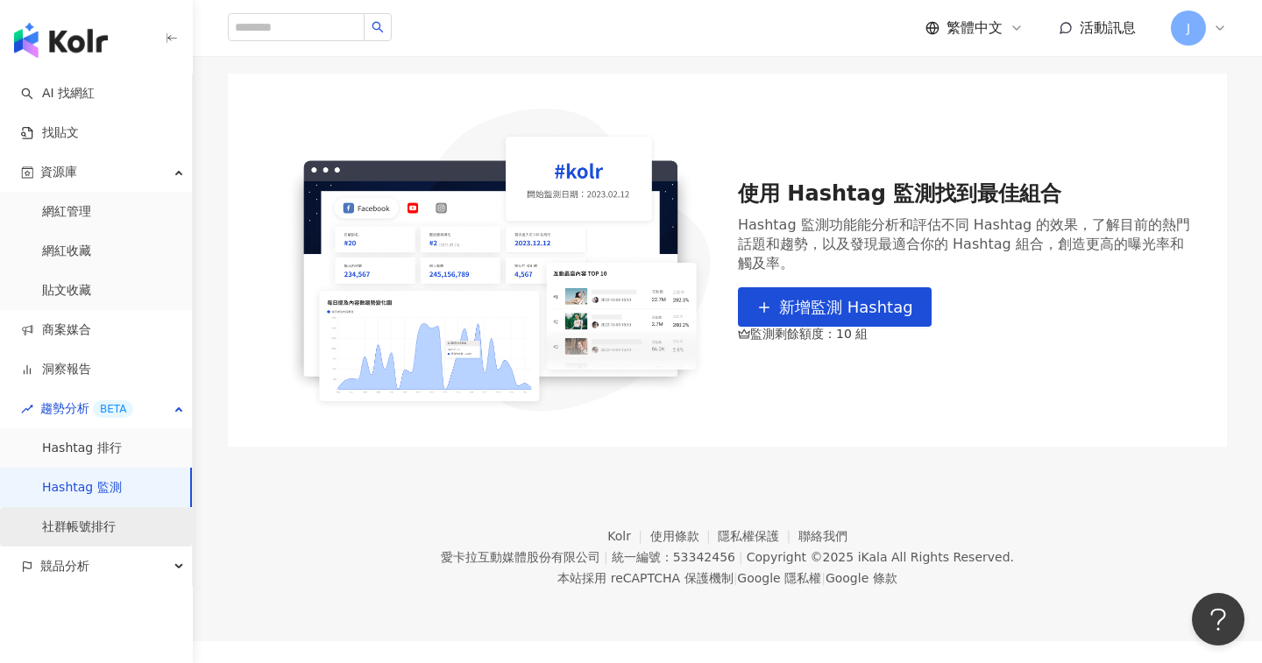
click at [114, 531] on link "社群帳號排行" at bounding box center [79, 528] width 74 height 18
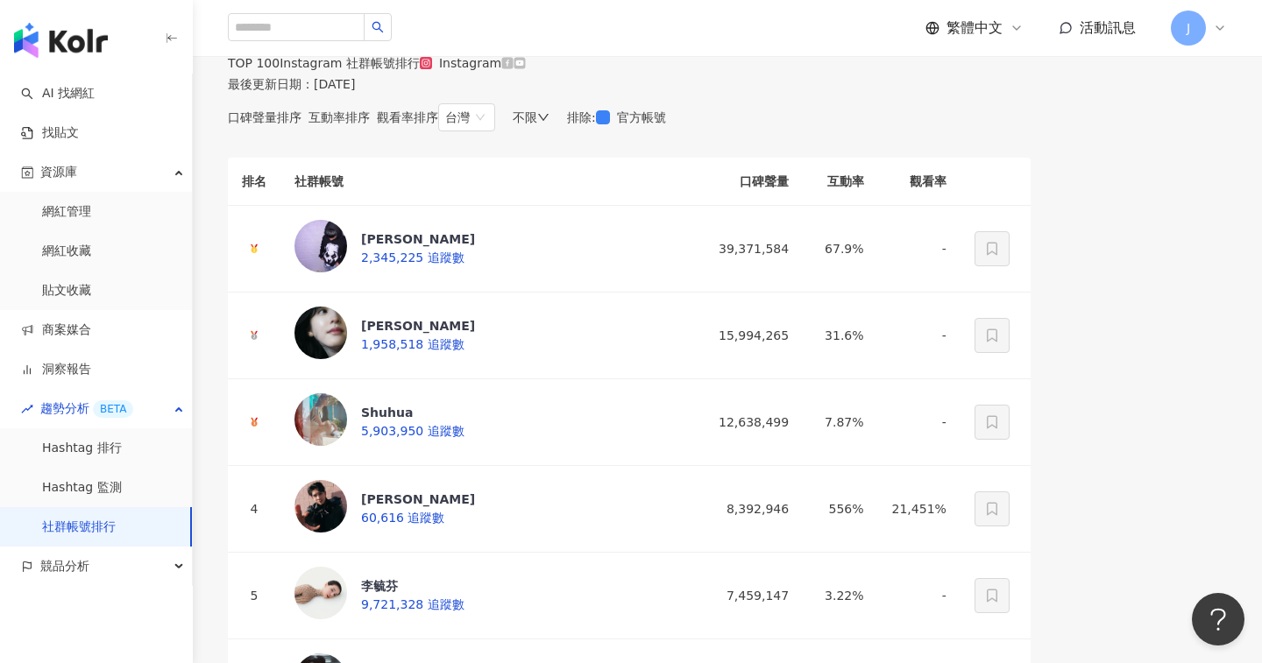
click at [370, 124] on span "互動率排序" at bounding box center [338, 117] width 61 height 14
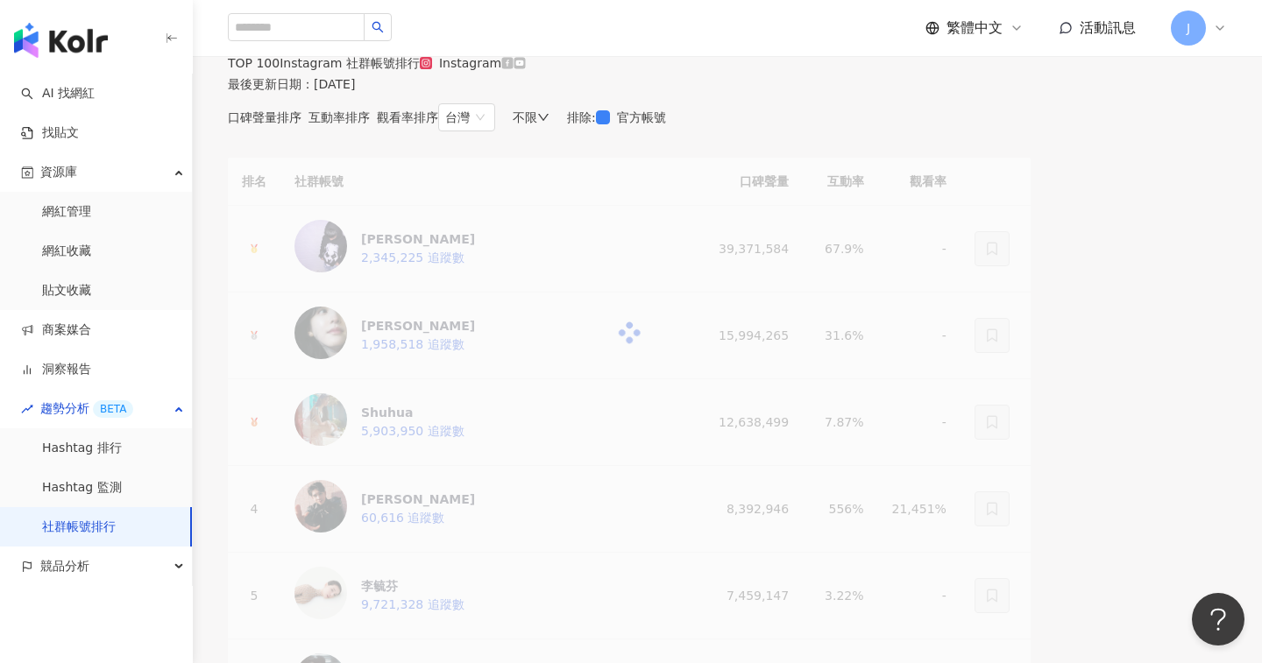
click at [438, 124] on div "觀看率排序" at bounding box center [407, 117] width 61 height 14
click at [549, 124] on div "不限" at bounding box center [531, 117] width 37 height 14
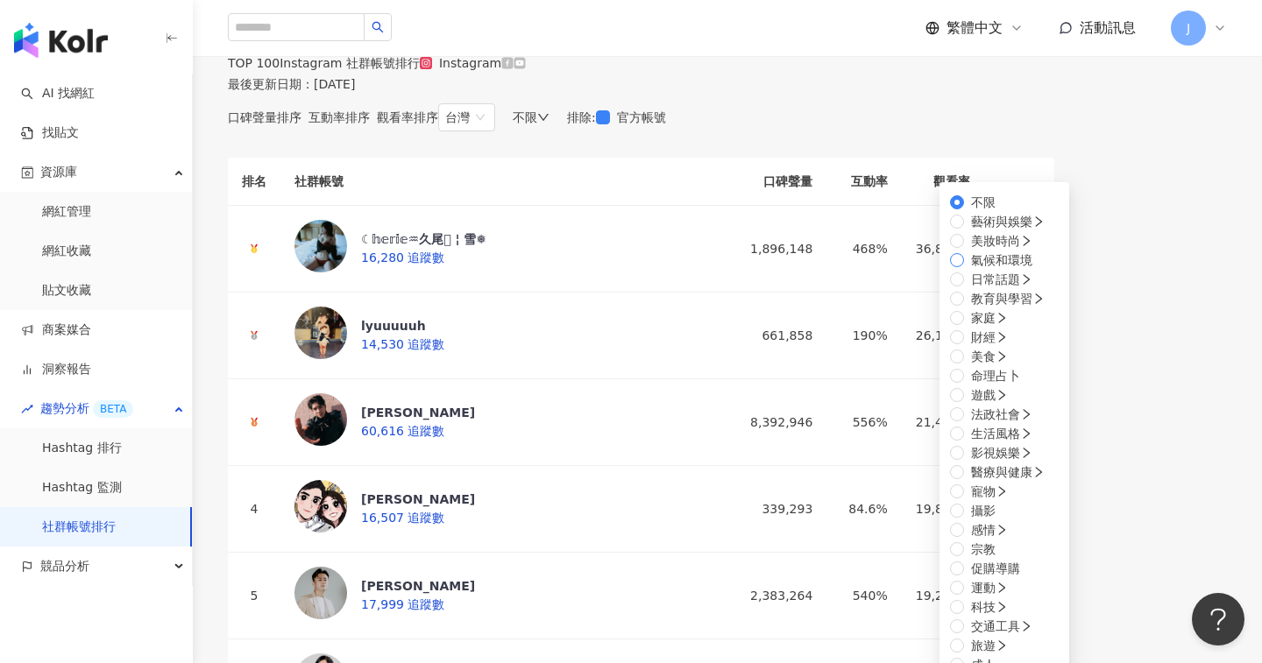
scroll to position [24, 0]
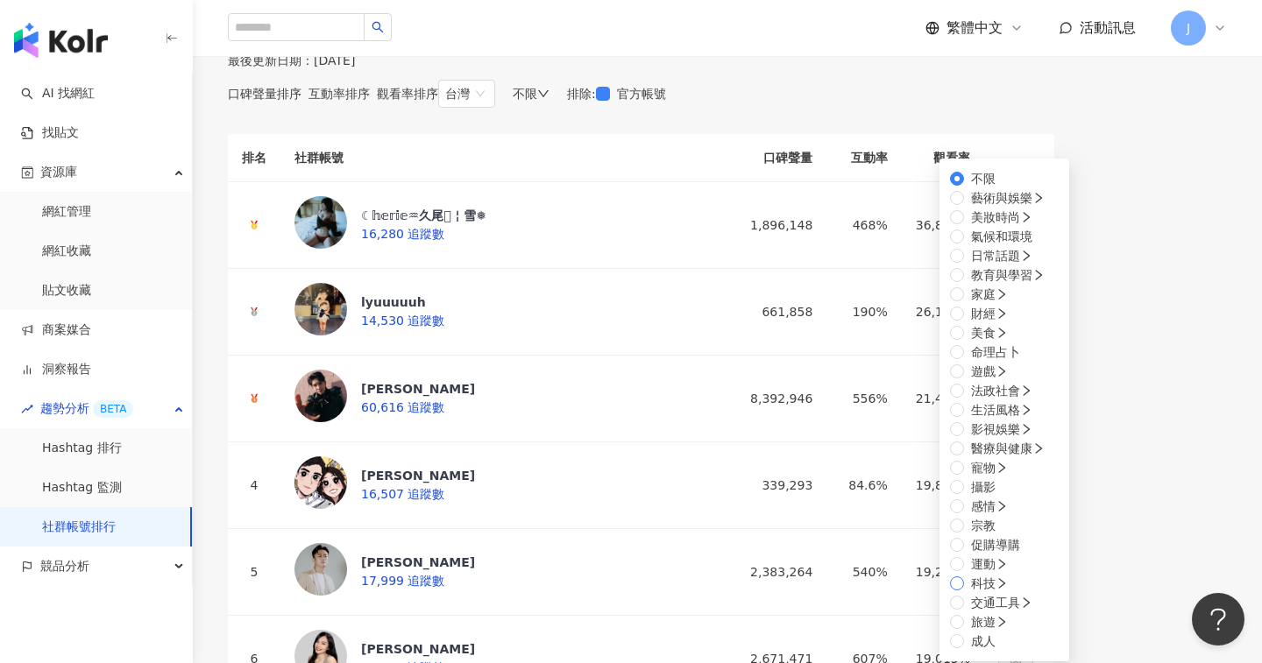
click at [964, 574] on span "科技" at bounding box center [989, 583] width 51 height 19
click at [717, 108] on div "口碑聲量排序 互動率排序 觀看率排序 台灣 不限 不限 藝術與娛樂 美妝時尚 氣候和環境 日常話題 教育與學習 家庭 財經 美食 命理占卜 遊戲 法政社會 生…" at bounding box center [641, 94] width 826 height 28
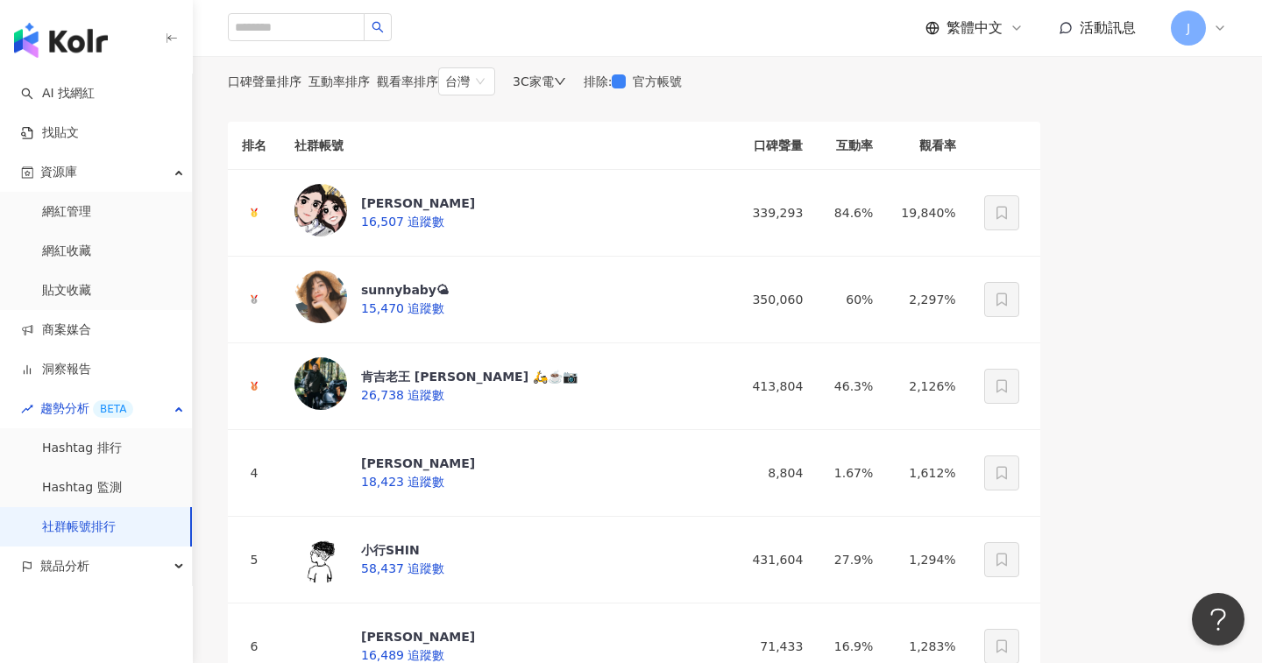
scroll to position [43, 0]
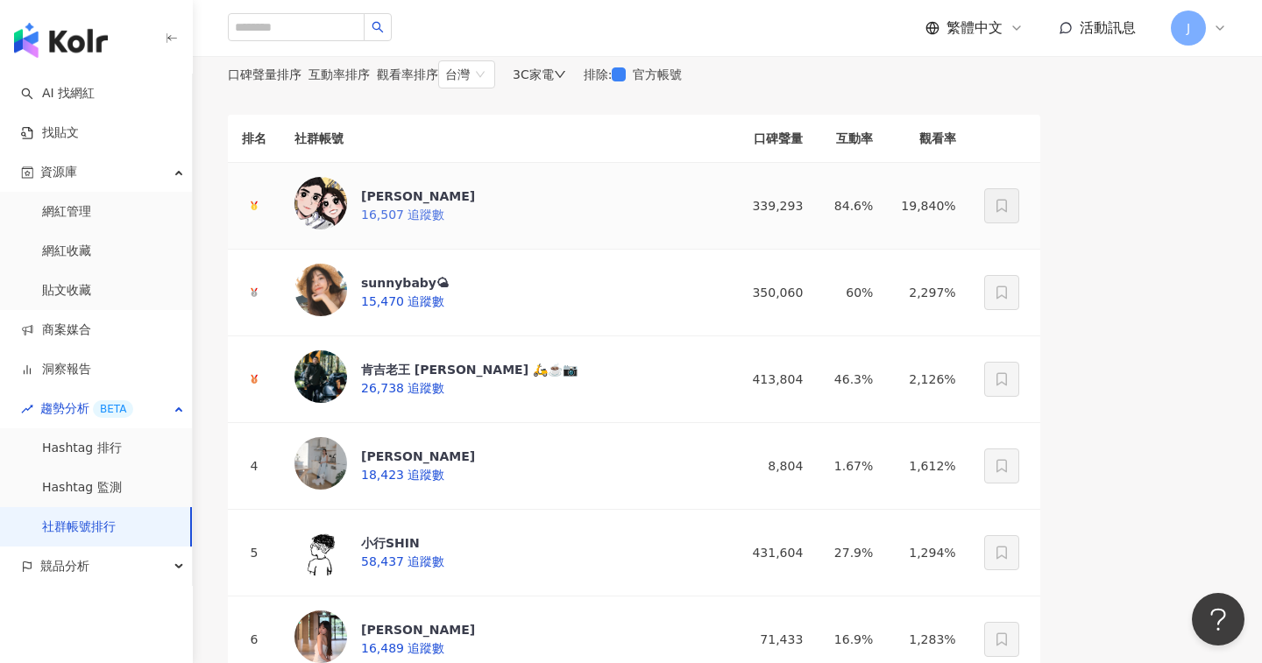
click at [475, 235] on div "許美中HSU MEI-CHUNG 16,507 追蹤數" at bounding box center [384, 206] width 181 height 58
click at [449, 322] on div "sunnybaby🌤 15,470 追蹤數" at bounding box center [371, 293] width 154 height 58
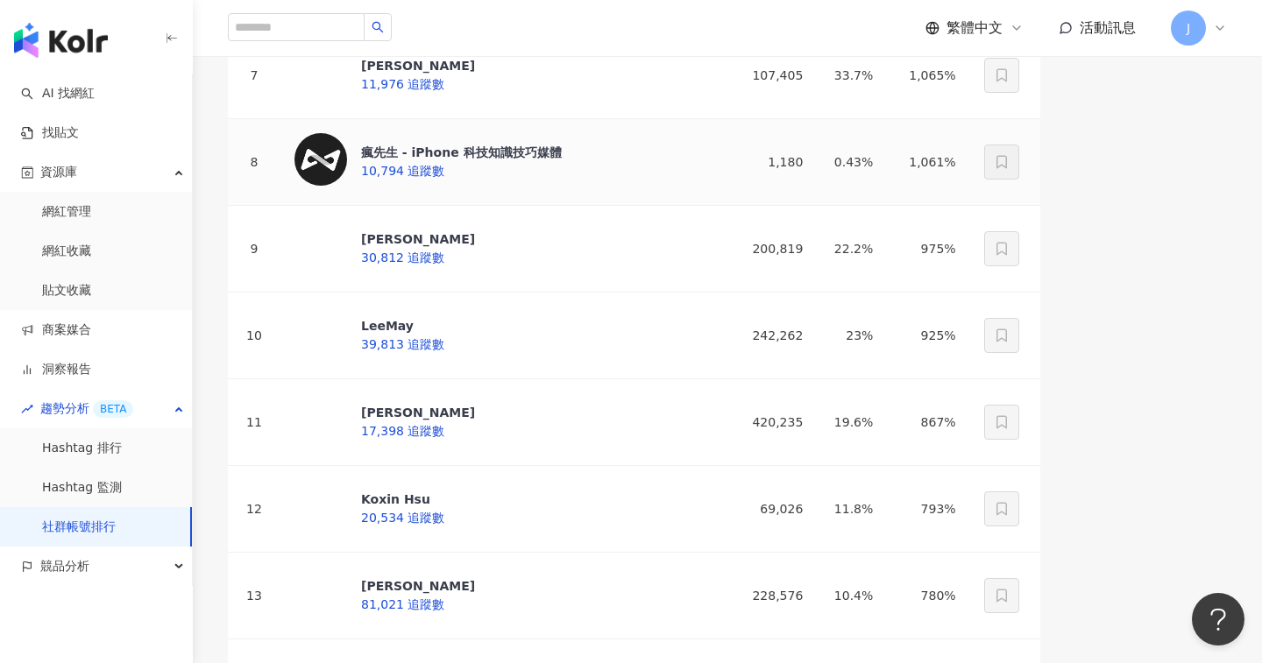
scroll to position [695, 0]
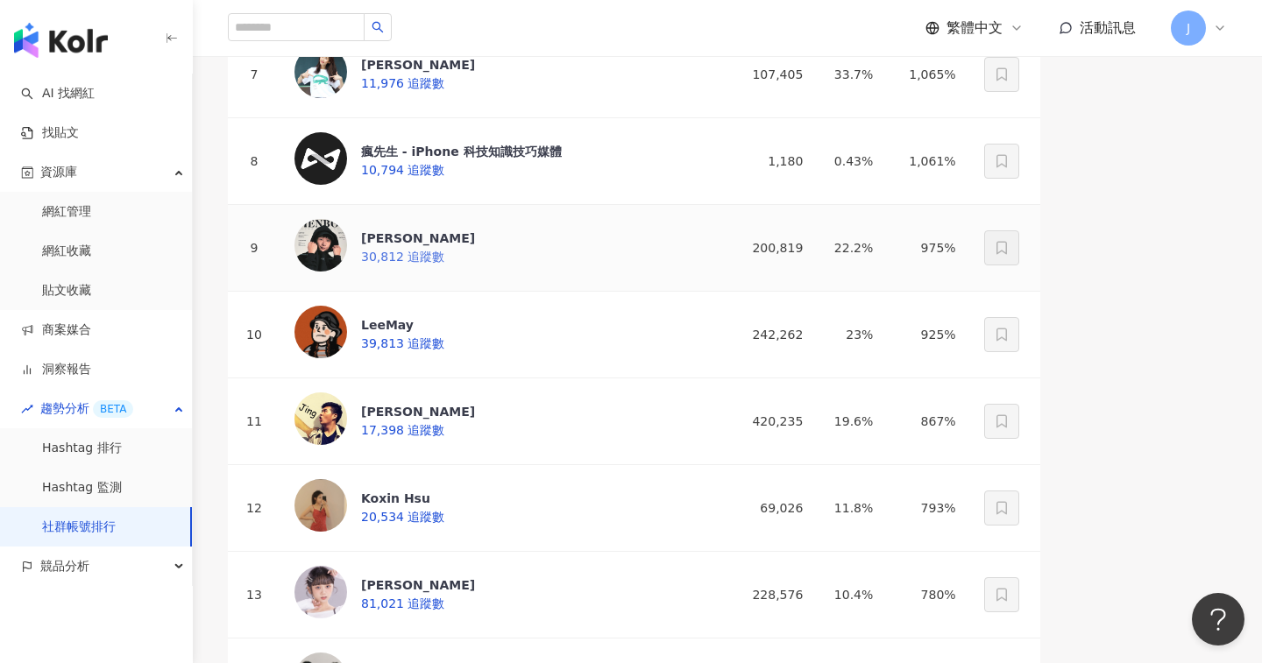
click at [475, 277] on div "小田博一 30,812 追蹤數" at bounding box center [384, 248] width 181 height 58
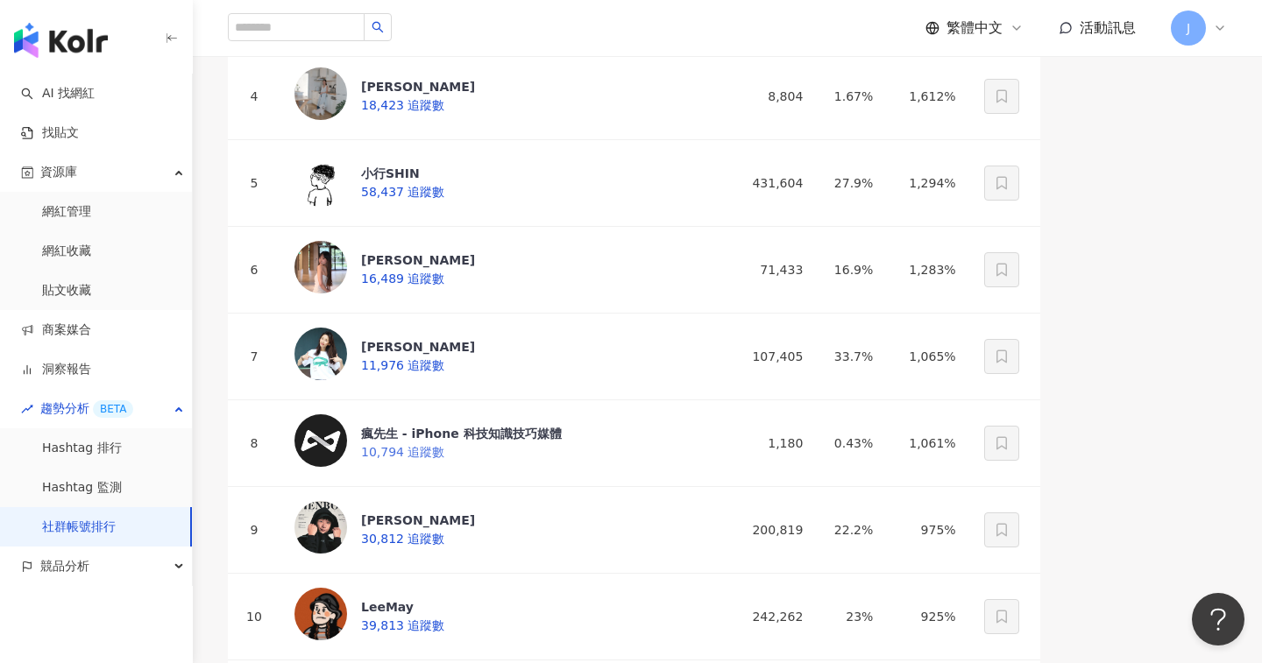
scroll to position [471, 0]
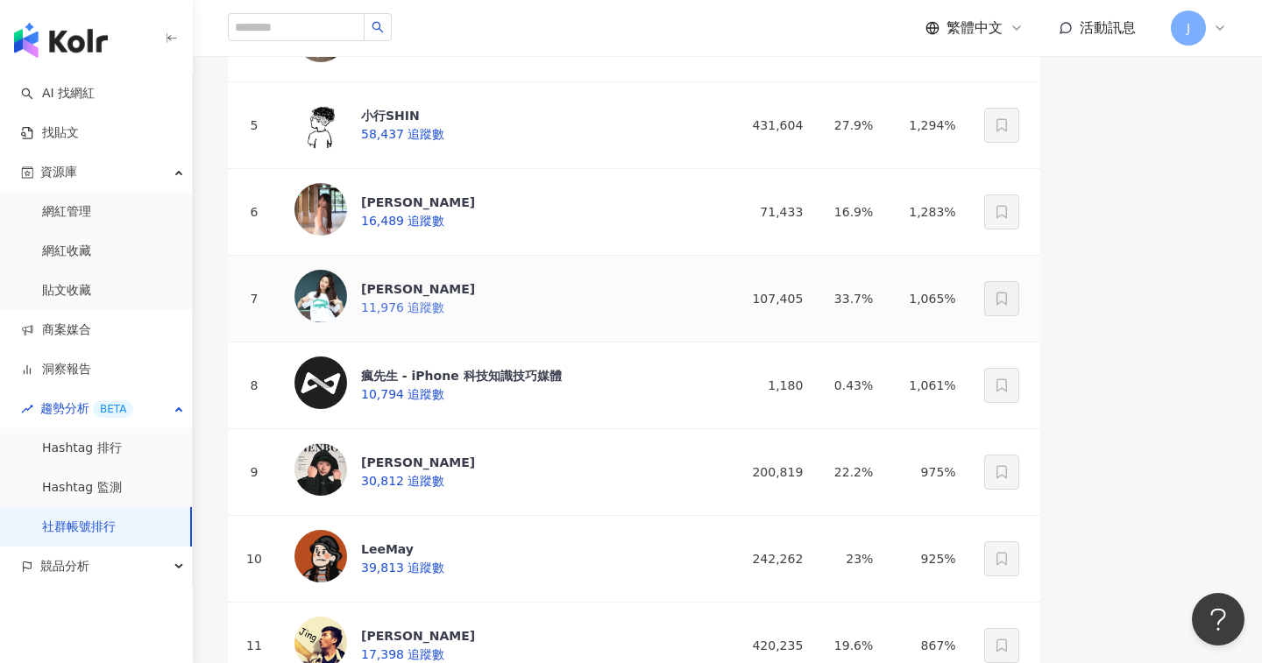
click at [475, 328] on div "魯芝善 11,976 追蹤數" at bounding box center [384, 299] width 181 height 58
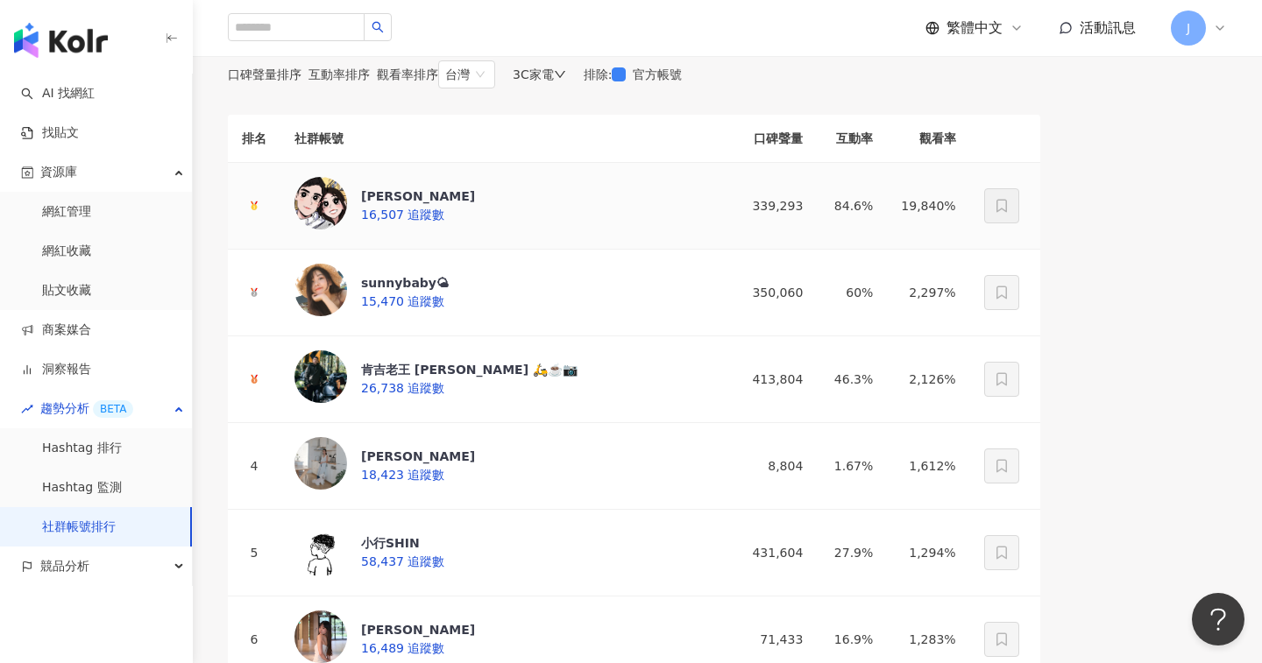
scroll to position [48, 0]
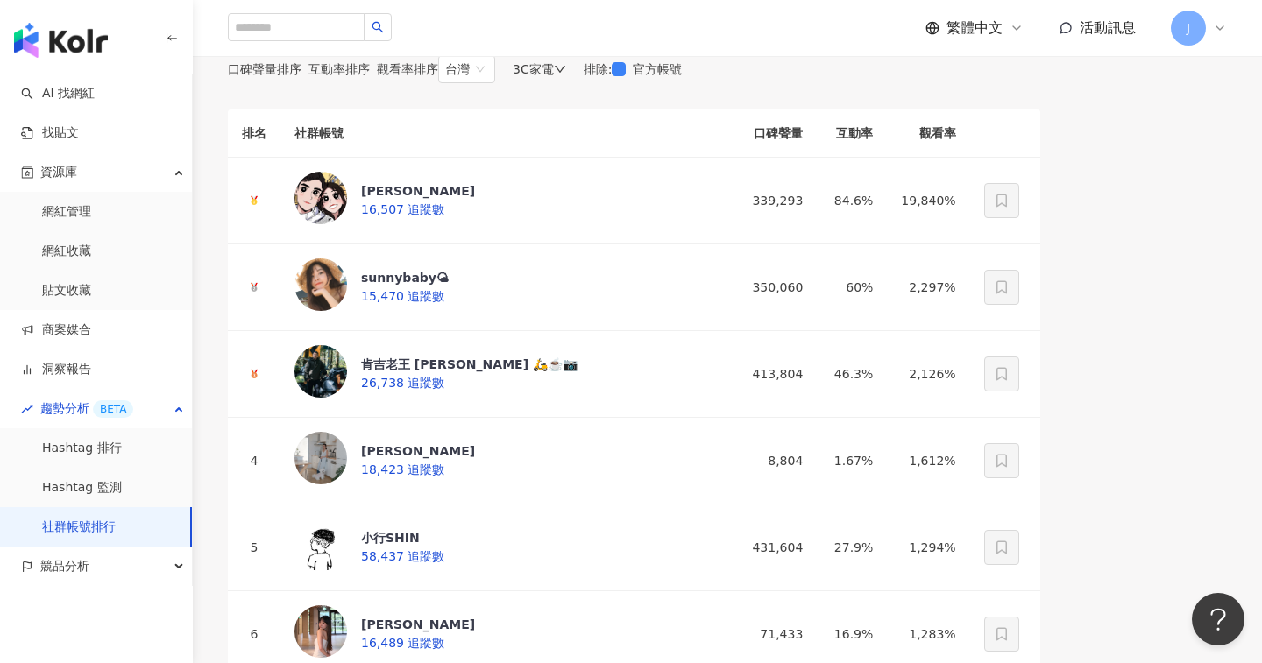
click at [350, 158] on th "社群帳號" at bounding box center [495, 134] width 431 height 48
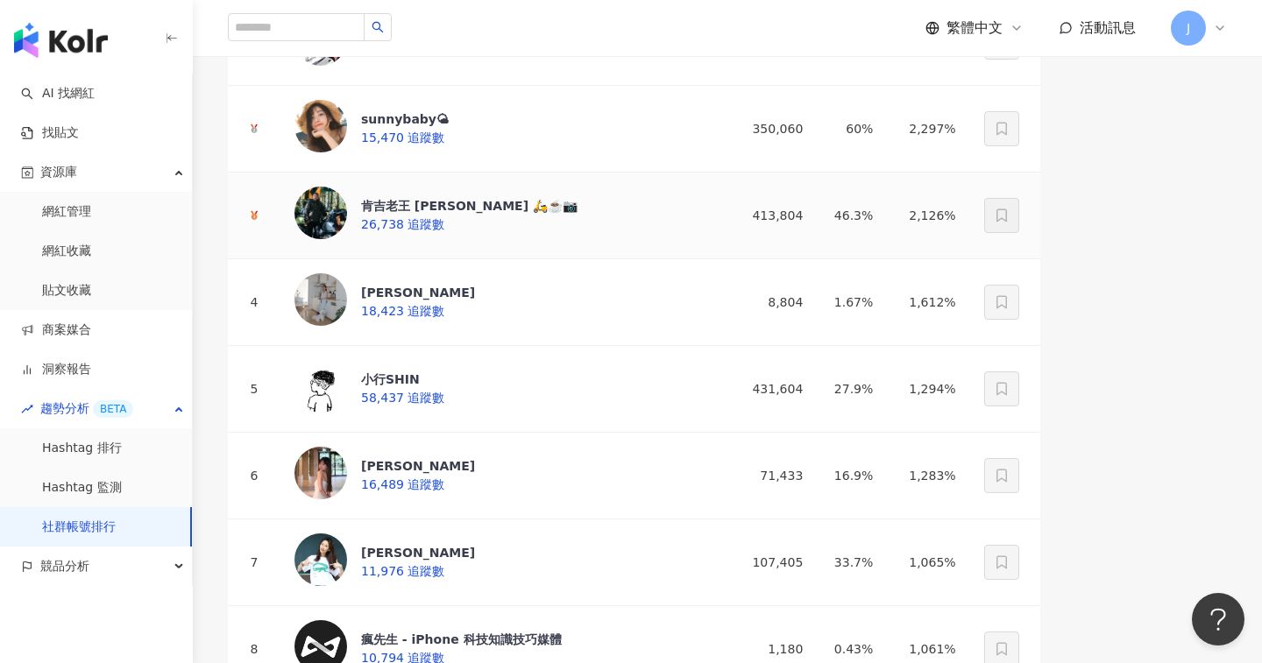
scroll to position [208, 0]
click at [495, 233] on div "肯吉老王 Kenji Wang 🛵☕️📷 26,738 追蹤數" at bounding box center [469, 214] width 216 height 37
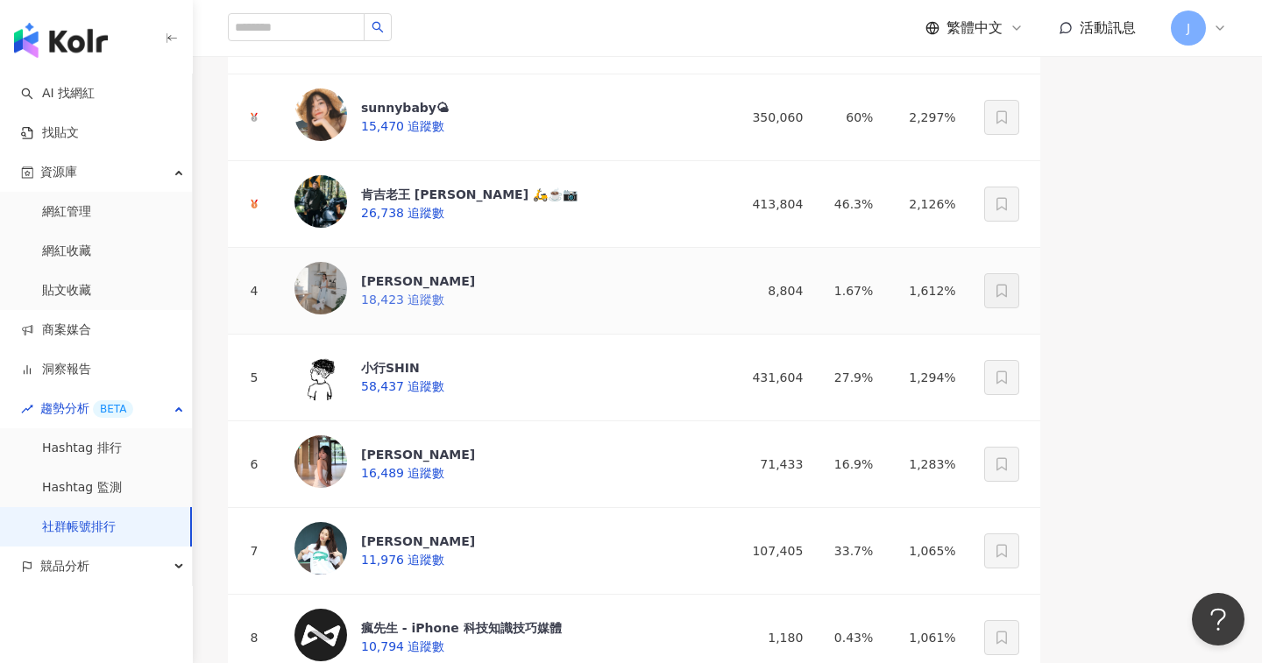
click at [444, 307] on span "18,423 追蹤數" at bounding box center [402, 300] width 83 height 14
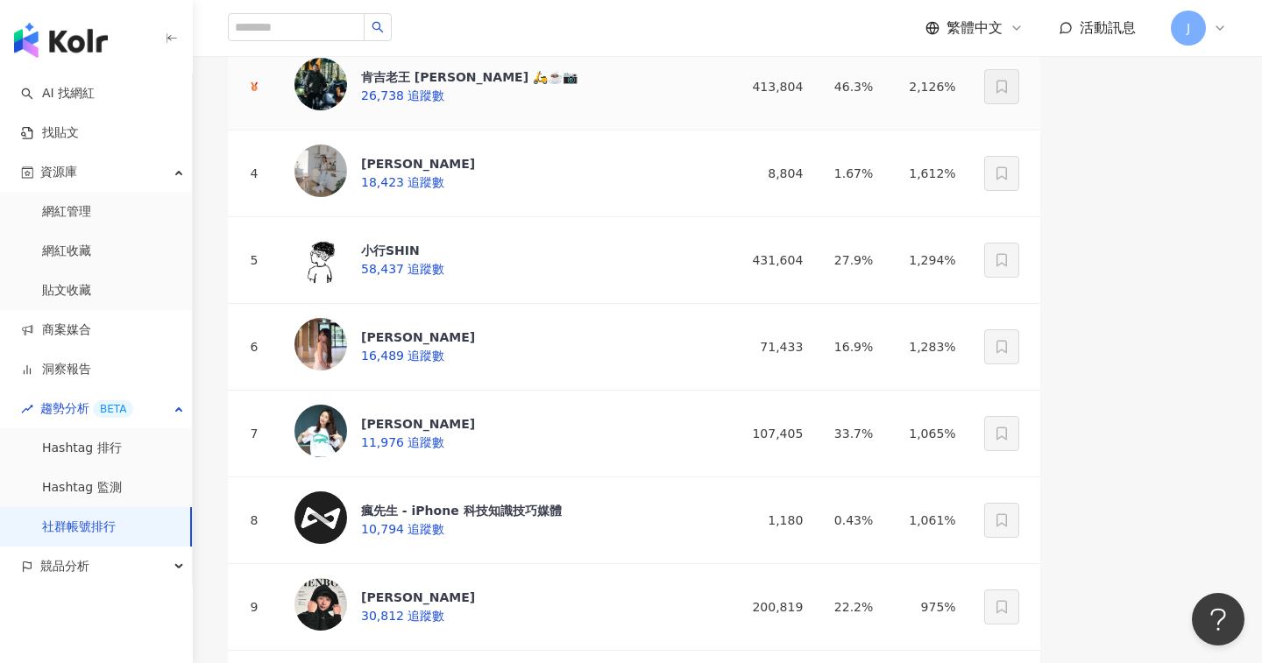
scroll to position [440, 0]
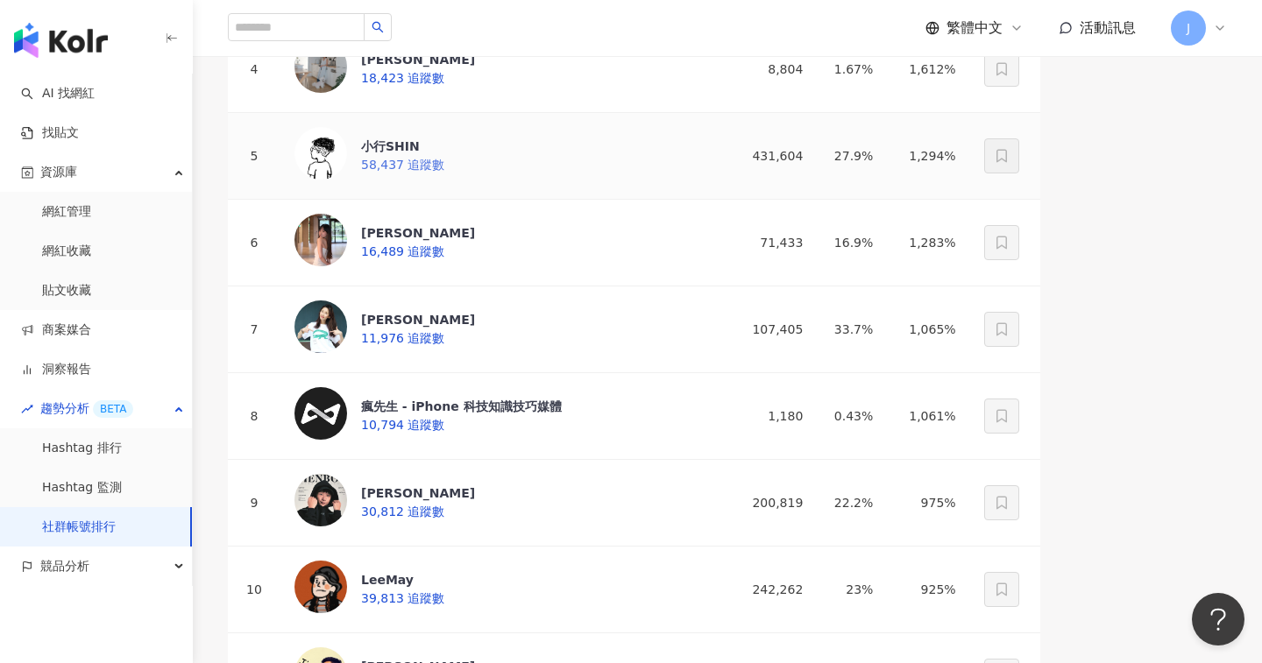
click at [443, 155] on div "小行SHIN" at bounding box center [402, 147] width 83 height 18
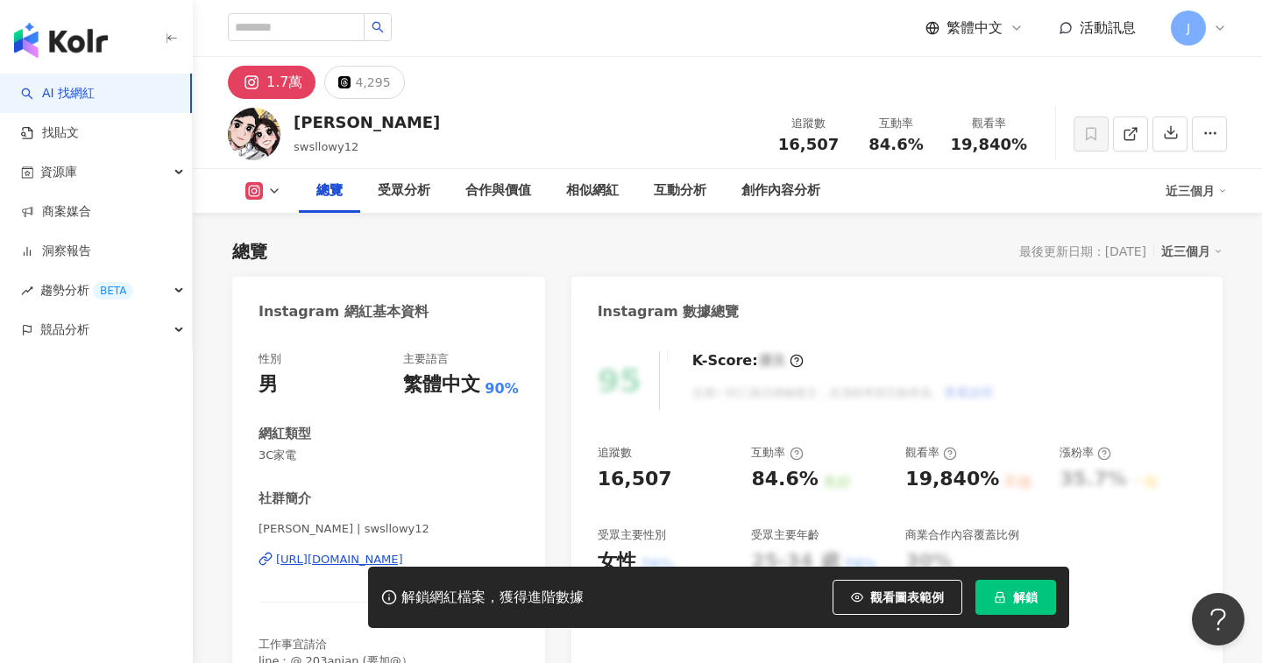
click at [318, 563] on div "[URL][DOMAIN_NAME]" at bounding box center [339, 560] width 127 height 16
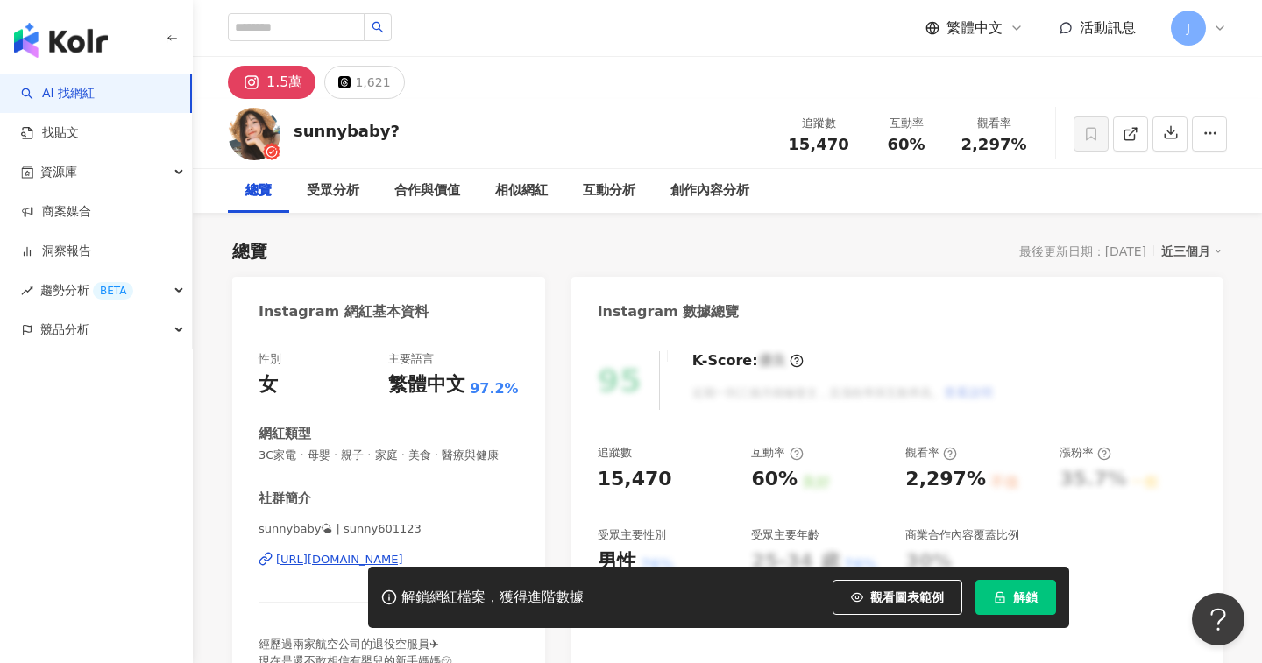
click at [334, 558] on div "[URL][DOMAIN_NAME]" at bounding box center [339, 560] width 127 height 16
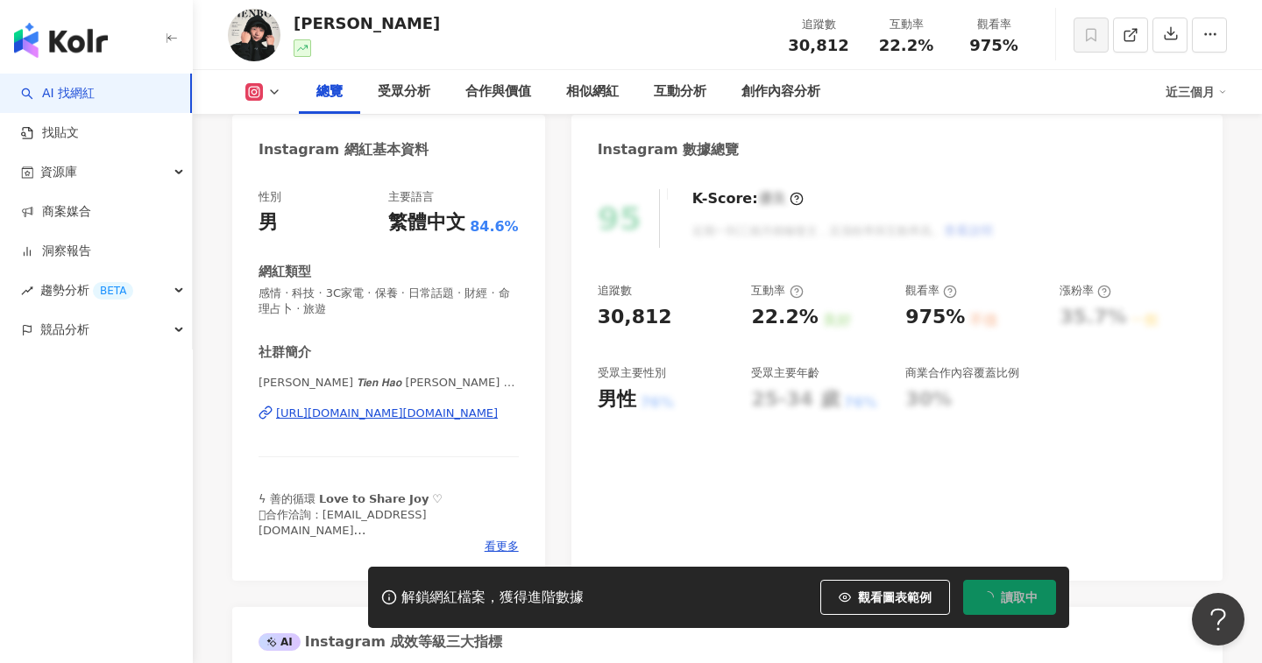
scroll to position [109, 0]
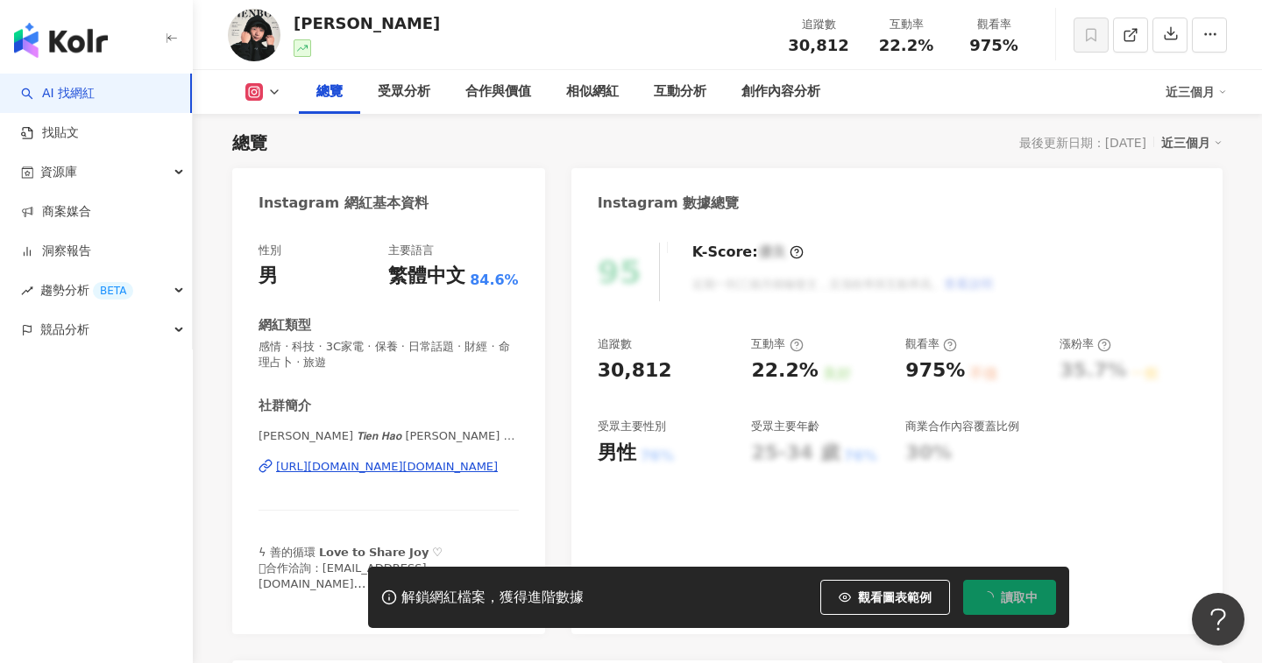
click at [405, 464] on div "https://www.instagram.com/tienboy.ig/" at bounding box center [387, 467] width 222 height 16
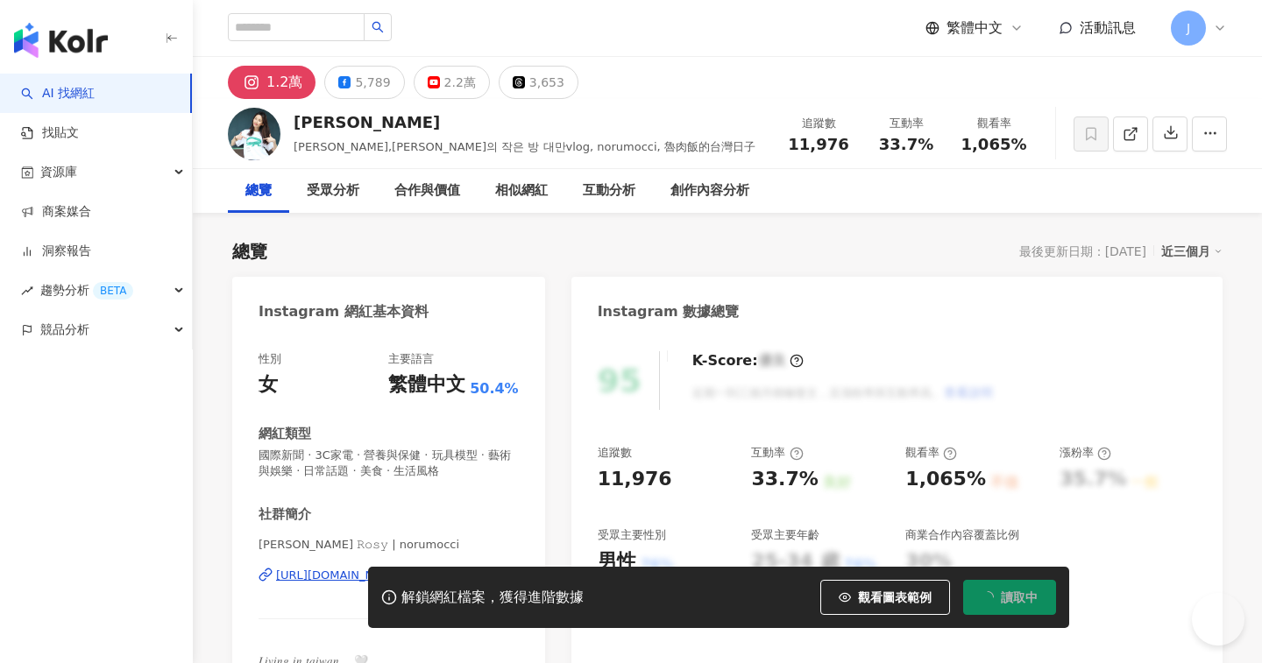
click at [312, 581] on div "解鎖網紅檔案，獲得進階數據 觀看圖表範例 讀取中" at bounding box center [631, 597] width 1262 height 61
click at [328, 577] on div "解鎖網紅檔案，獲得進階數據 觀看圖表範例 解鎖" at bounding box center [631, 597] width 1262 height 61
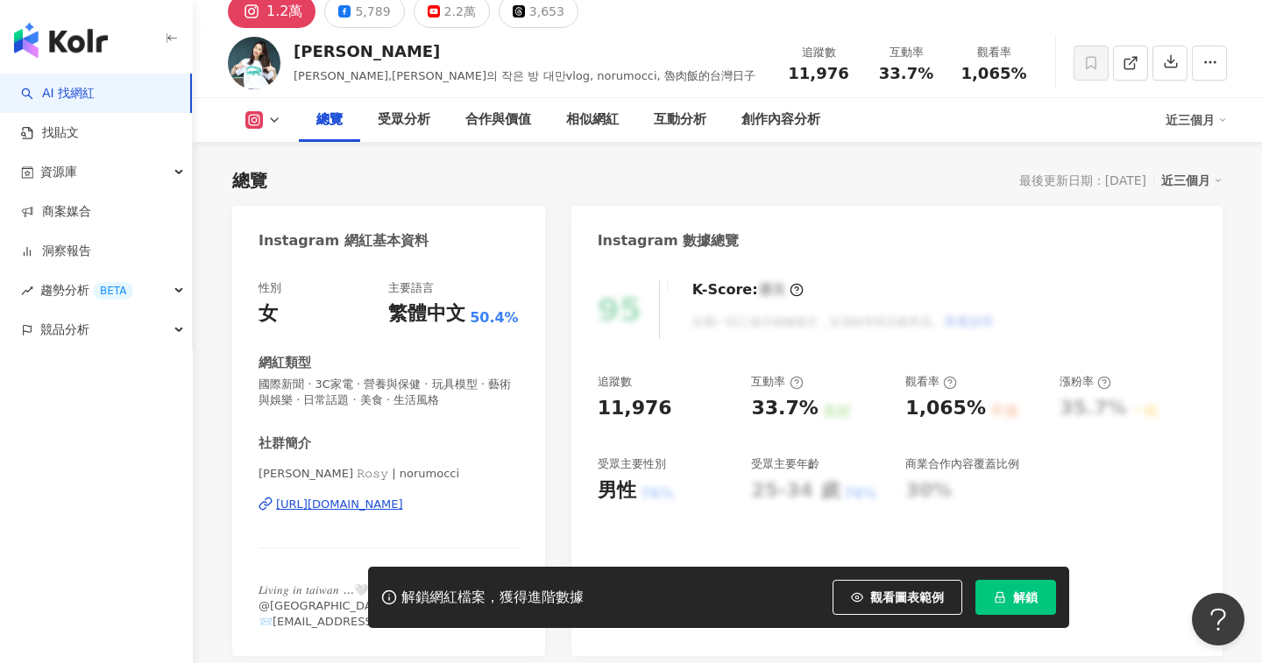
click at [402, 509] on div "[URL][DOMAIN_NAME]" at bounding box center [339, 505] width 127 height 16
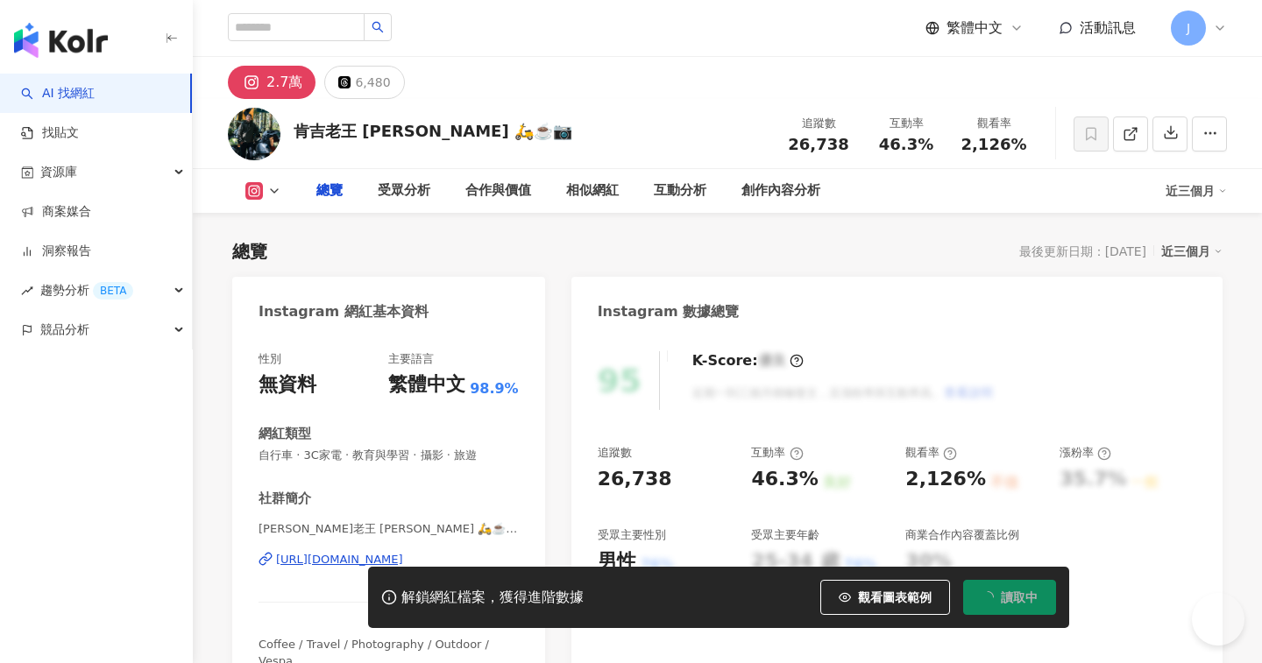
click at [339, 562] on div "[URL][DOMAIN_NAME]" at bounding box center [339, 560] width 127 height 16
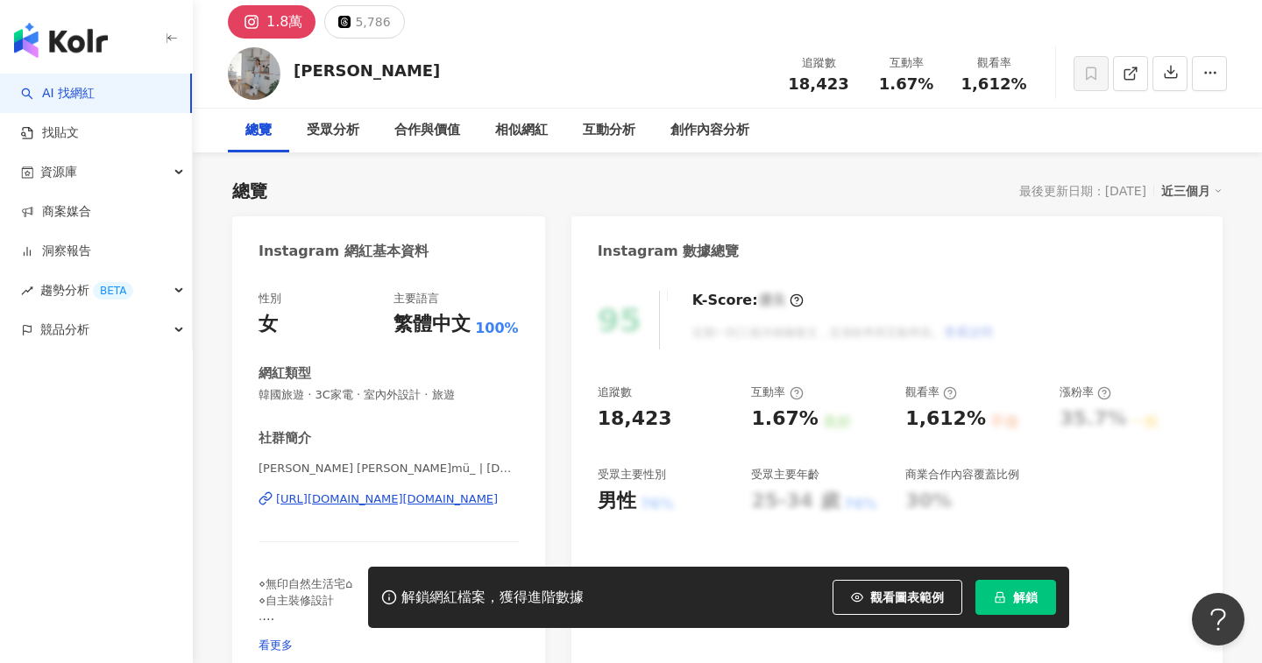
click at [387, 505] on div "[URL][DOMAIN_NAME][DOMAIN_NAME]" at bounding box center [387, 500] width 222 height 16
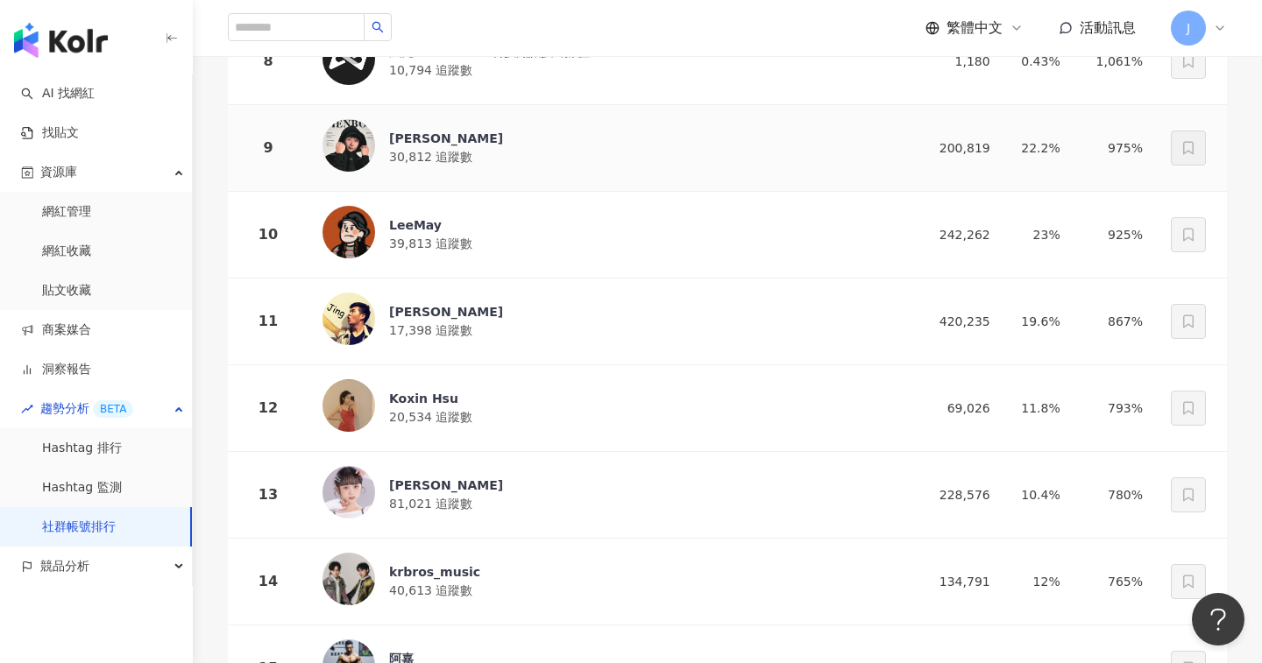
scroll to position [946, 0]
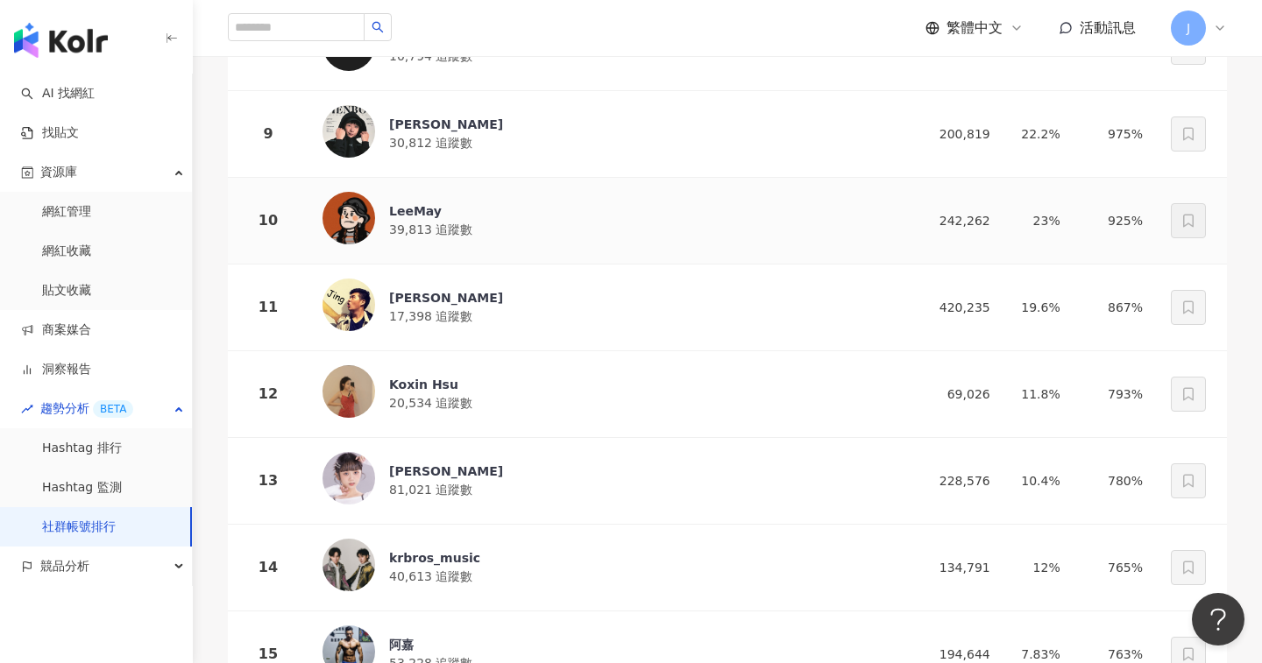
click at [465, 241] on div "LeeMay 39,813 追蹤數" at bounding box center [603, 221] width 563 height 58
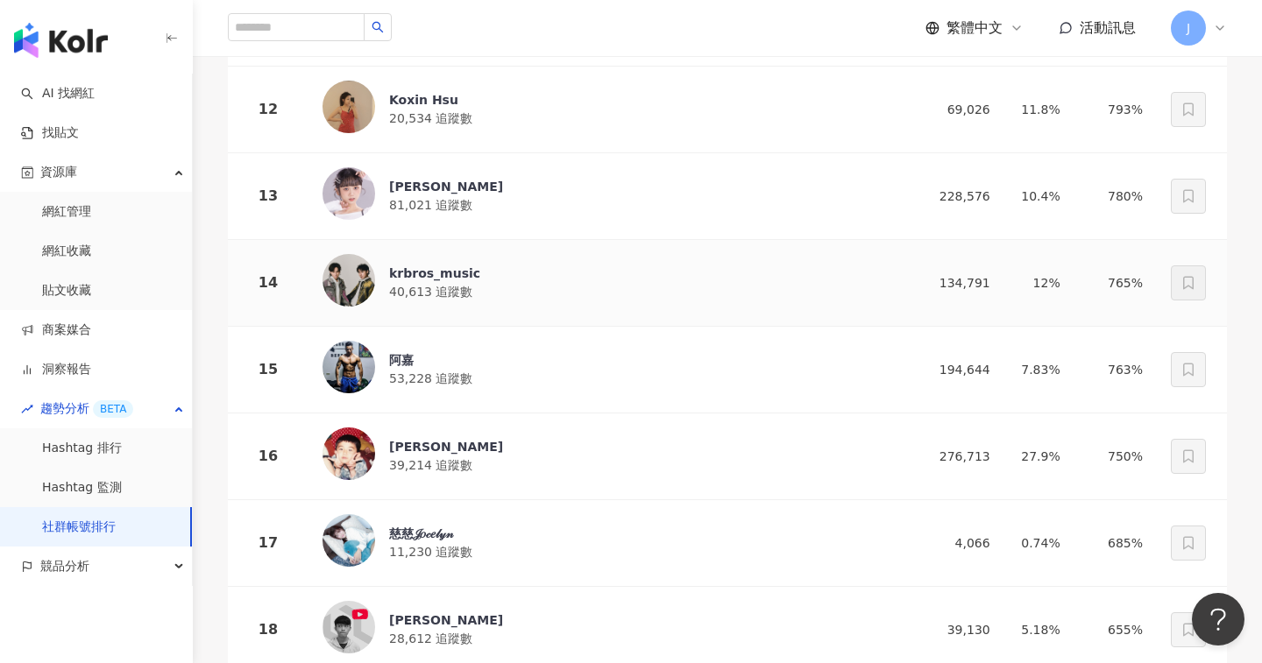
scroll to position [1434, 0]
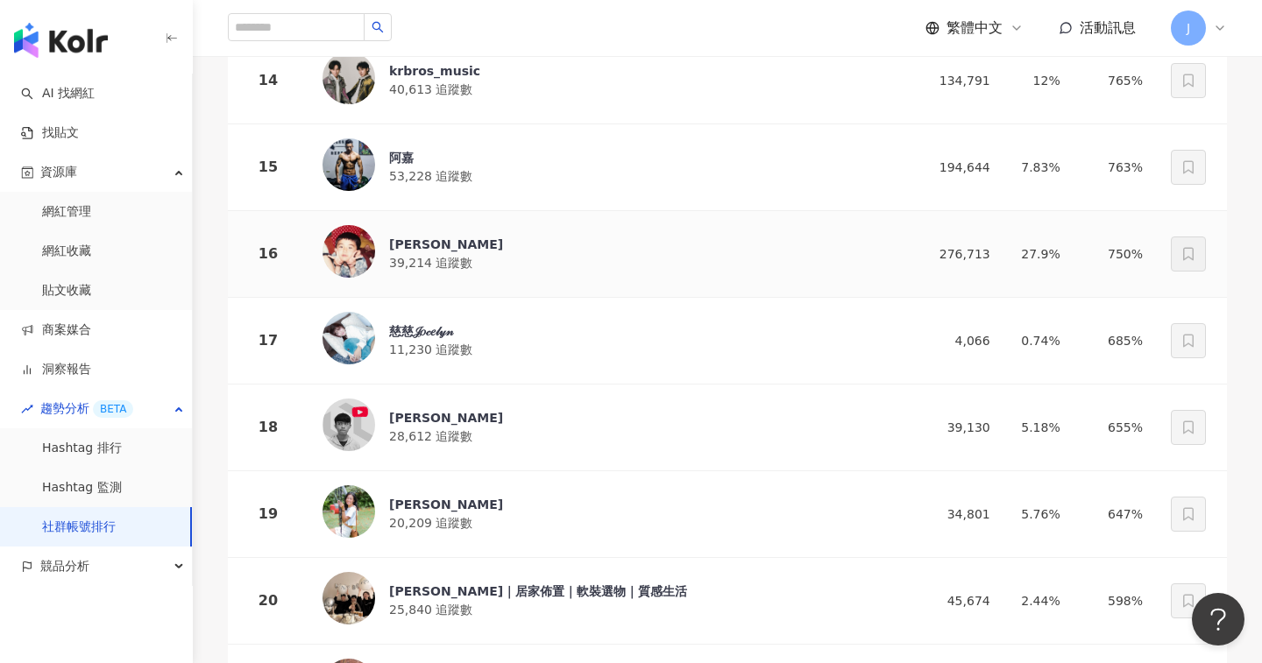
click at [407, 244] on div "[PERSON_NAME]" at bounding box center [446, 245] width 114 height 18
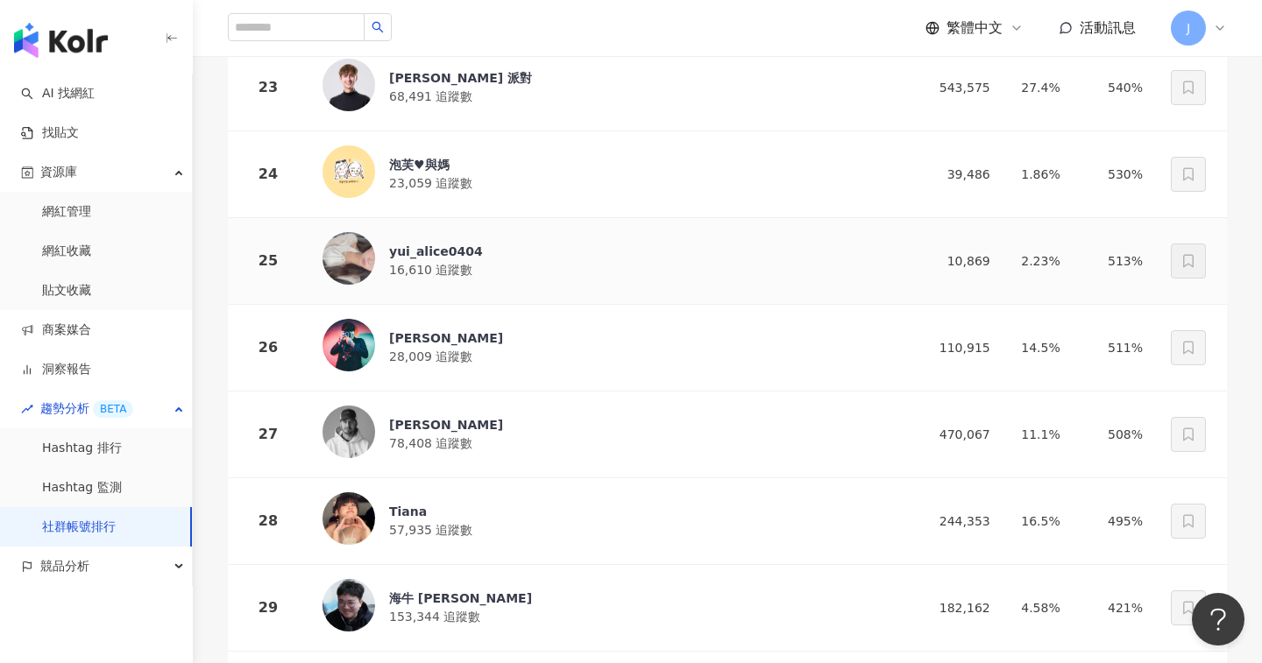
scroll to position [2084, 0]
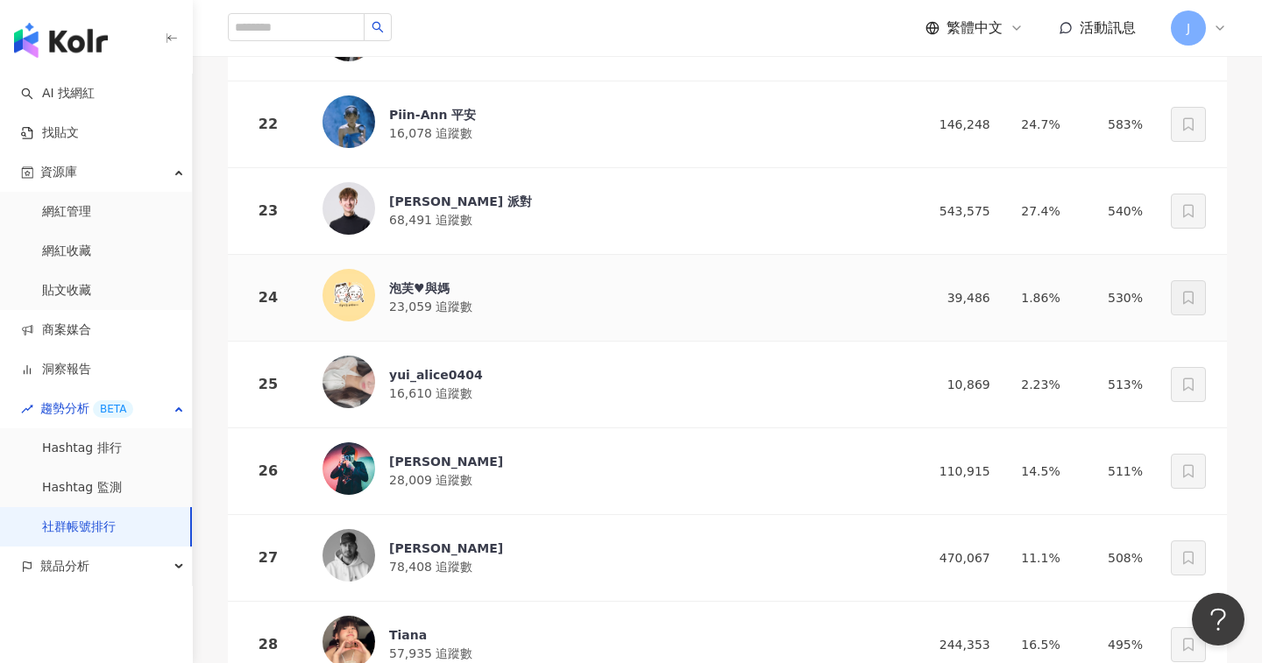
click at [463, 300] on span "23,059 追蹤數" at bounding box center [430, 307] width 83 height 14
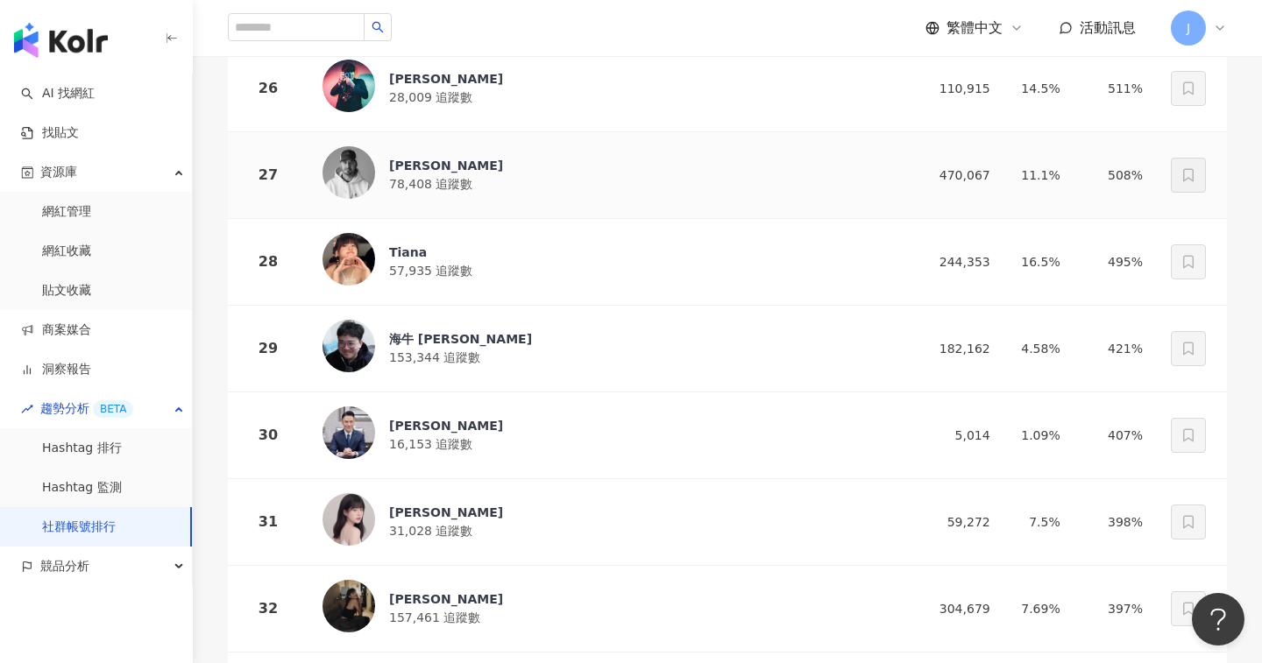
scroll to position [2547, 0]
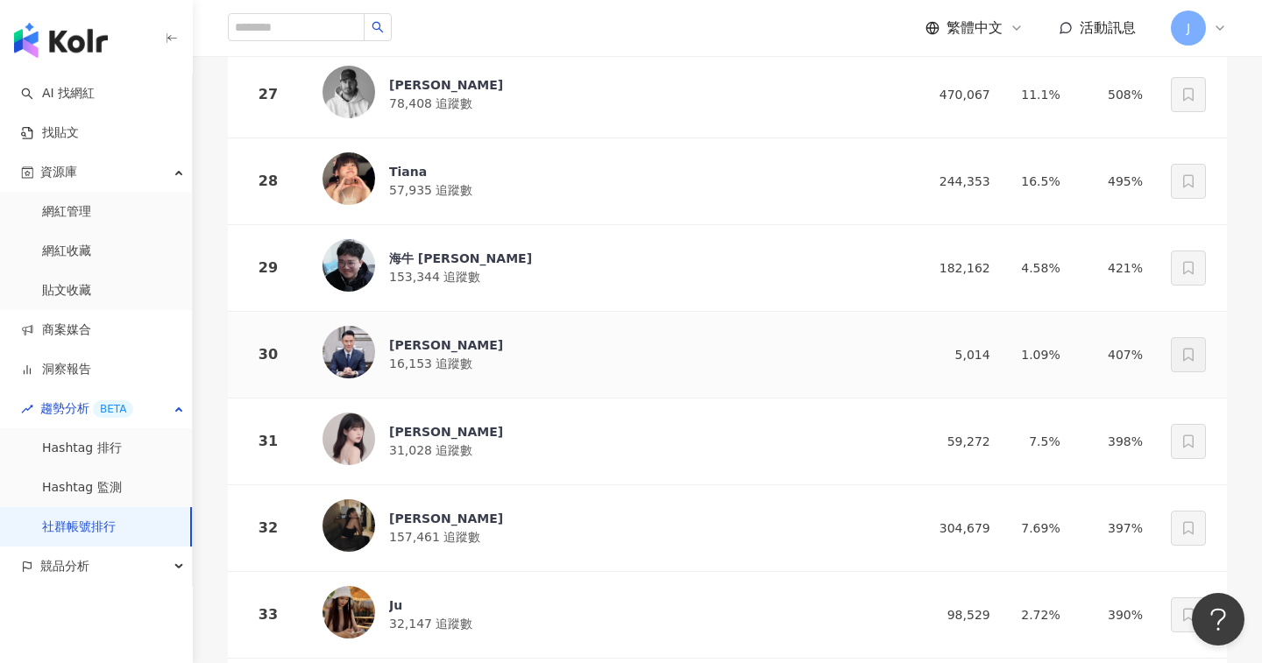
click at [503, 355] on div "[PERSON_NAME] 16,153 追蹤數" at bounding box center [603, 355] width 563 height 58
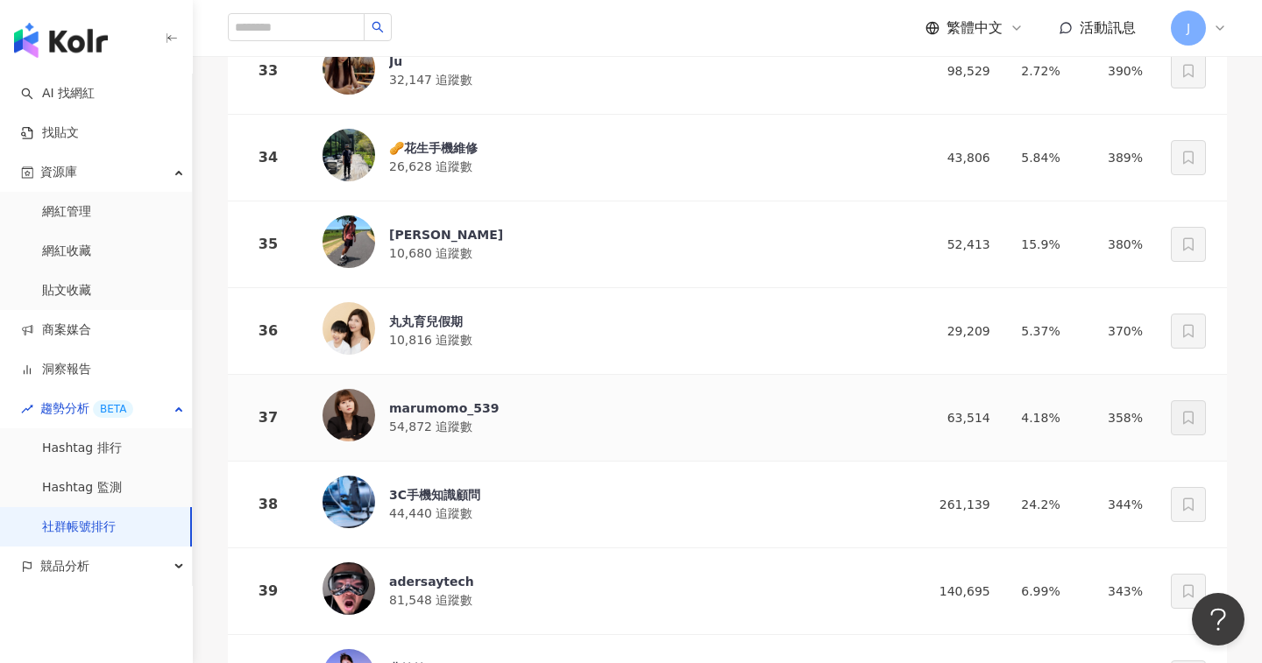
scroll to position [3088, 0]
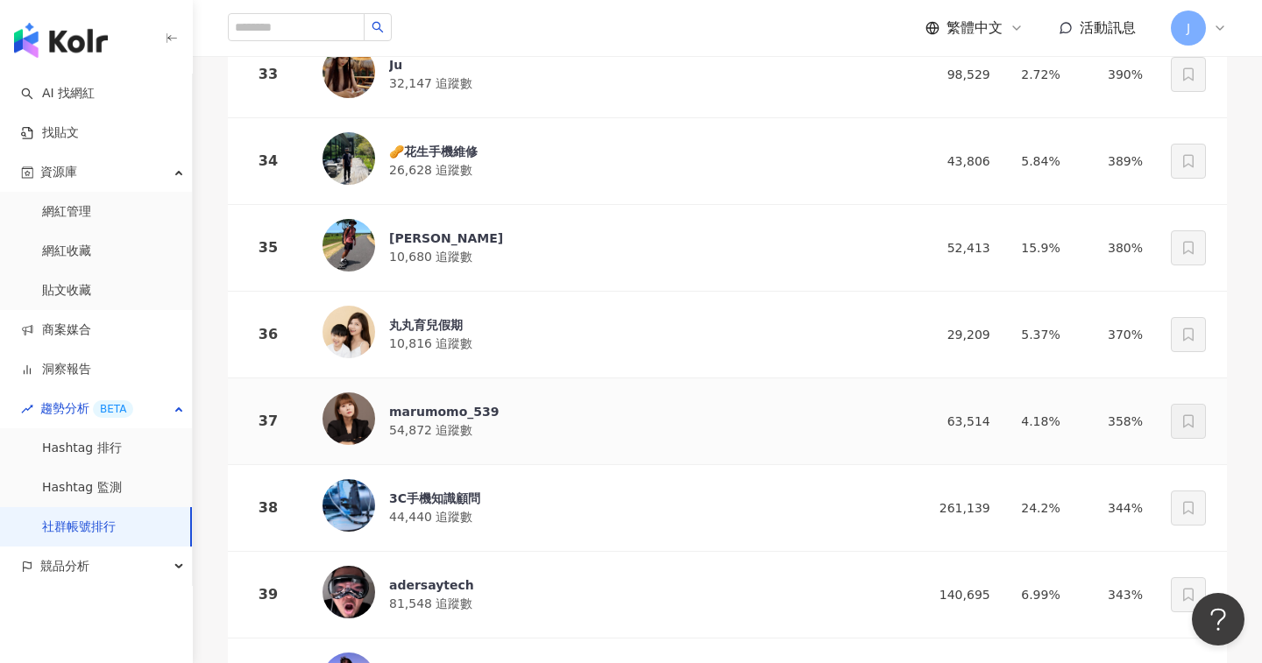
click at [445, 416] on div "marumomo_539" at bounding box center [444, 412] width 110 height 18
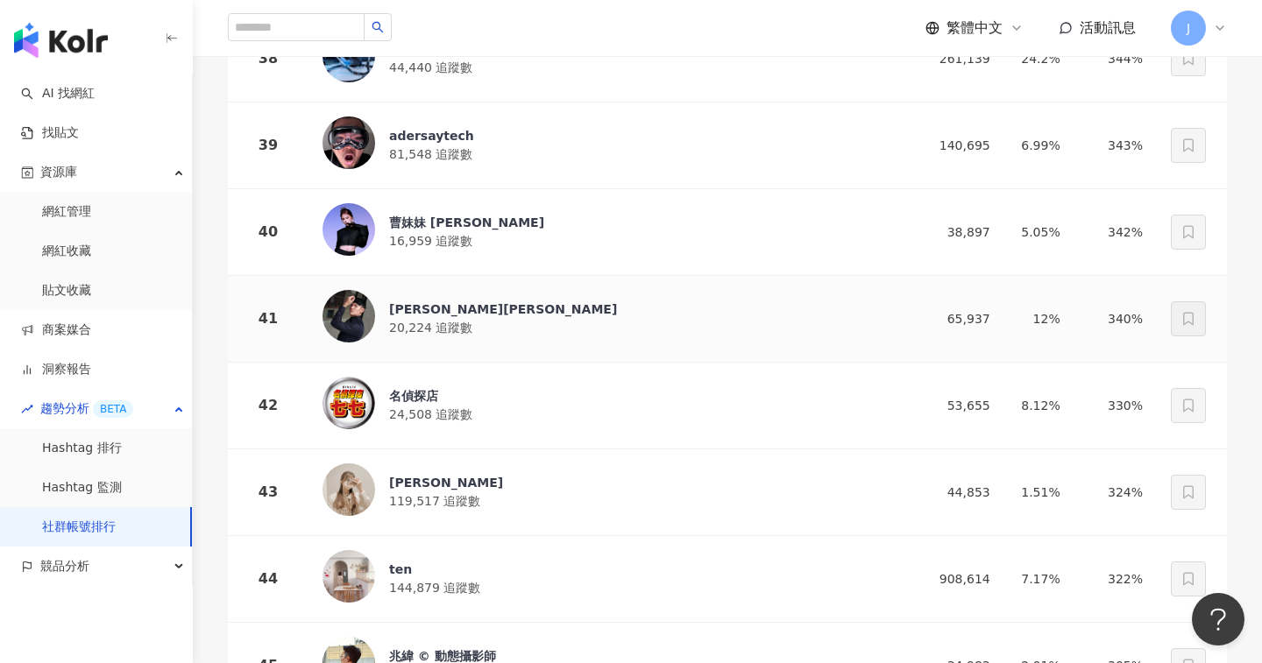
click at [461, 313] on div "[PERSON_NAME][PERSON_NAME]" at bounding box center [503, 310] width 228 height 18
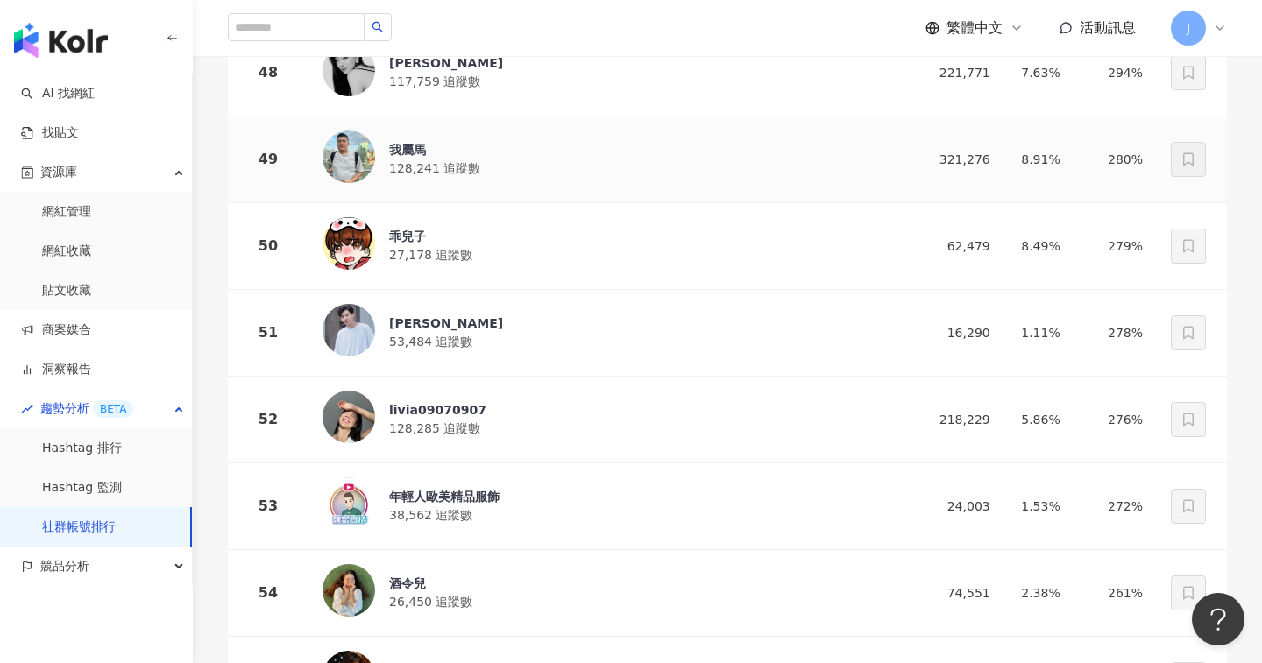
scroll to position [4544, 0]
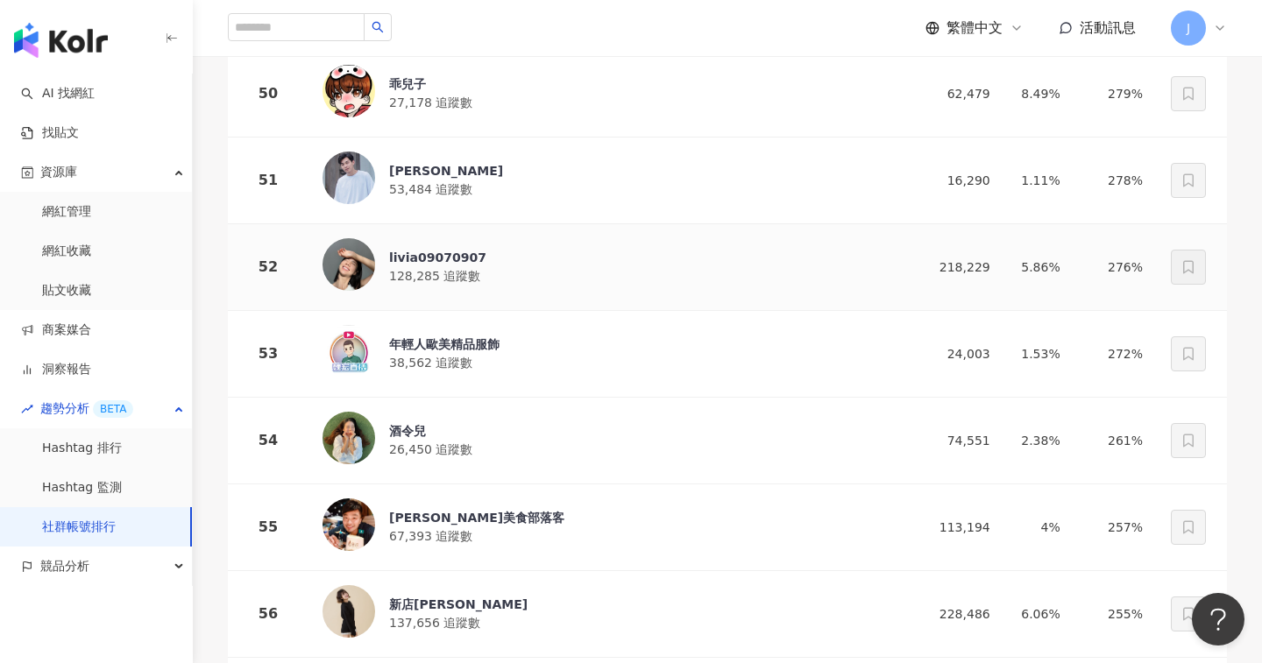
click at [476, 259] on div "livia09070907" at bounding box center [437, 258] width 97 height 18
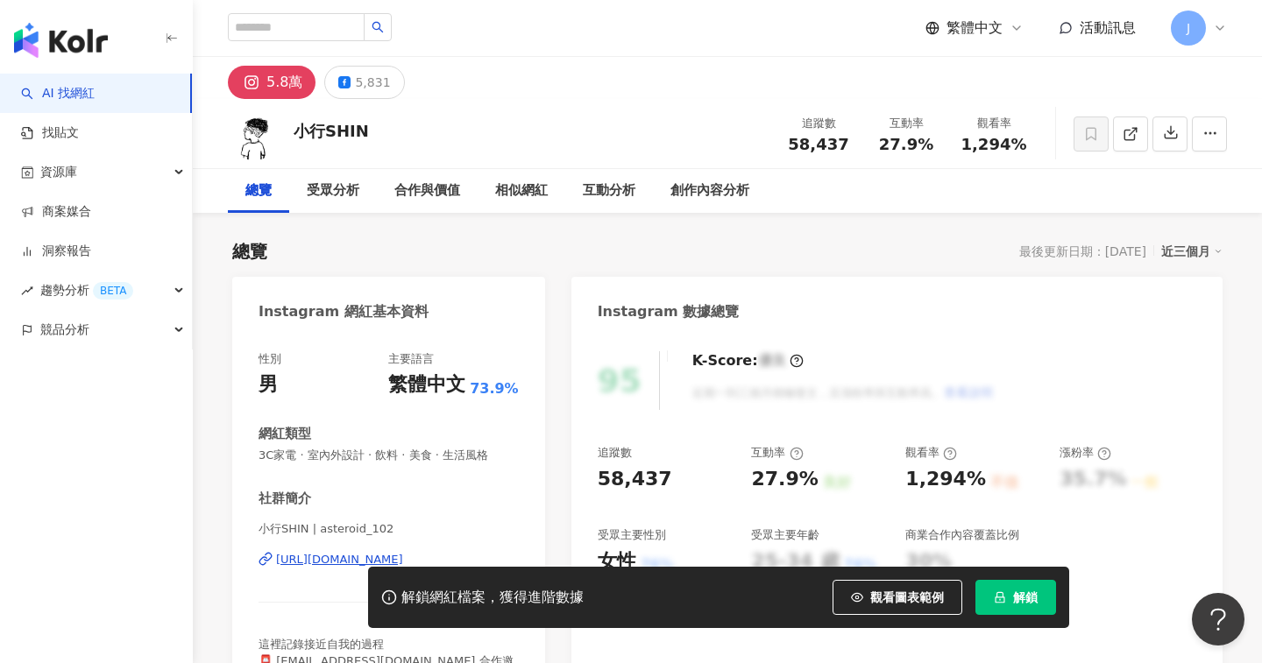
click at [403, 552] on div "[URL][DOMAIN_NAME]" at bounding box center [339, 560] width 127 height 16
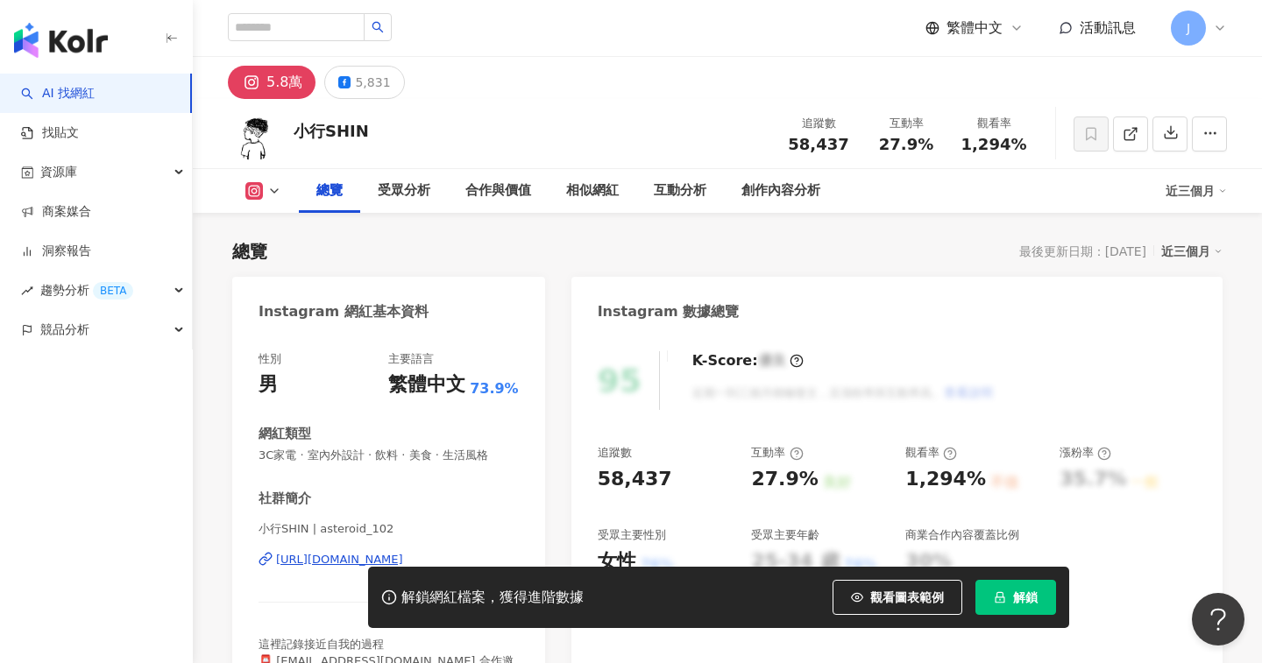
scroll to position [182, 0]
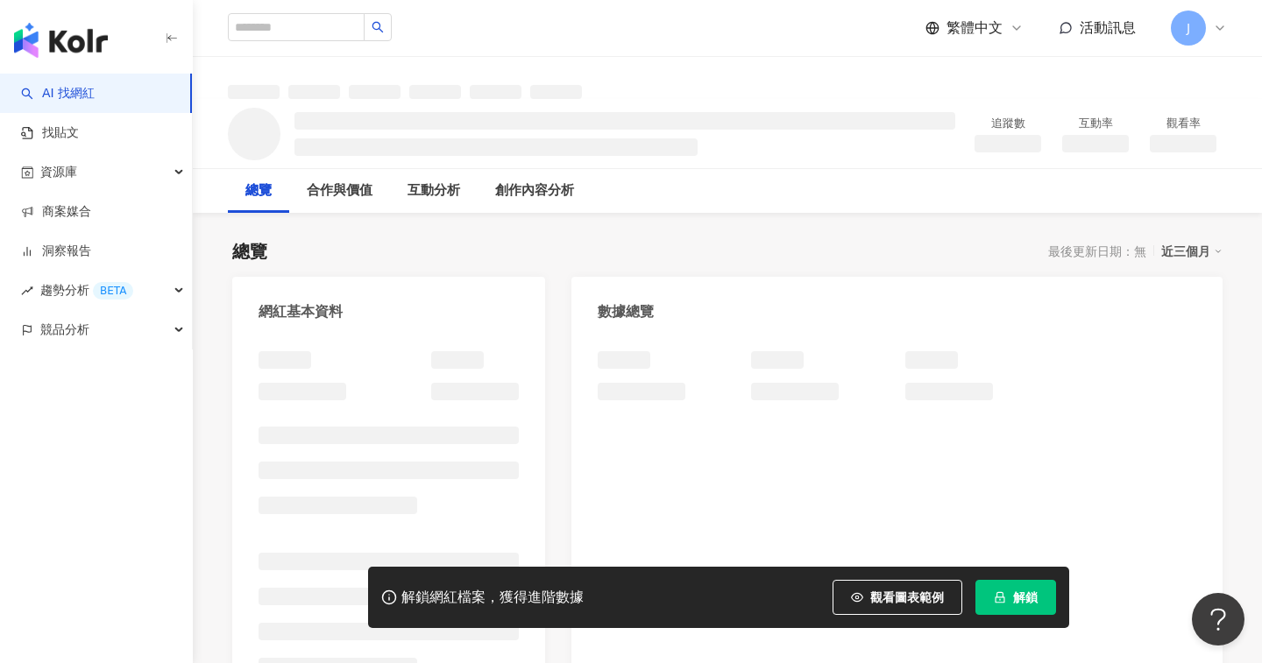
scroll to position [3, 0]
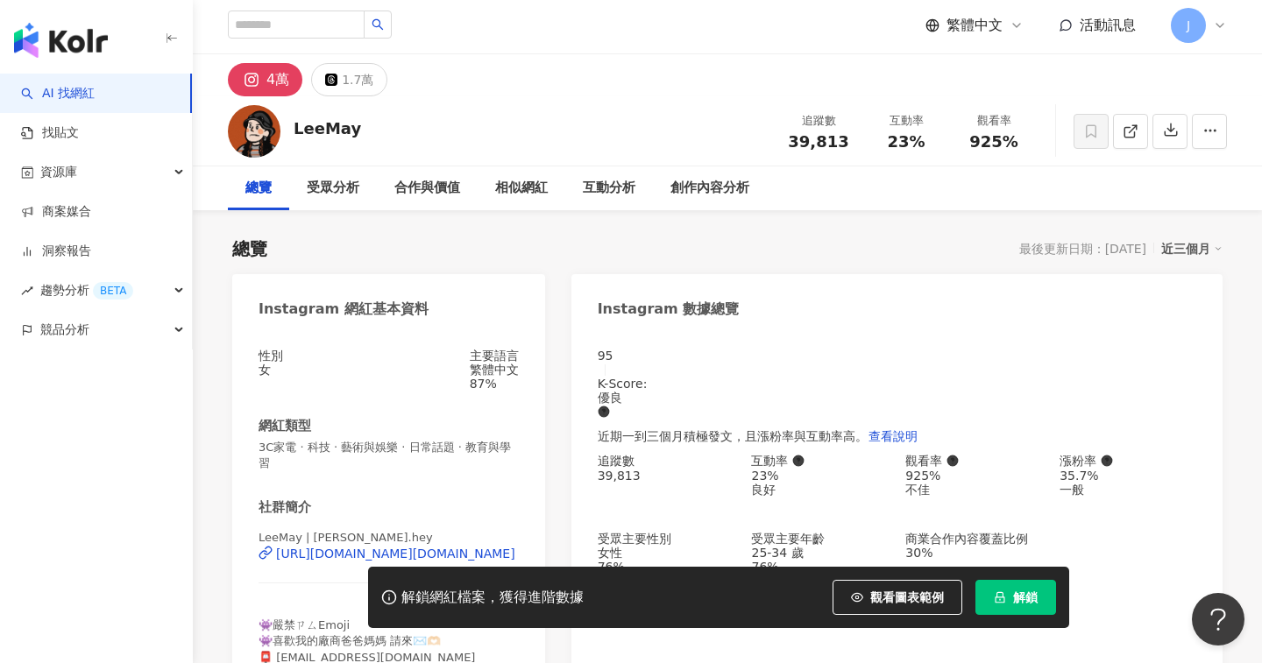
scroll to position [159, 0]
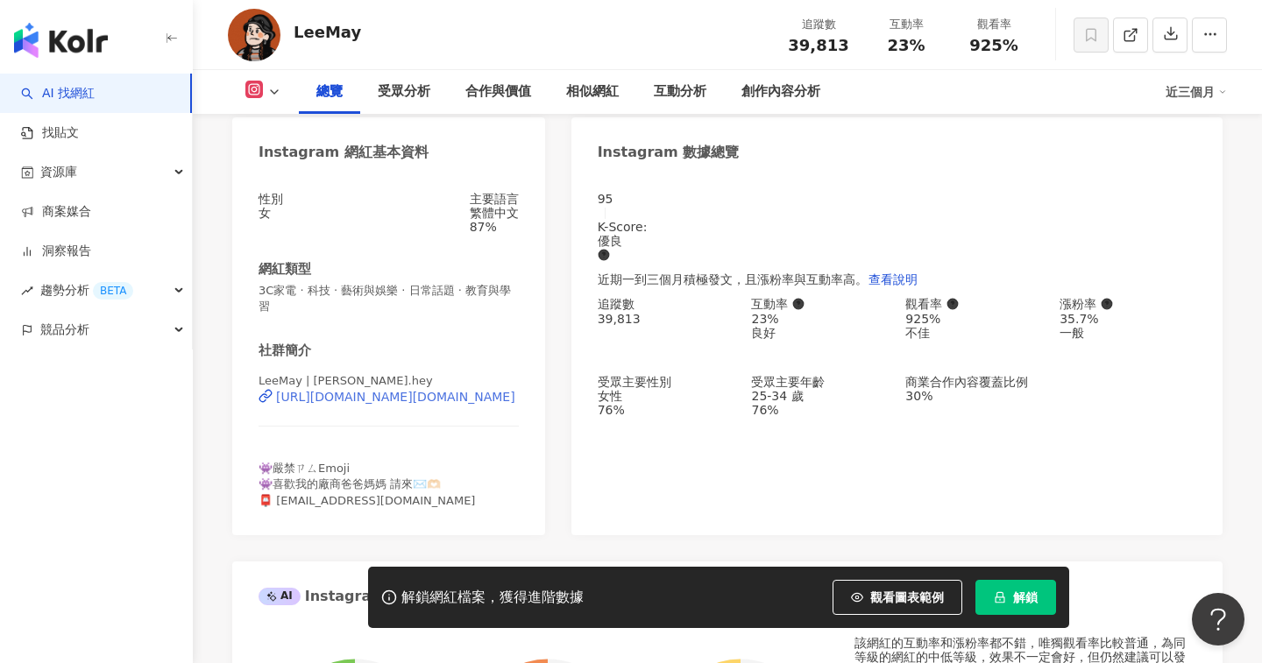
click div "https://www.instagram.com/leemay.hey/"
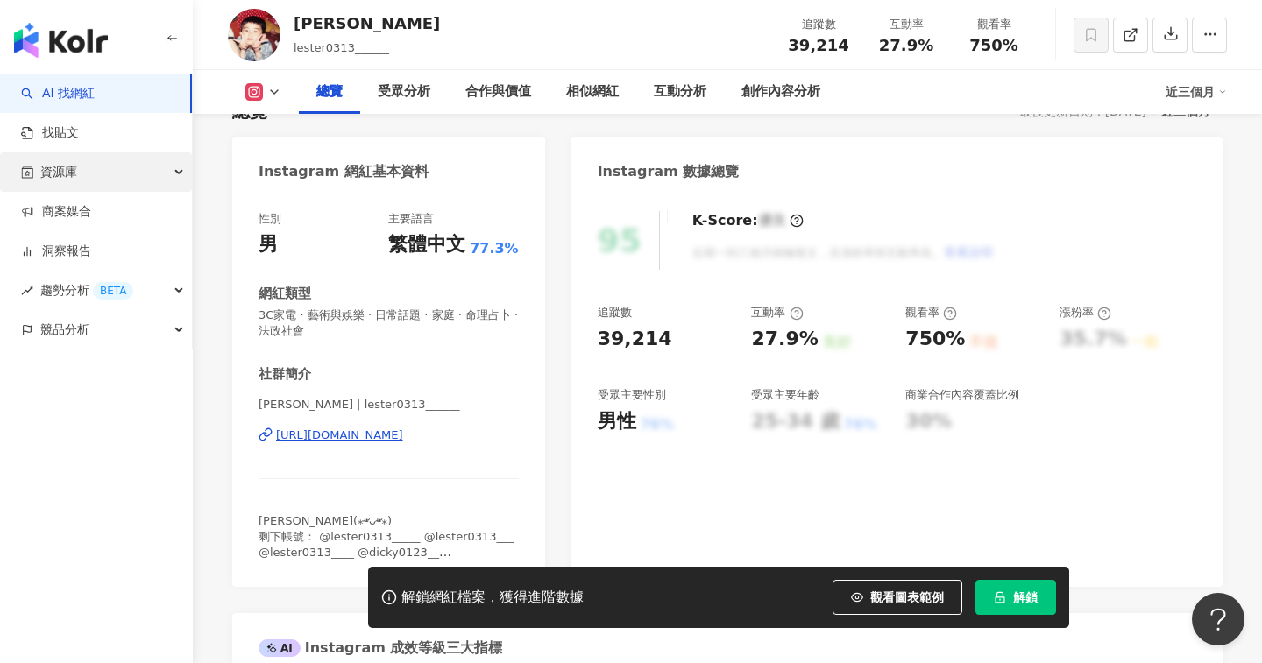
scroll to position [182, 0]
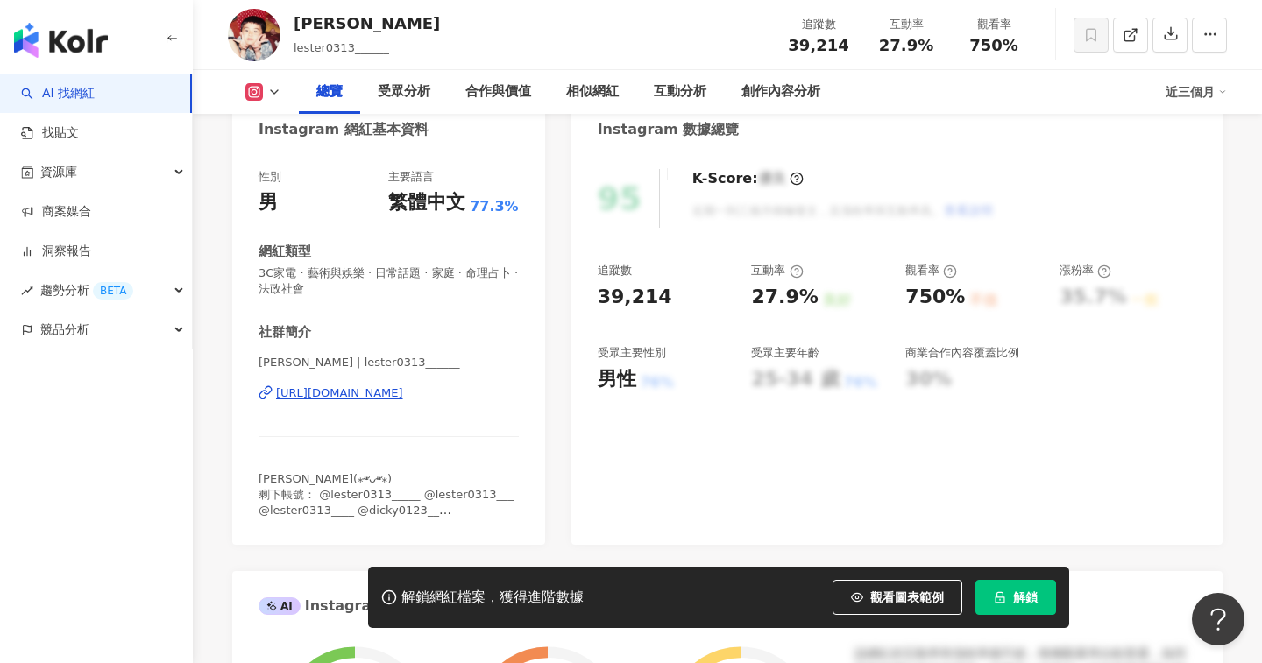
click at [403, 396] on div "[URL][DOMAIN_NAME]" at bounding box center [339, 394] width 127 height 16
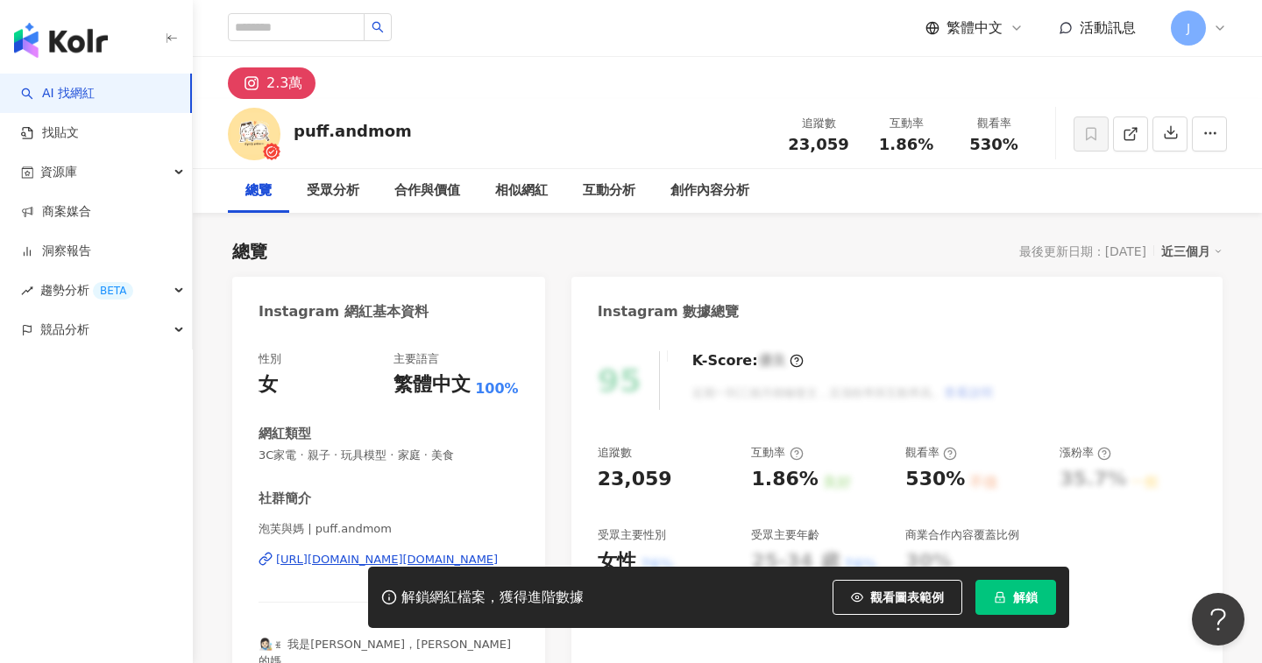
click at [308, 564] on div "[URL][DOMAIN_NAME][DOMAIN_NAME]" at bounding box center [387, 560] width 222 height 16
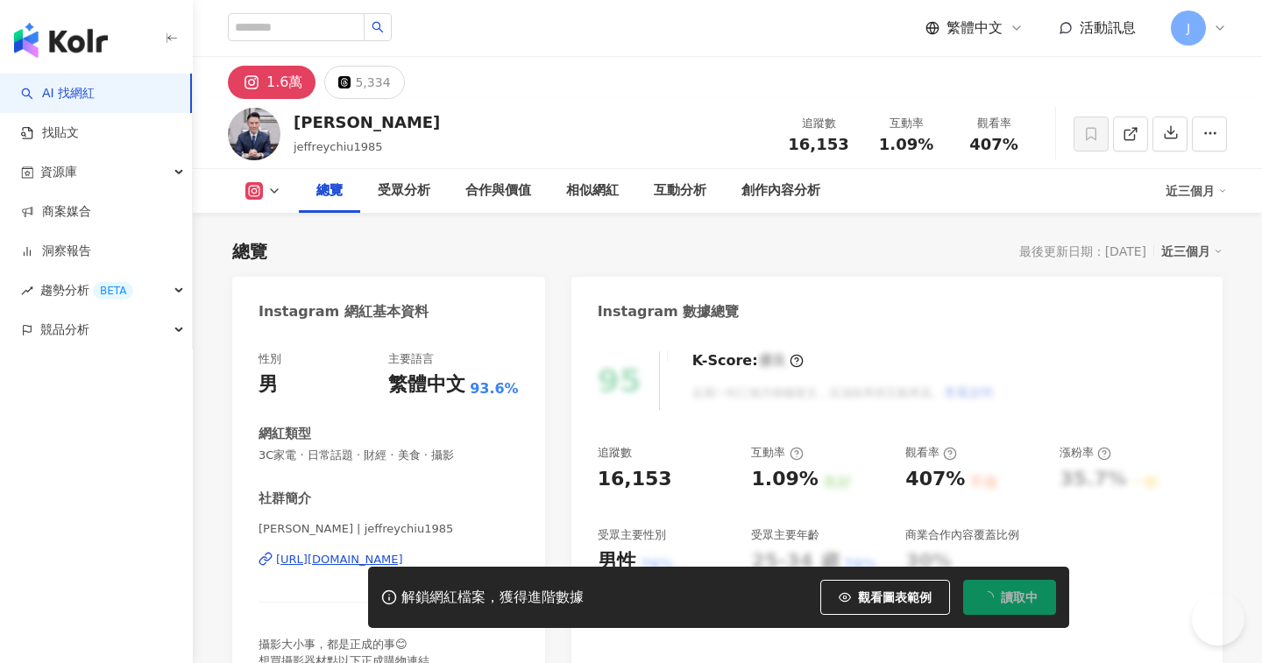
click at [352, 558] on div "[URL][DOMAIN_NAME]" at bounding box center [339, 560] width 127 height 16
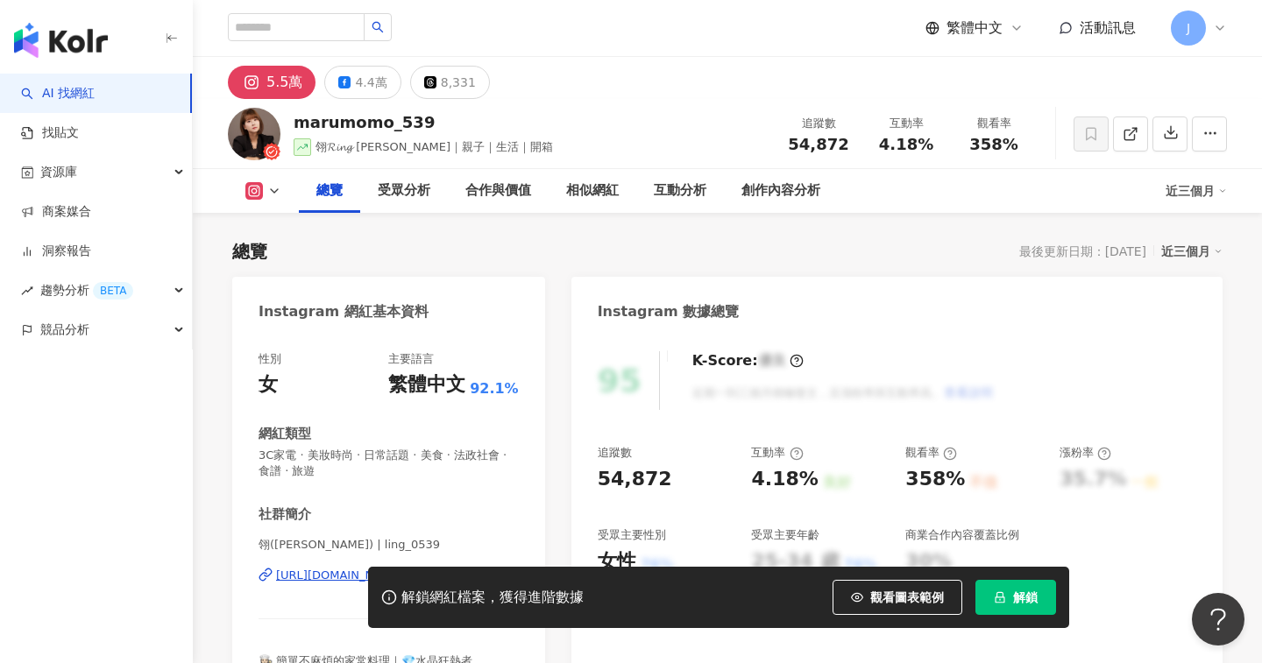
scroll to position [133, 0]
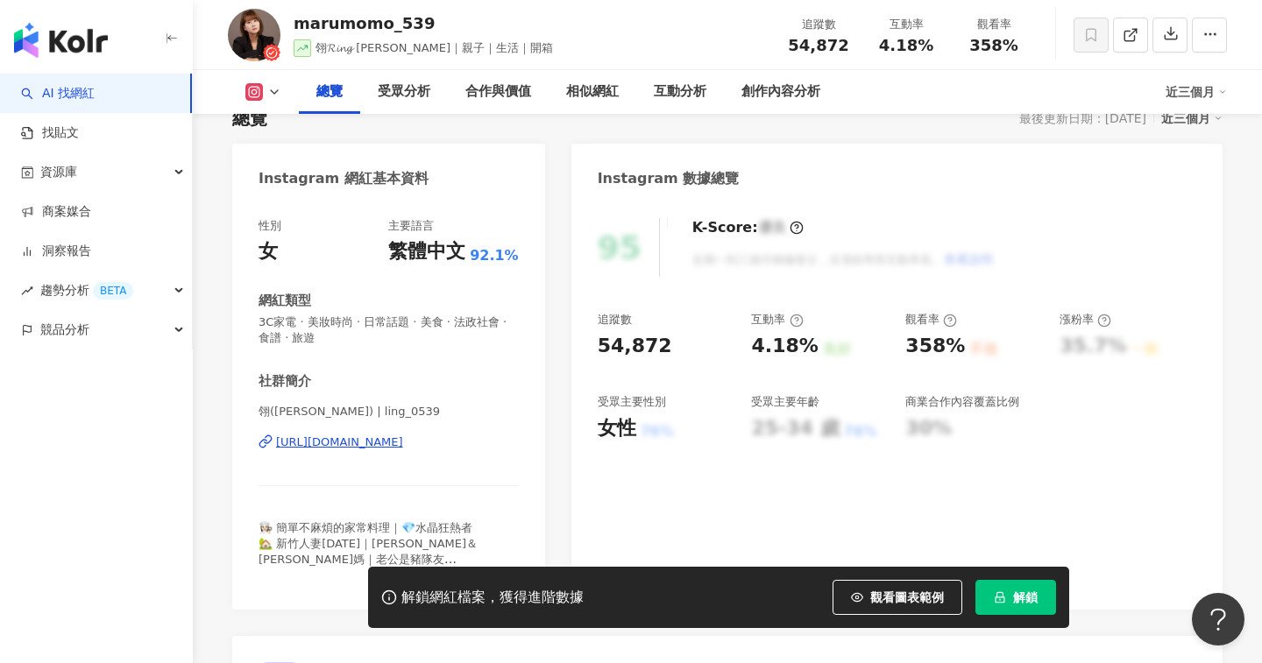
click at [403, 442] on div "[URL][DOMAIN_NAME]" at bounding box center [339, 443] width 127 height 16
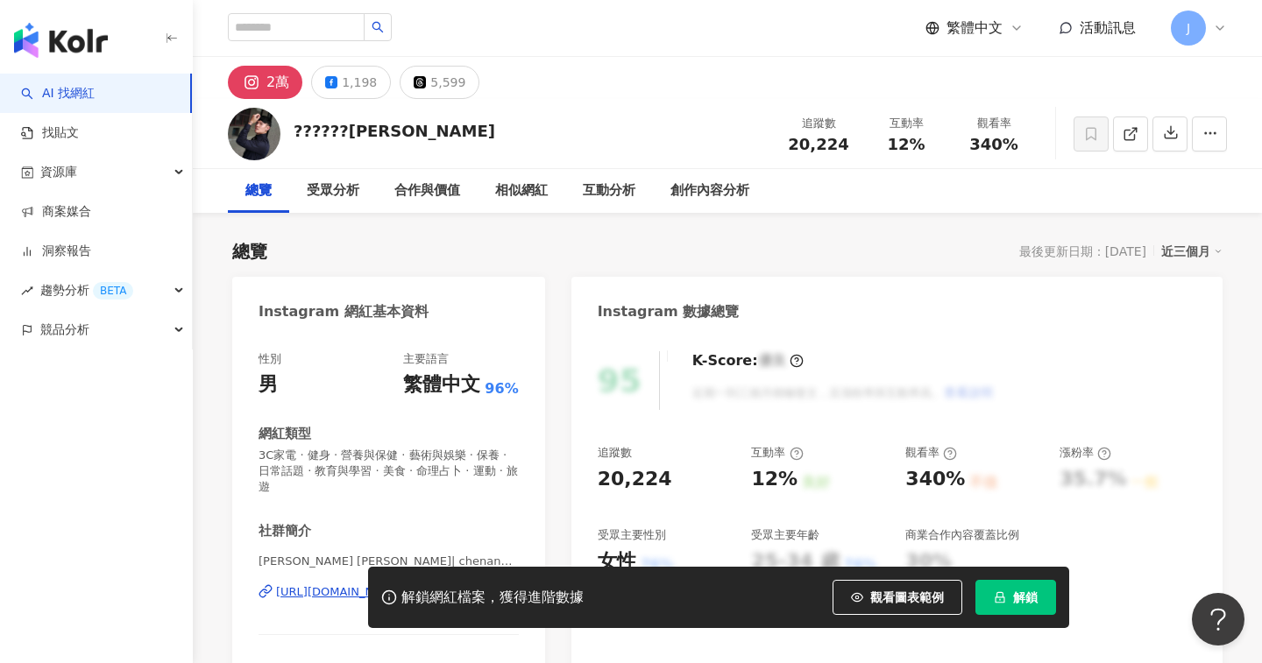
click at [396, 585] on div "[URL][DOMAIN_NAME]" at bounding box center [339, 593] width 127 height 16
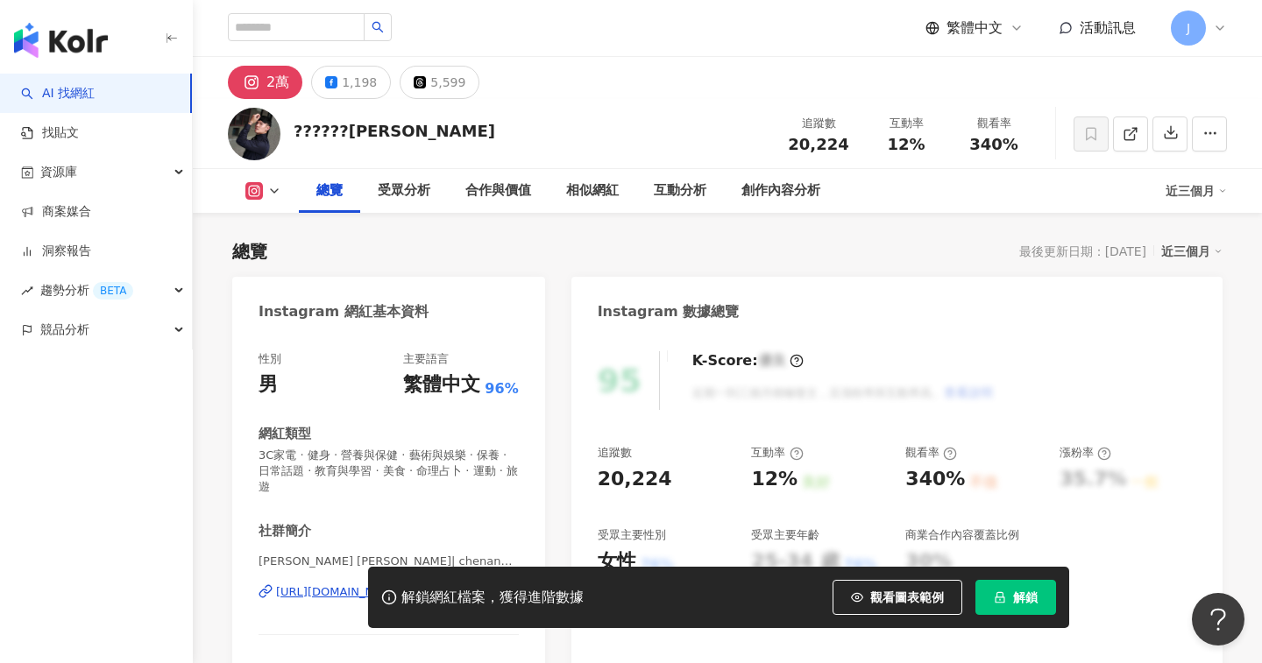
scroll to position [145, 0]
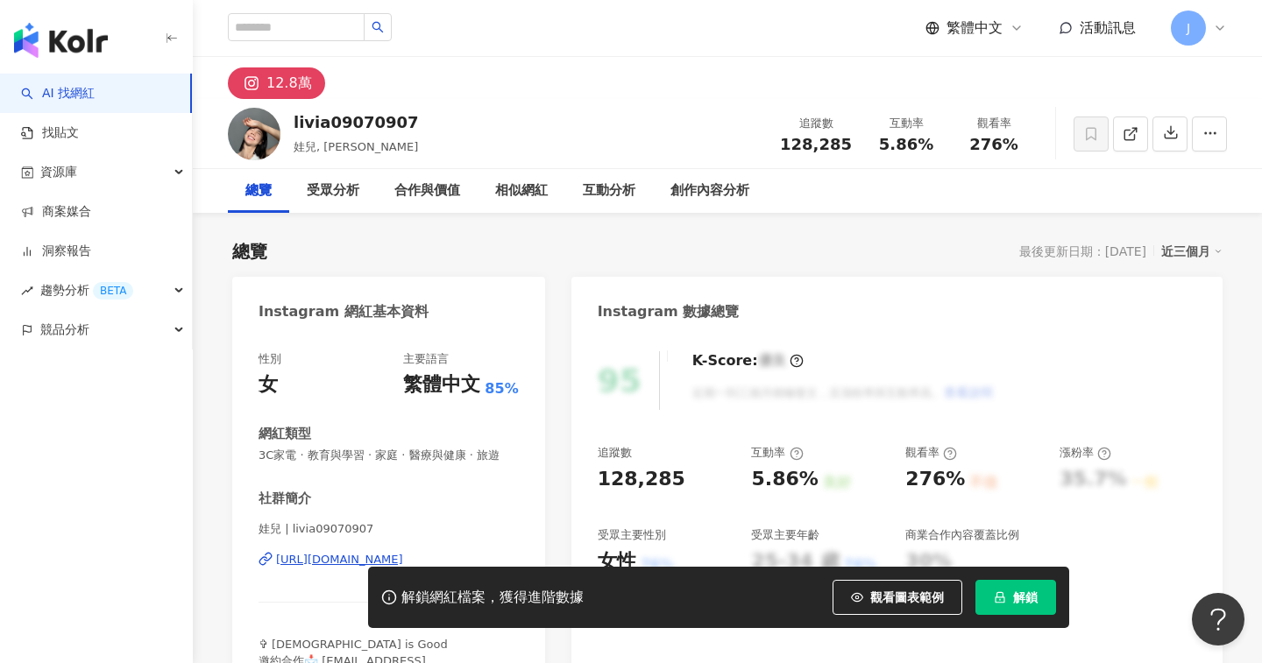
click at [409, 490] on div "社群簡介 娃兒 | livia09070907 [URL][DOMAIN_NAME] ✞ God is Good 邀約合作📩 [EMAIL_ADDRESS][…" at bounding box center [389, 595] width 260 height 211
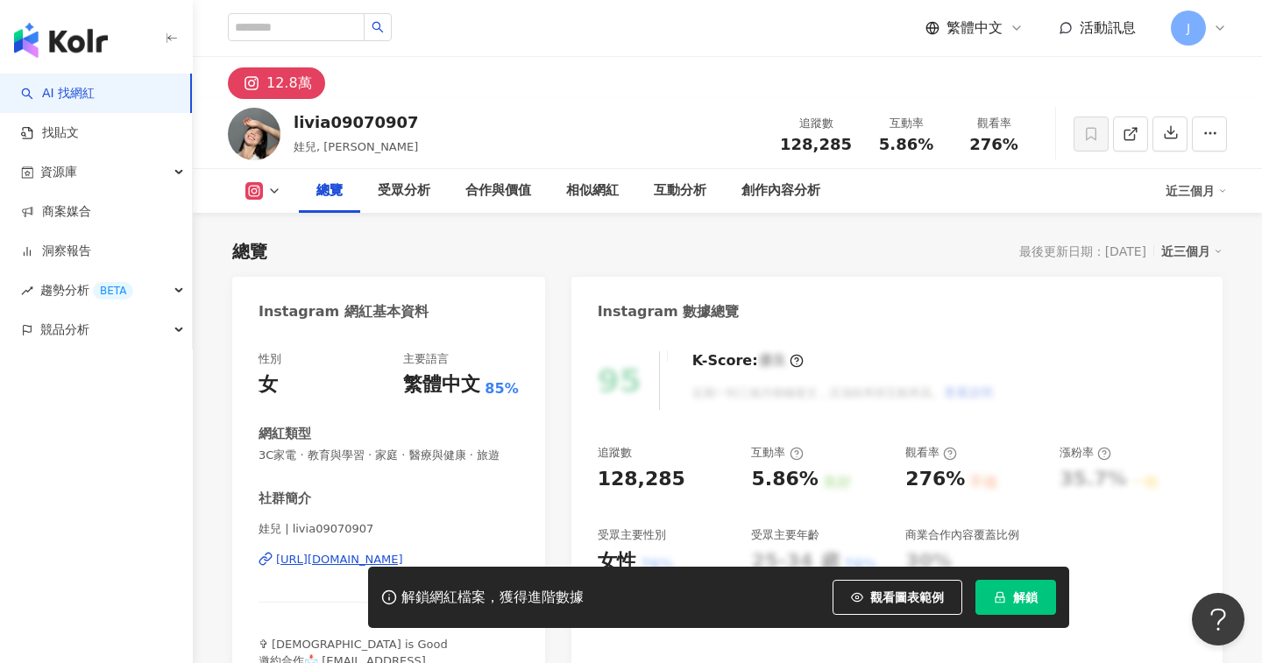
scroll to position [151, 0]
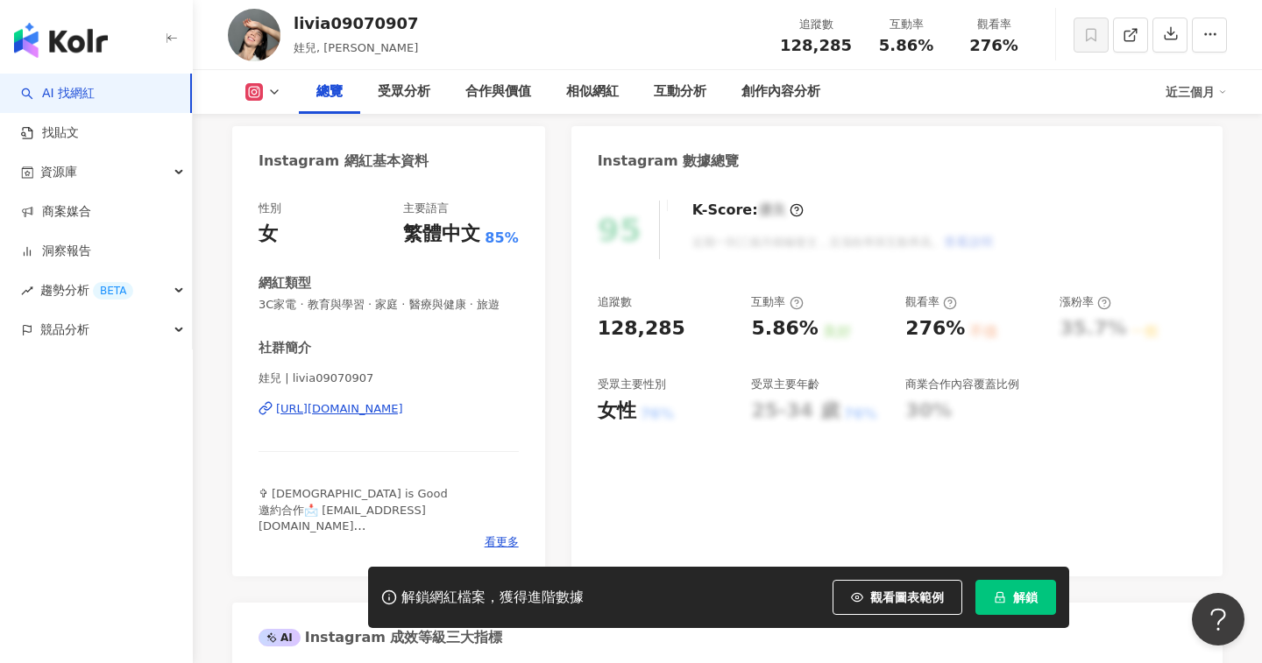
click at [403, 410] on div "[URL][DOMAIN_NAME]" at bounding box center [339, 409] width 127 height 16
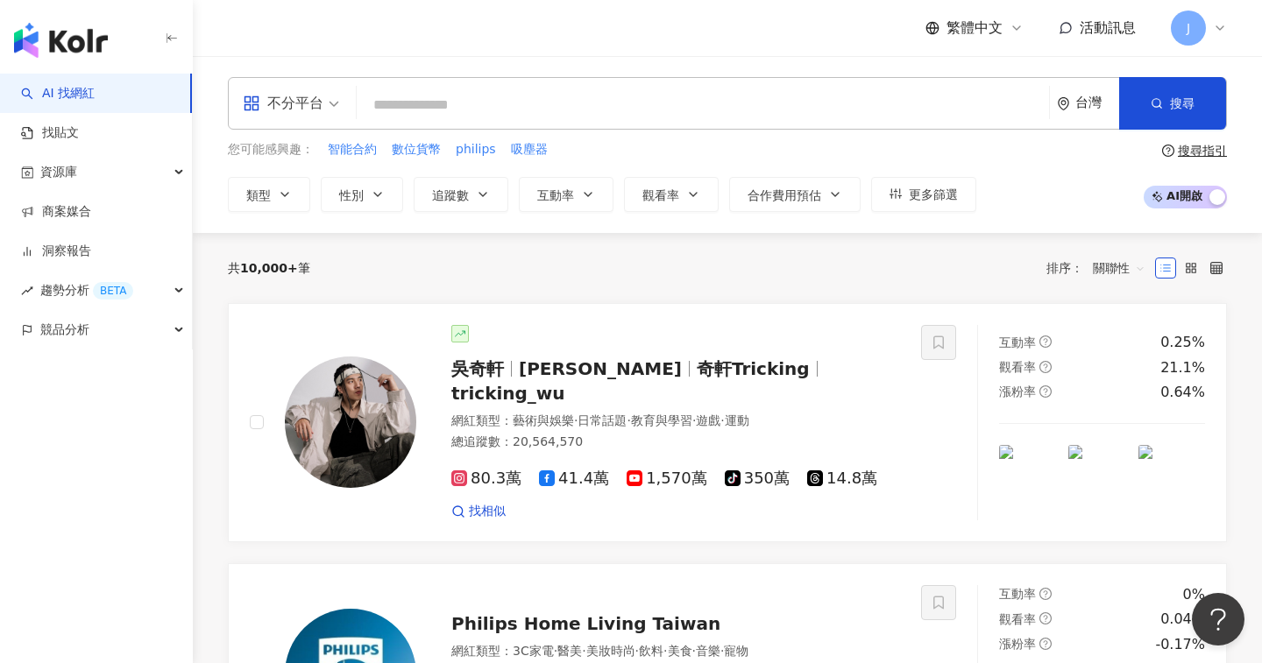
click at [504, 91] on input "search" at bounding box center [703, 105] width 678 height 33
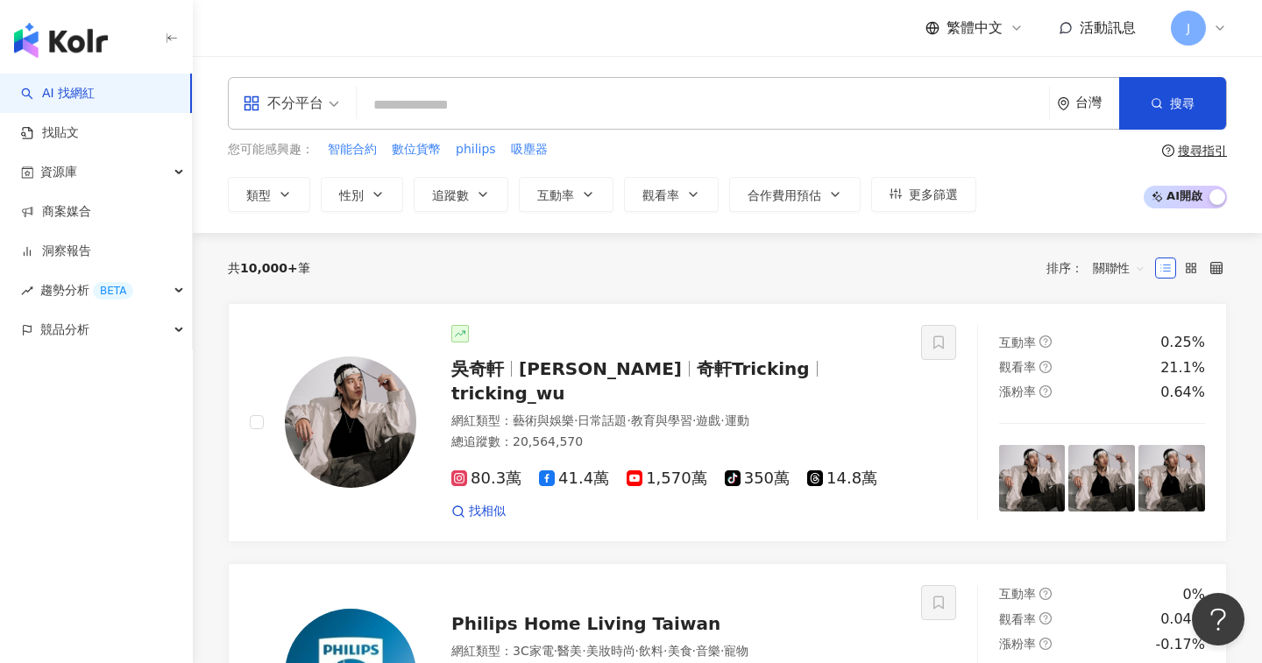
type input "**********"
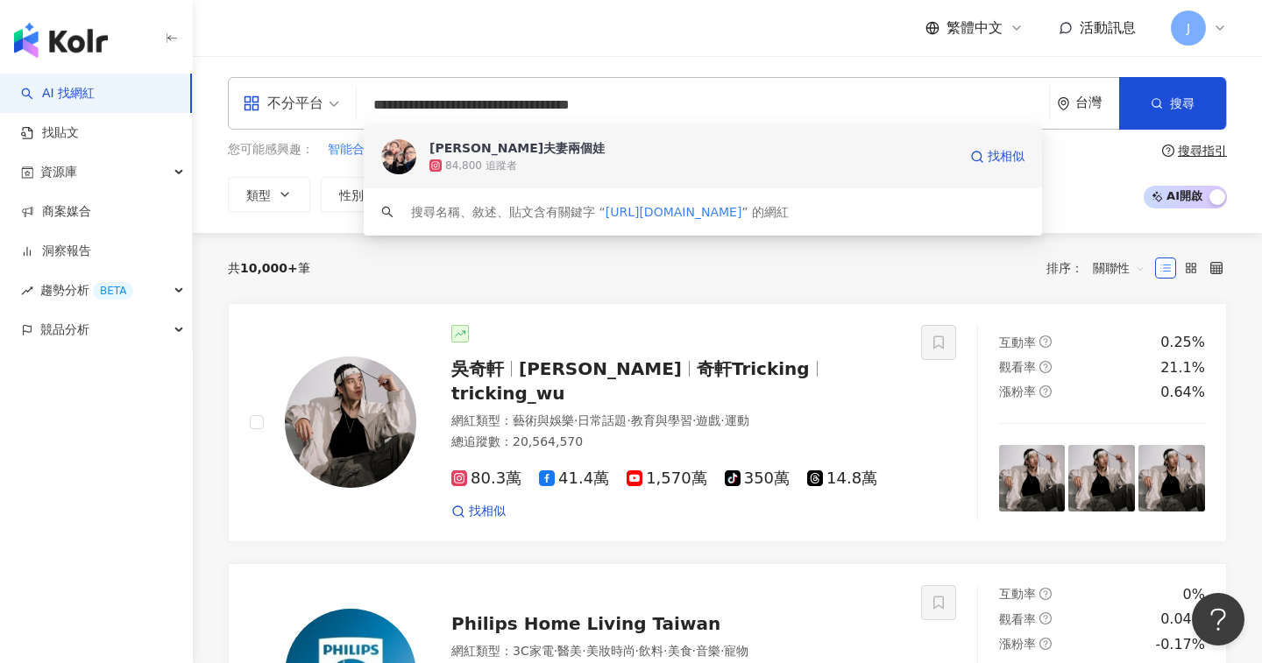
click at [529, 147] on span "[PERSON_NAME]夫妻兩個娃" at bounding box center [693, 148] width 528 height 18
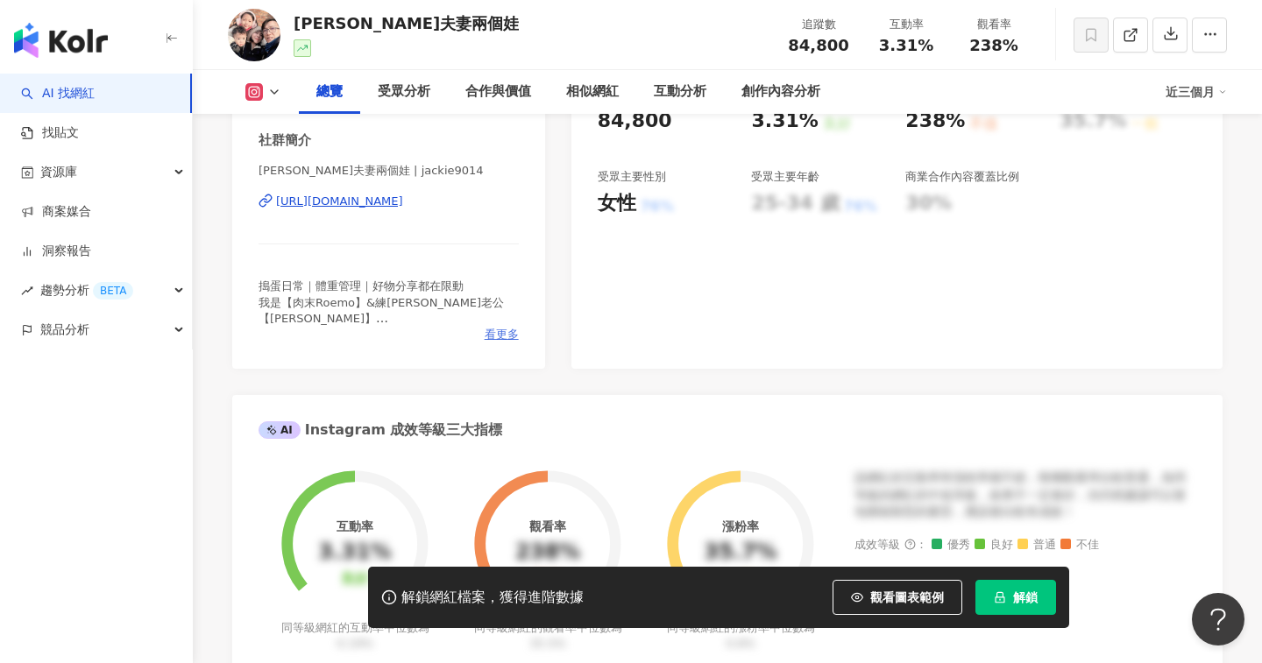
scroll to position [425, 0]
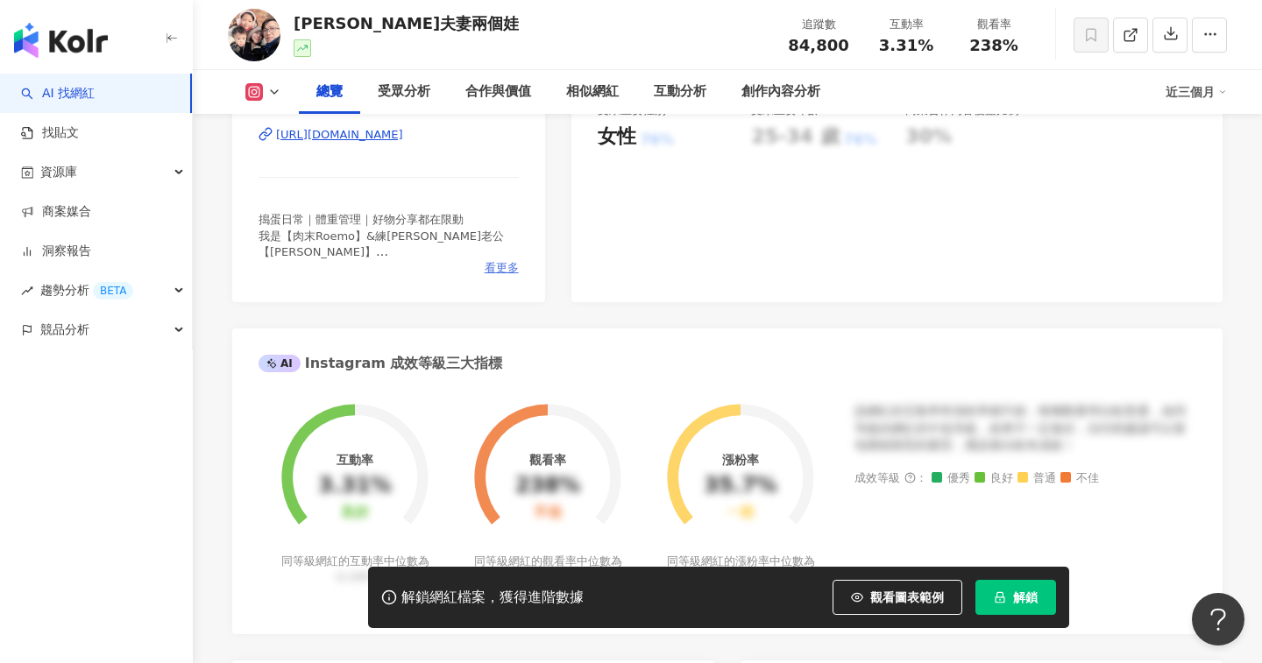
click at [495, 267] on span "看更多" at bounding box center [502, 268] width 34 height 16
